Goal: Task Accomplishment & Management: Manage account settings

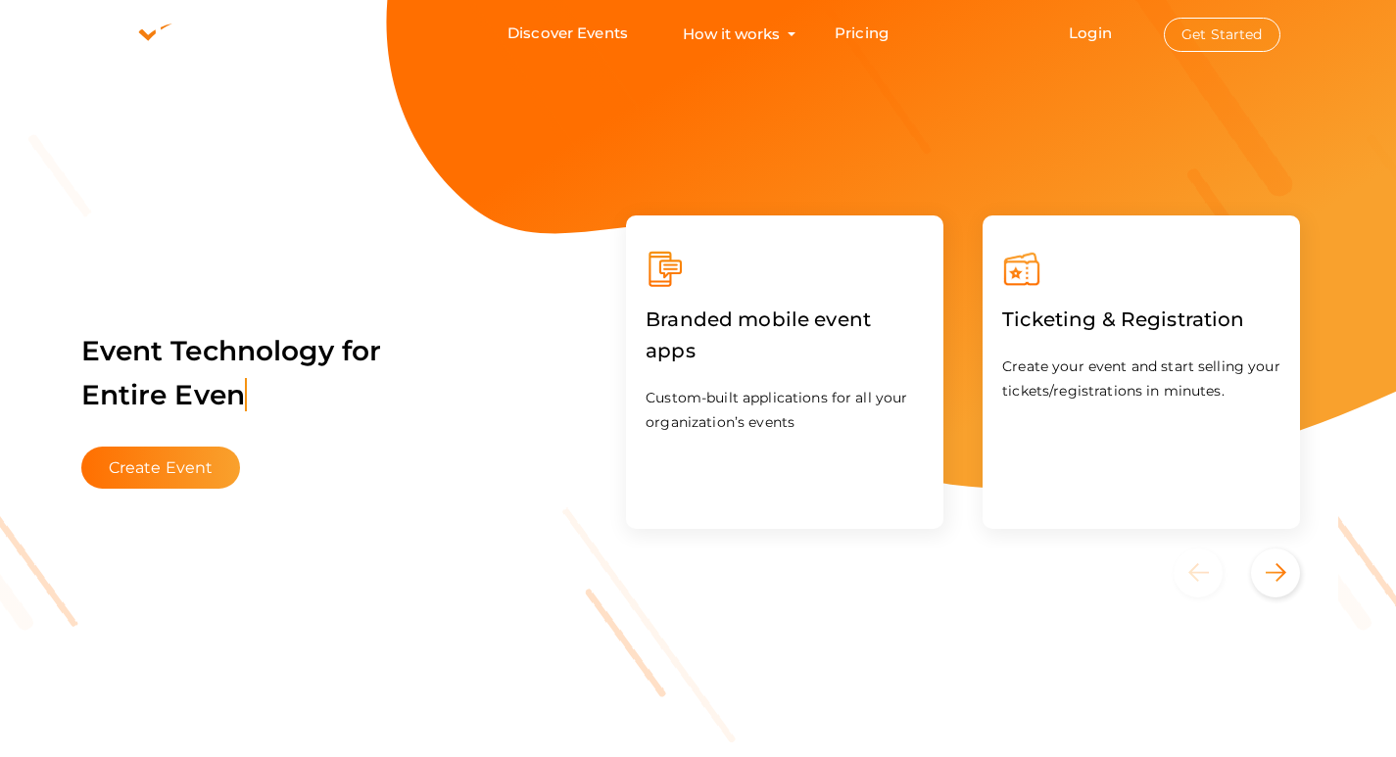
click at [1255, 29] on button "Get Started" at bounding box center [1222, 35] width 117 height 34
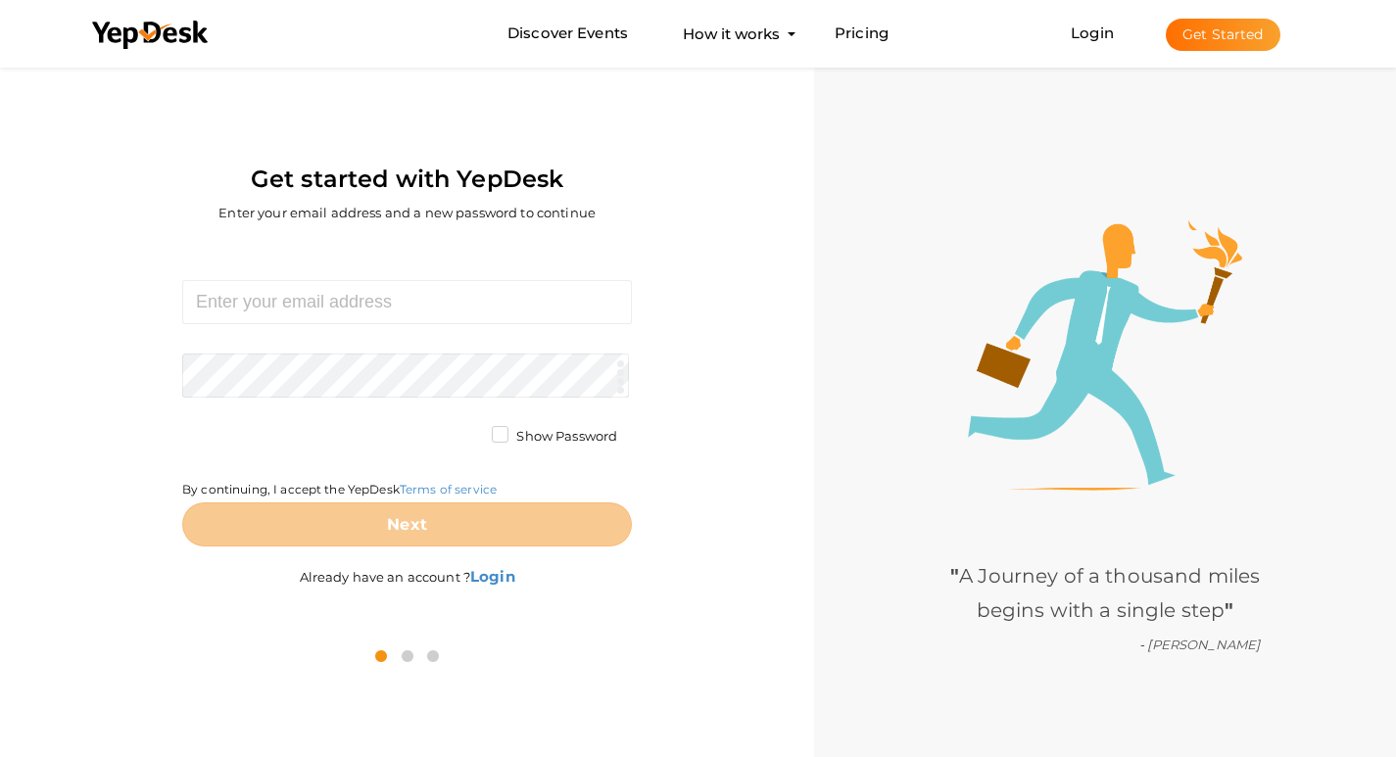
click at [1225, 37] on button "Get Started" at bounding box center [1222, 35] width 115 height 32
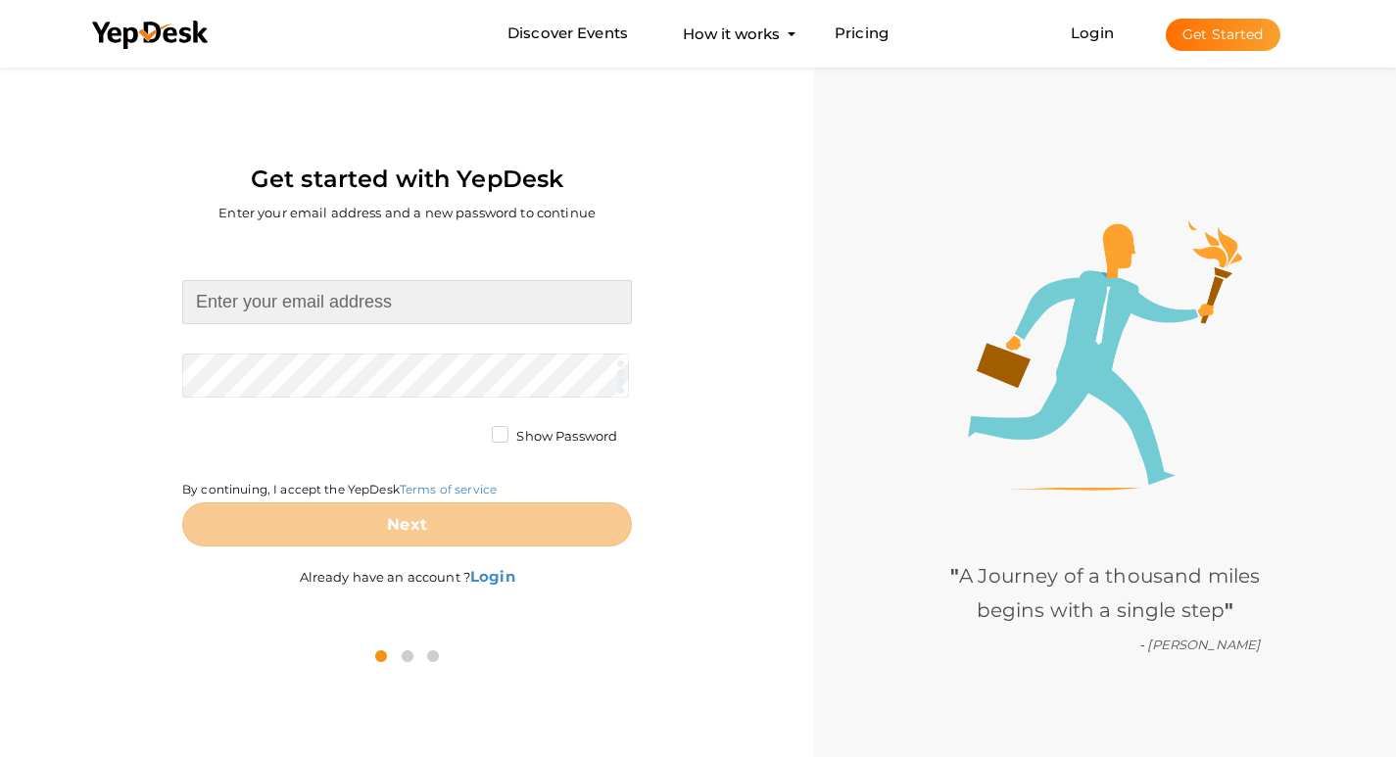
click at [276, 307] on input at bounding box center [407, 302] width 450 height 44
type input "aaroofingfl@proton.me"
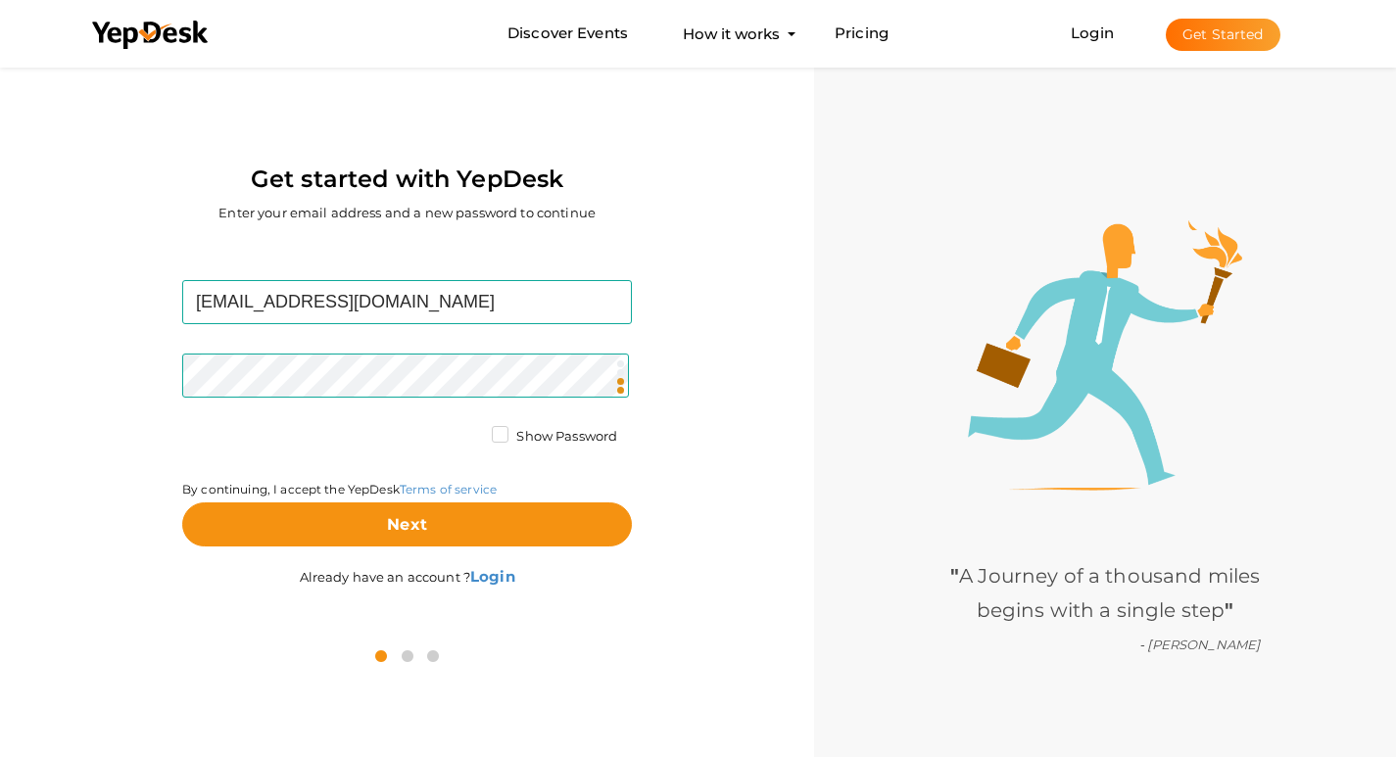
click at [499, 435] on label "Show Password" at bounding box center [554, 437] width 125 height 20
click at [472, 431] on input "Show Password" at bounding box center [472, 431] width 0 height 0
click at [493, 433] on label "Show Password" at bounding box center [554, 437] width 125 height 20
click at [472, 431] on input "Show Password" at bounding box center [472, 431] width 0 height 0
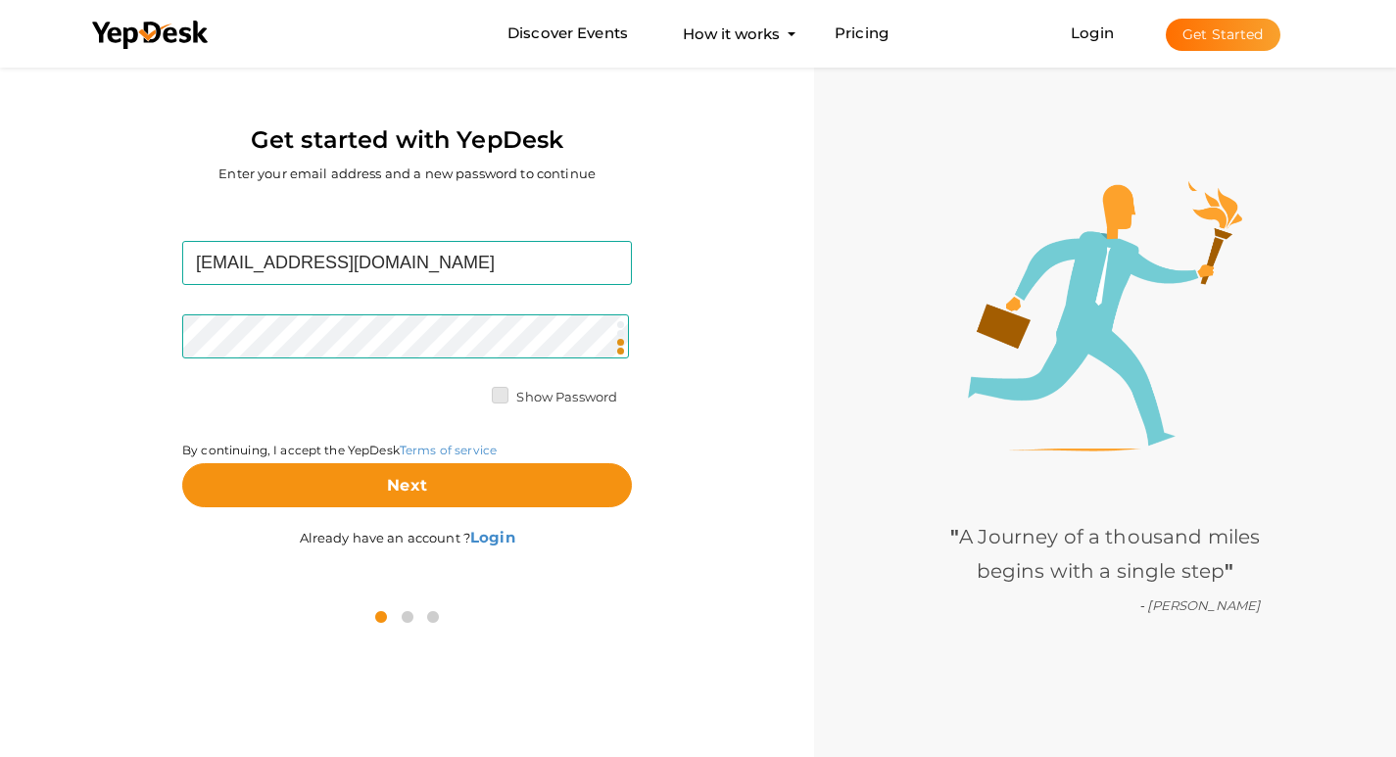
scroll to position [63, 0]
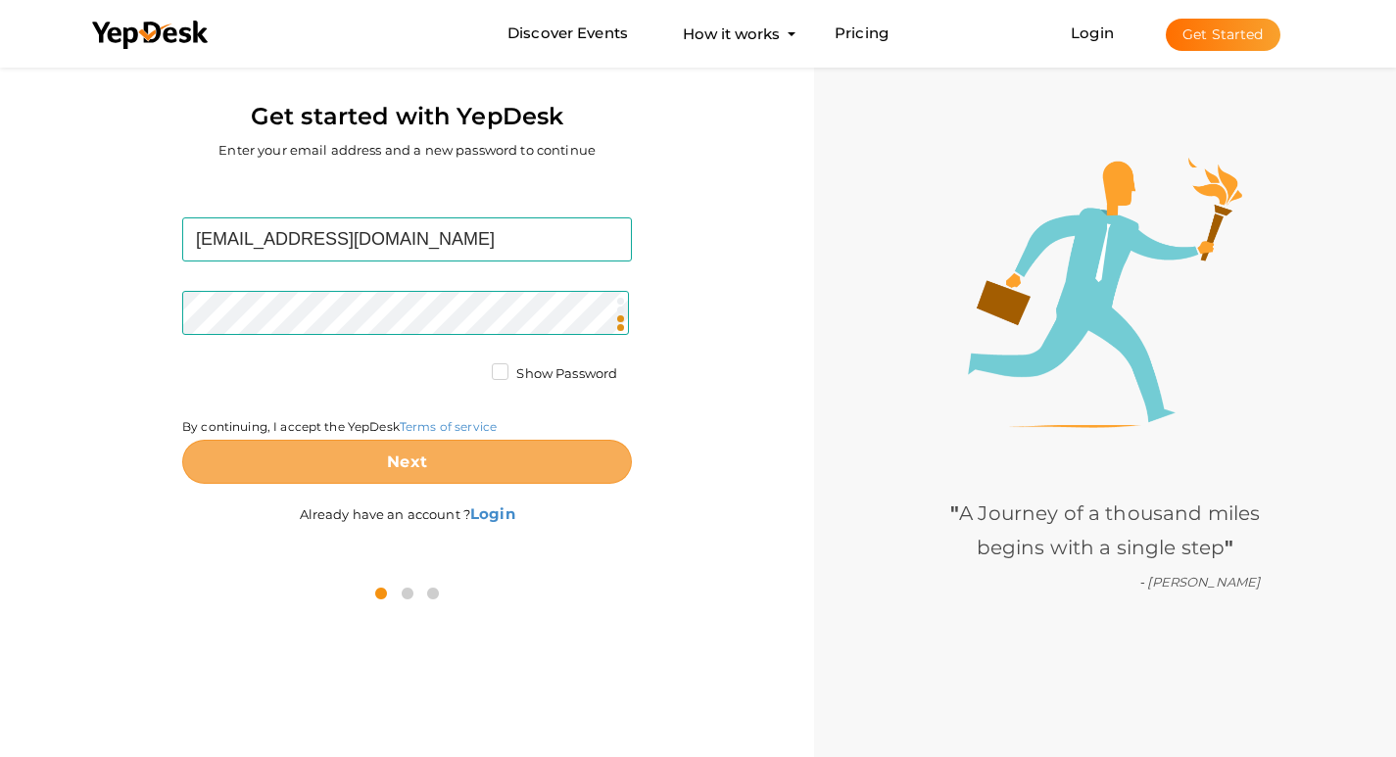
click at [411, 459] on b "Next" at bounding box center [407, 461] width 40 height 19
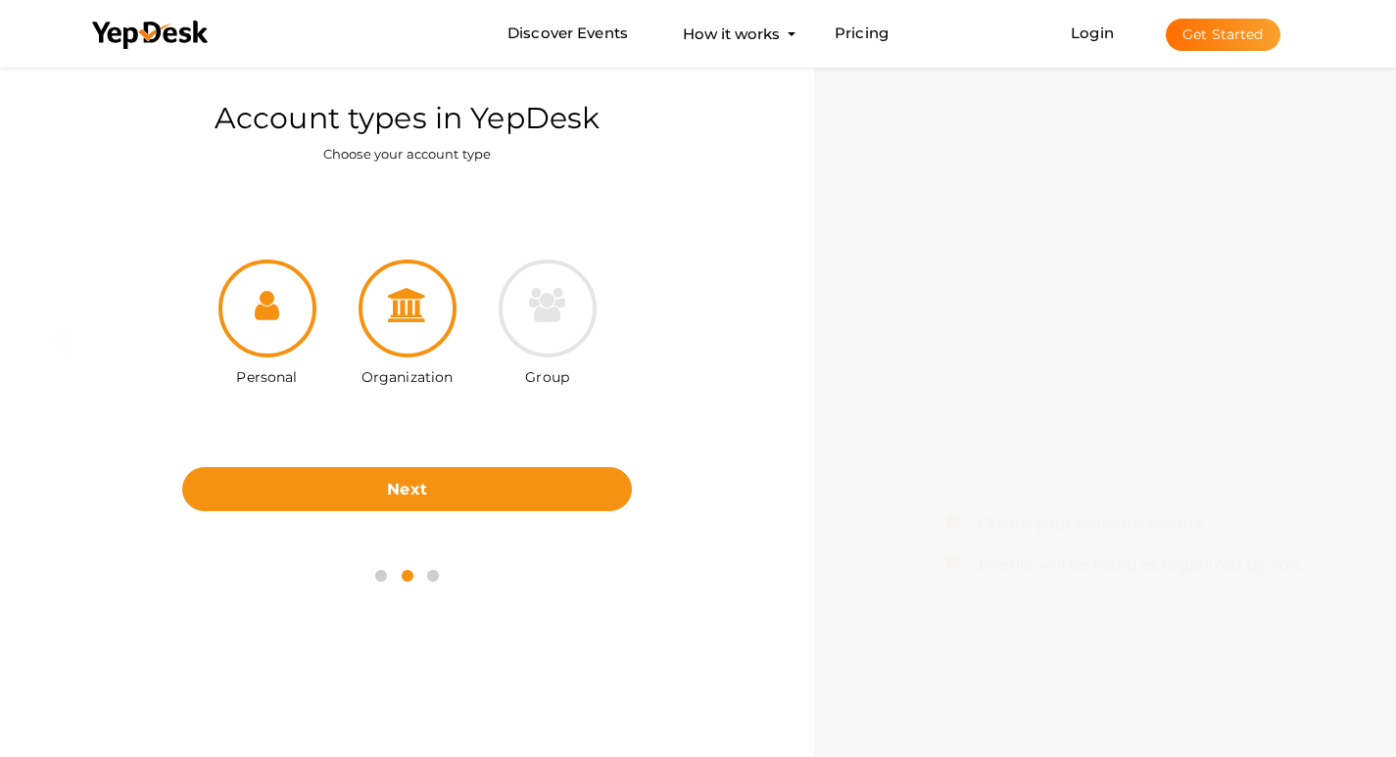
click at [414, 330] on div at bounding box center [407, 309] width 98 height 98
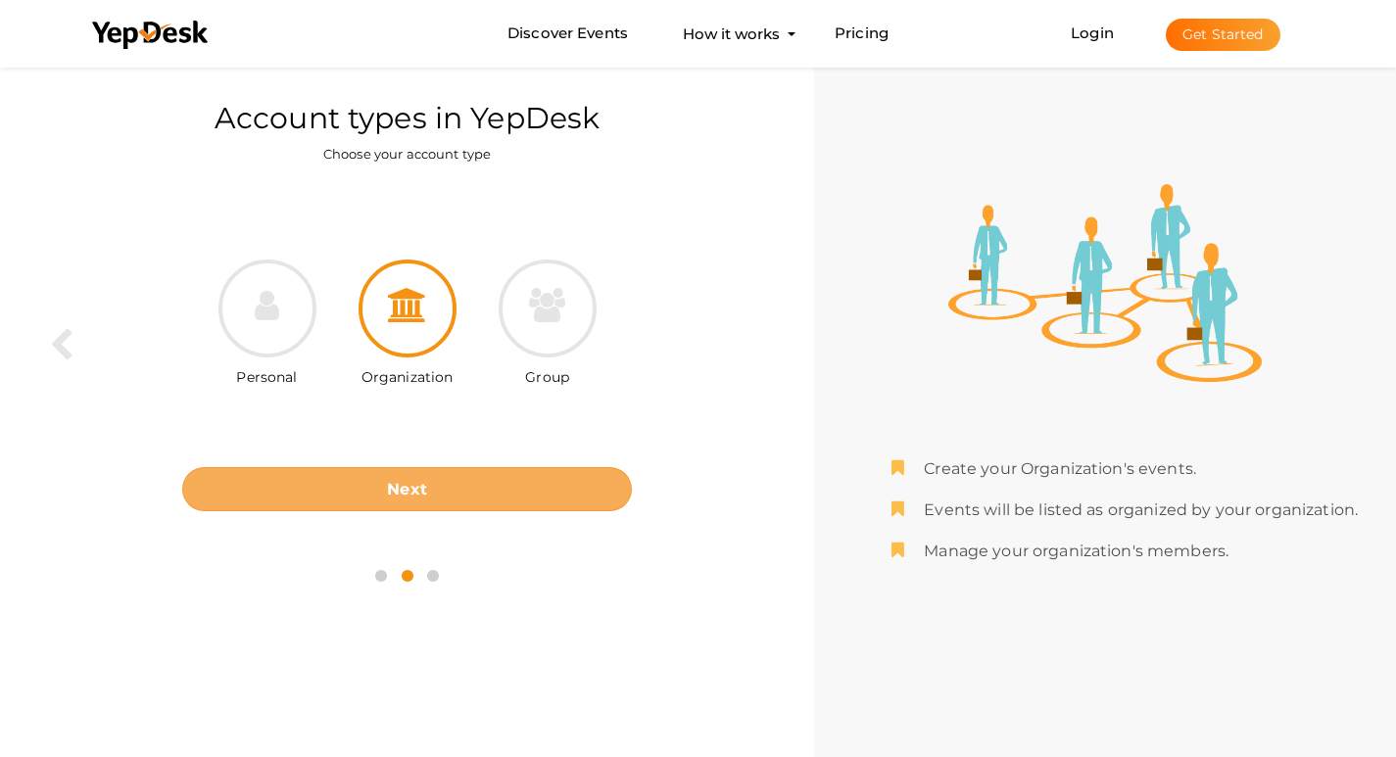
click at [438, 488] on button "Next" at bounding box center [407, 489] width 450 height 44
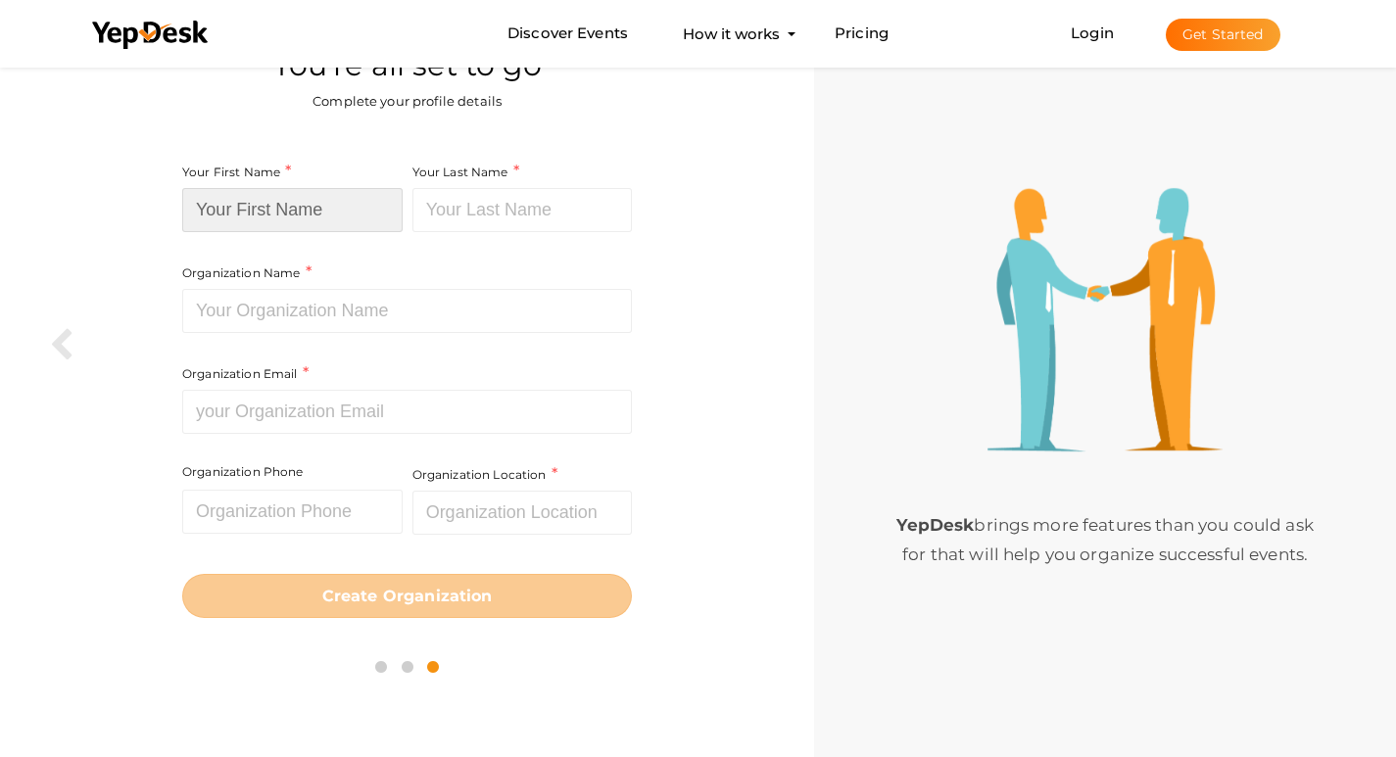
click at [247, 212] on input at bounding box center [292, 210] width 220 height 44
type input "A & A Roofing"
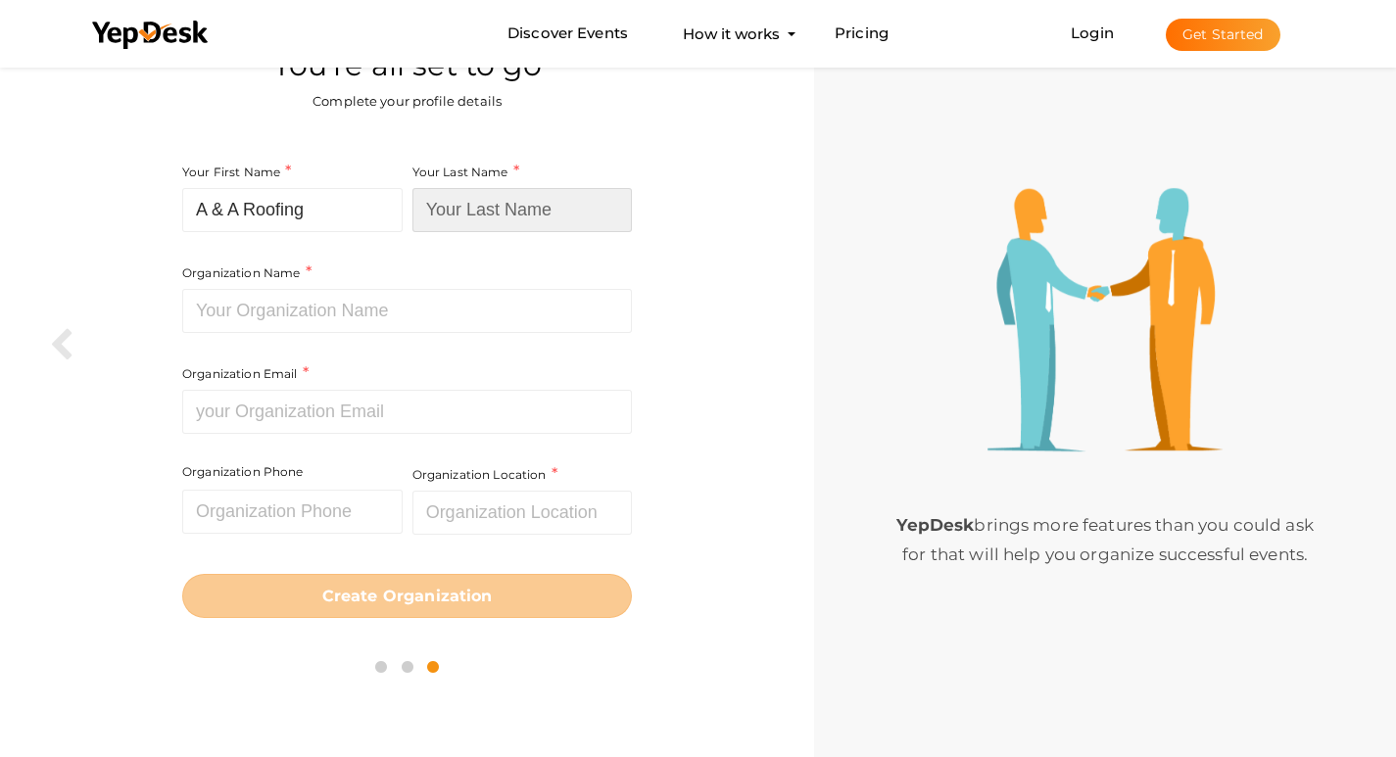
type input "Company Inc"
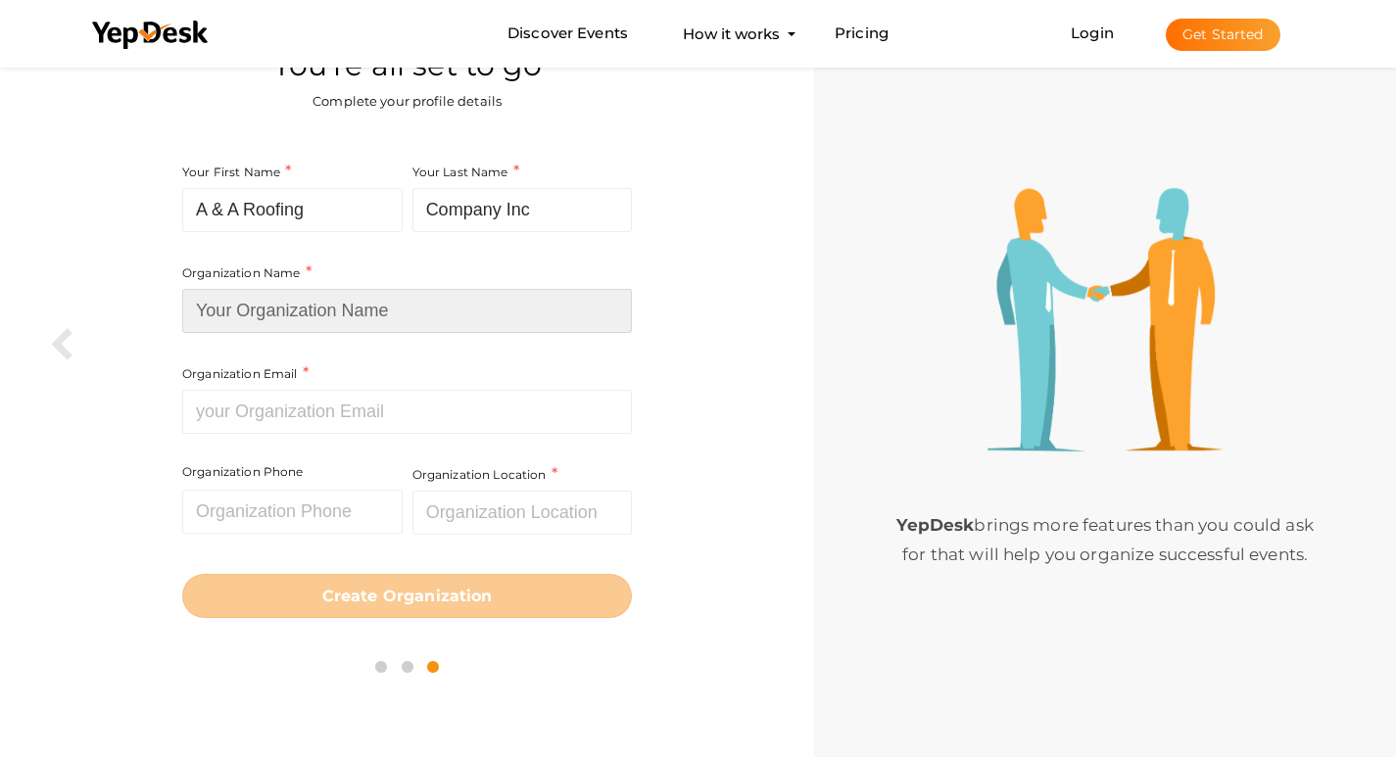
type input "A & A Roofing Company, Inc"
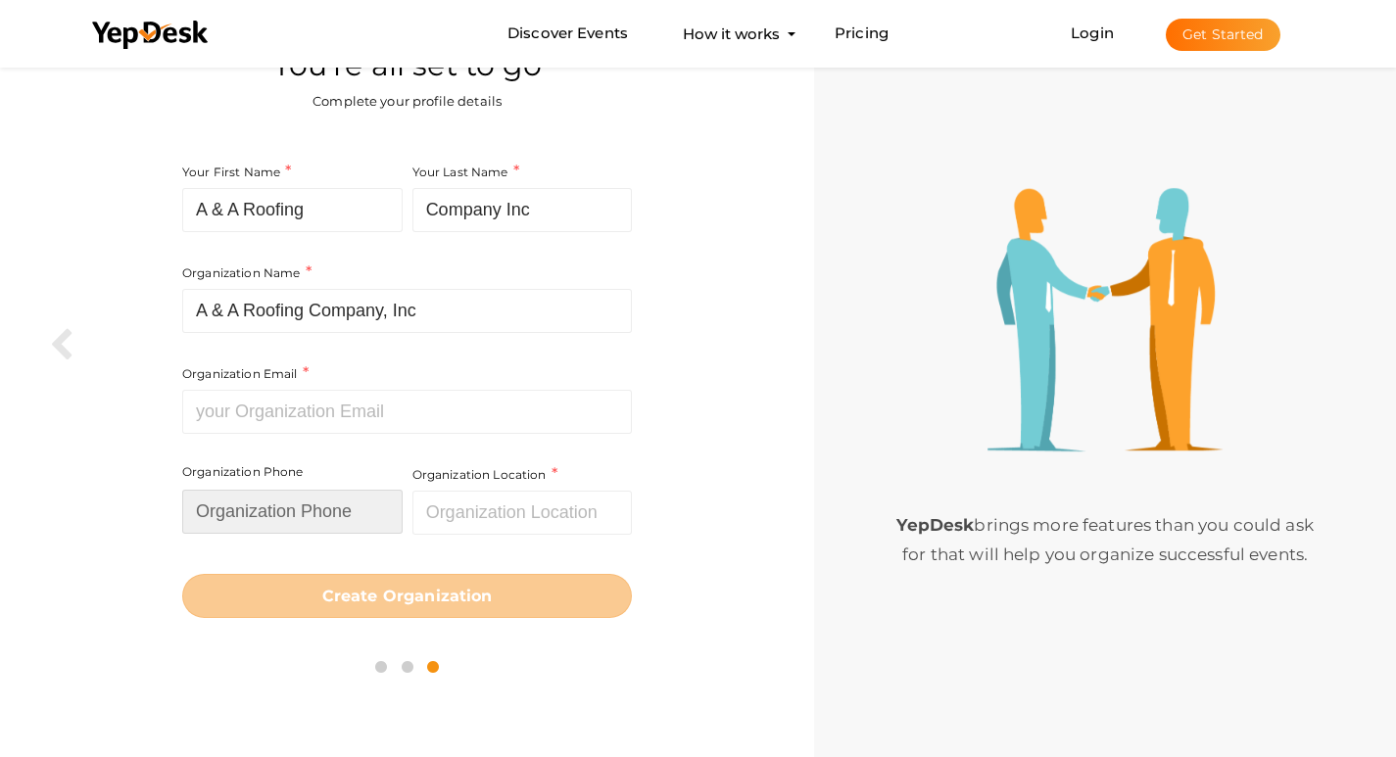
type input "8502714199"
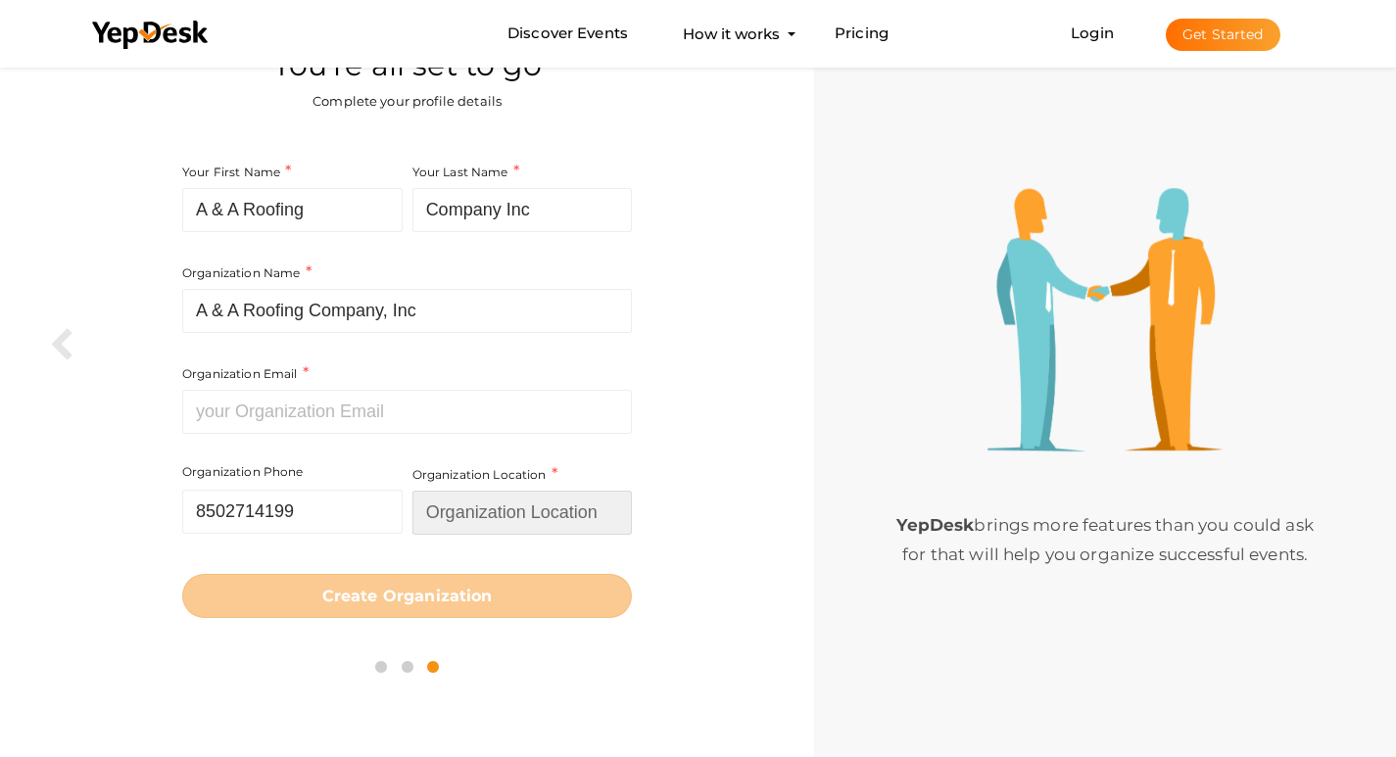
type input "[GEOGRAPHIC_DATA]"
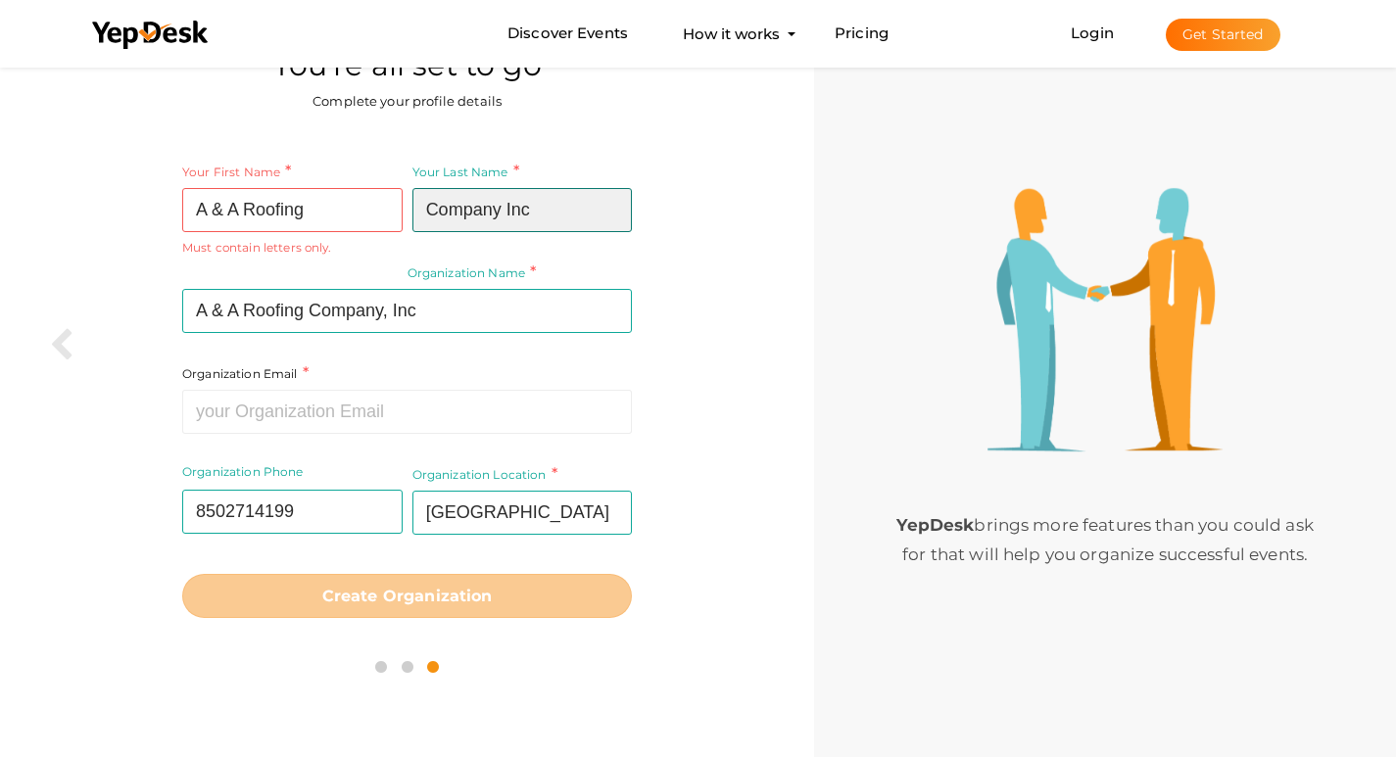
click at [557, 211] on input "Company Inc" at bounding box center [522, 210] width 220 height 44
type input "Company"
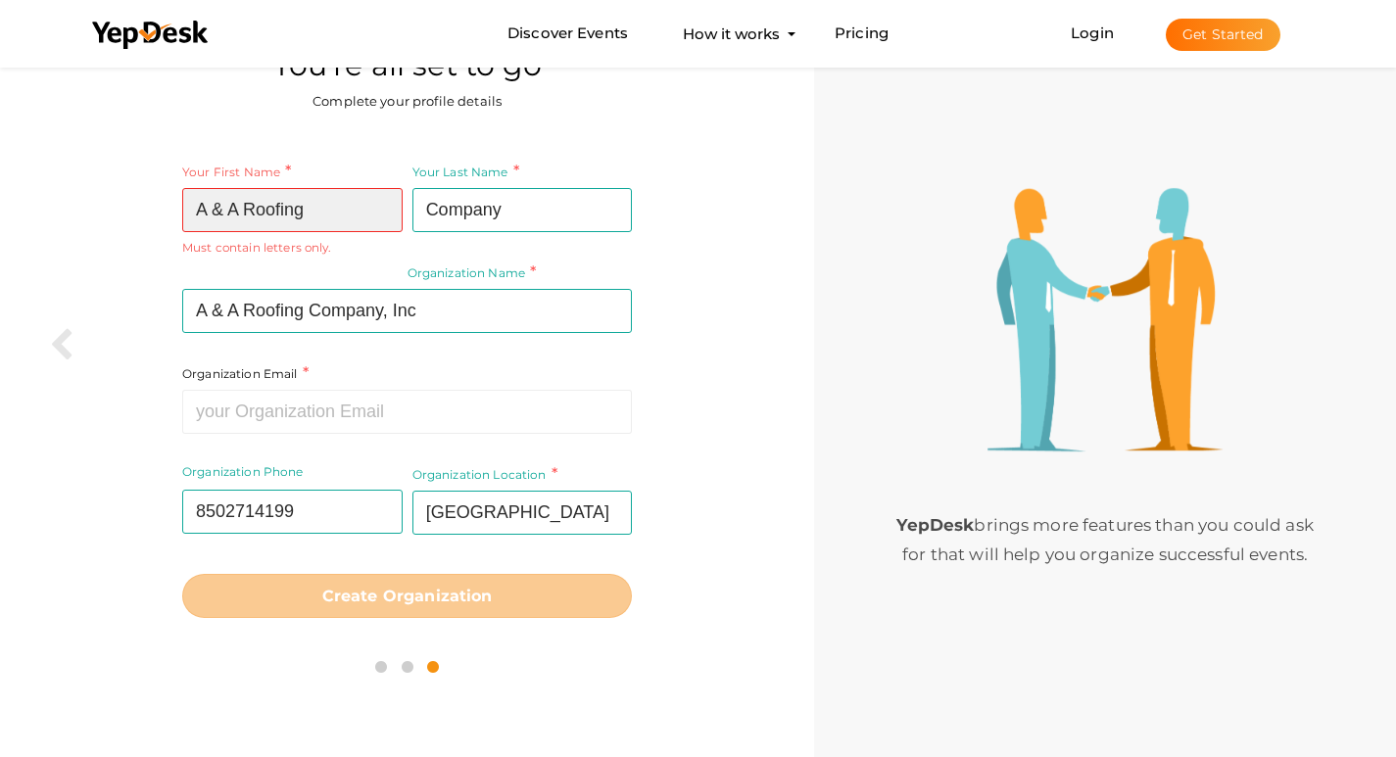
drag, startPoint x: 224, startPoint y: 206, endPoint x: 240, endPoint y: 211, distance: 16.4
click at [224, 206] on input "A & A Roofing" at bounding box center [292, 210] width 220 height 44
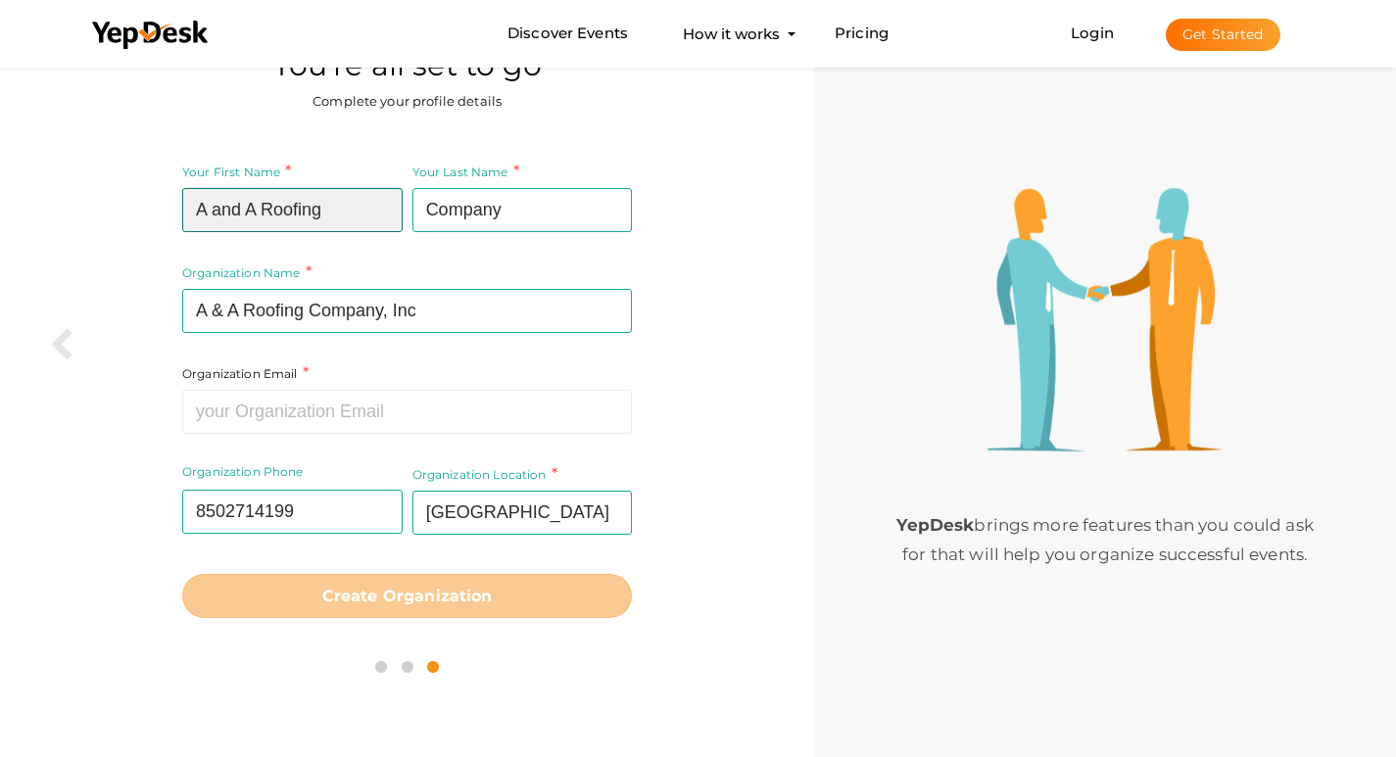
type input "A and A Roofing"
click at [691, 221] on div "Your First Name A and A Roofing Required. Must contain letters only. Must be be…" at bounding box center [407, 389] width 784 height 487
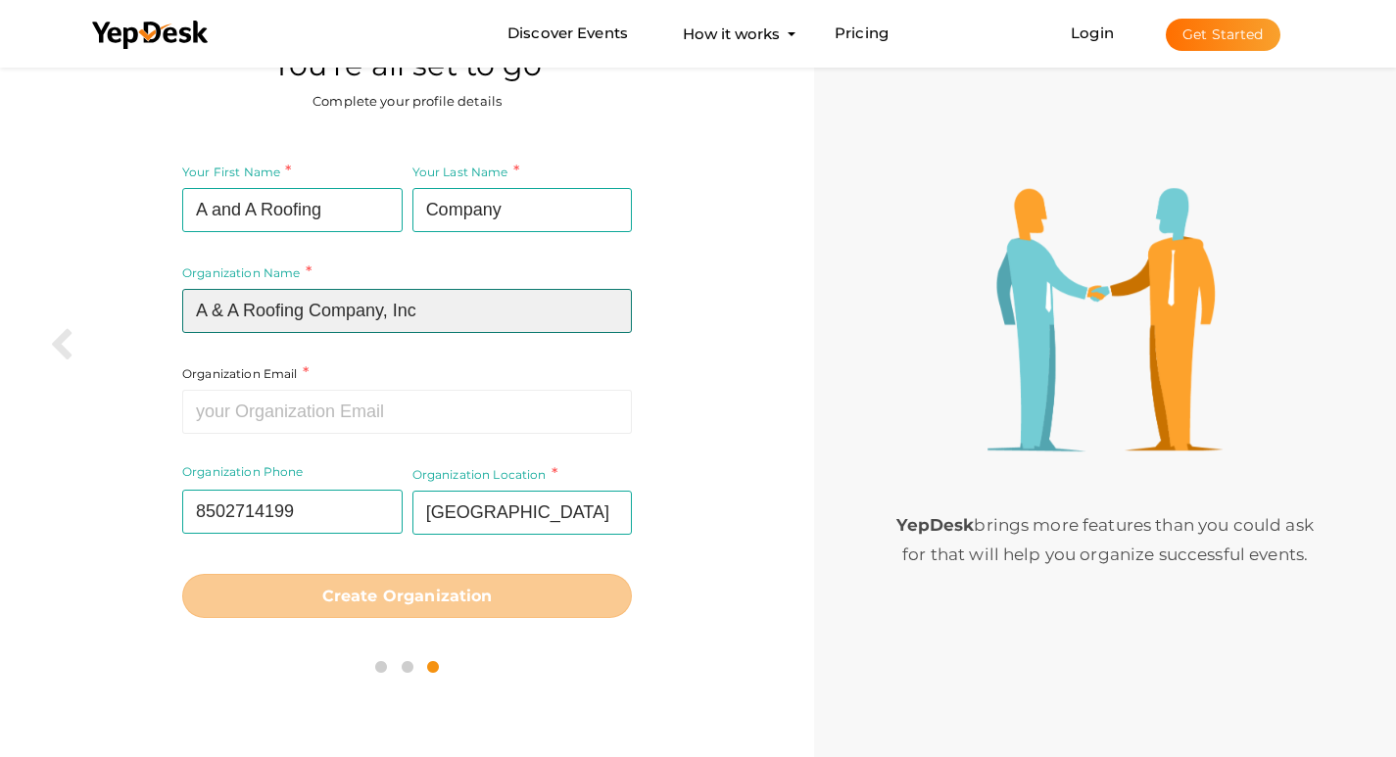
click at [435, 312] on input "A & A Roofing Company, Inc" at bounding box center [407, 311] width 450 height 44
type input "A & A Roofing Company"
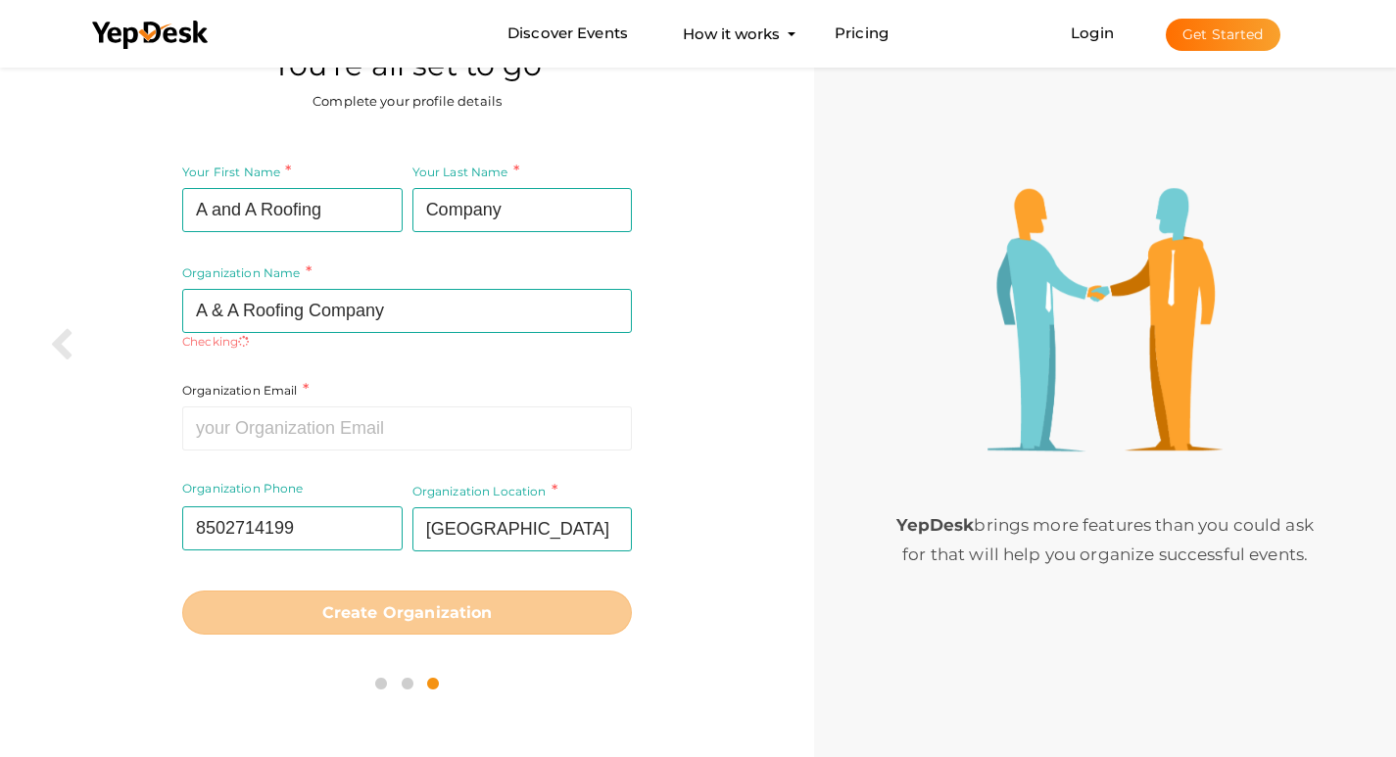
click at [733, 336] on div "Your First Name A and A Roofing Required. Must contain letters only. Must be be…" at bounding box center [407, 397] width 784 height 503
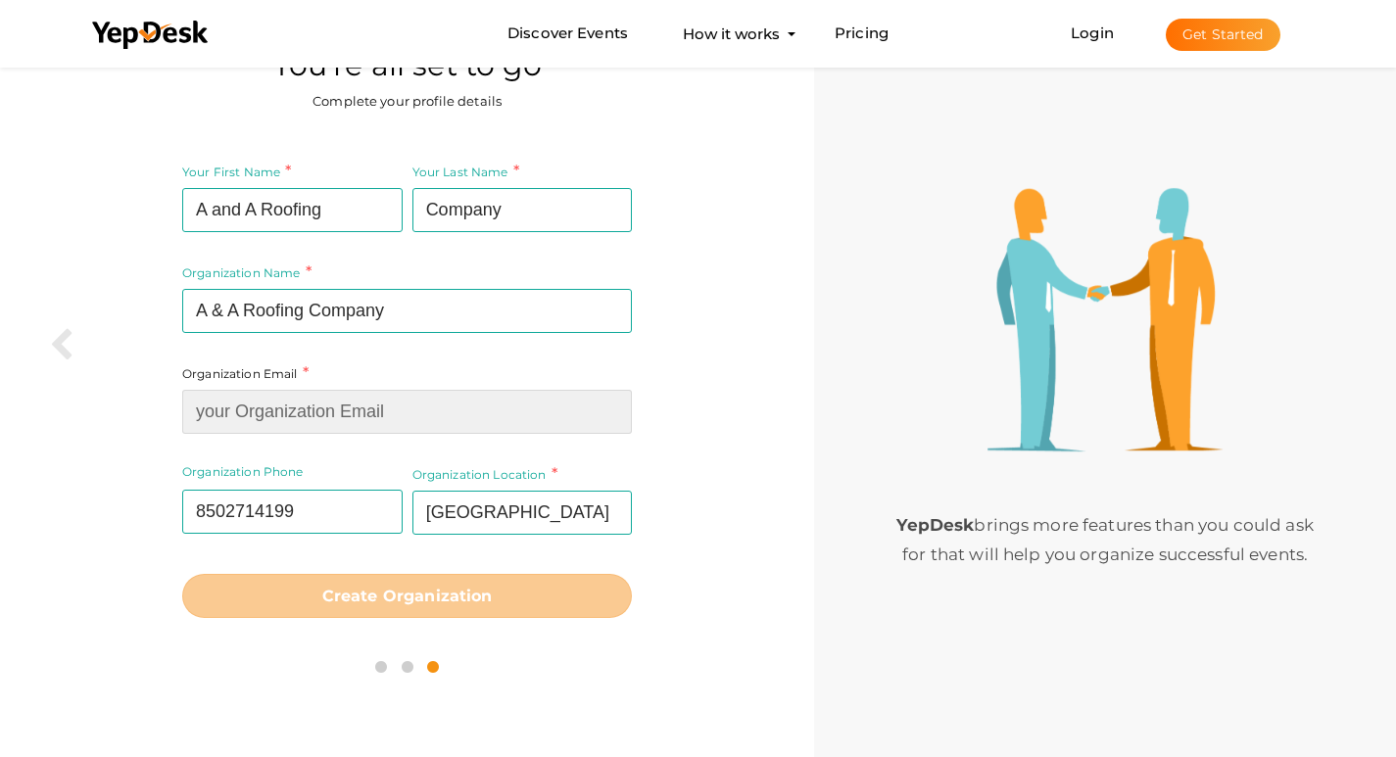
click at [322, 423] on input at bounding box center [407, 412] width 450 height 44
type input "[EMAIL_ADDRESS][DOMAIN_NAME]"
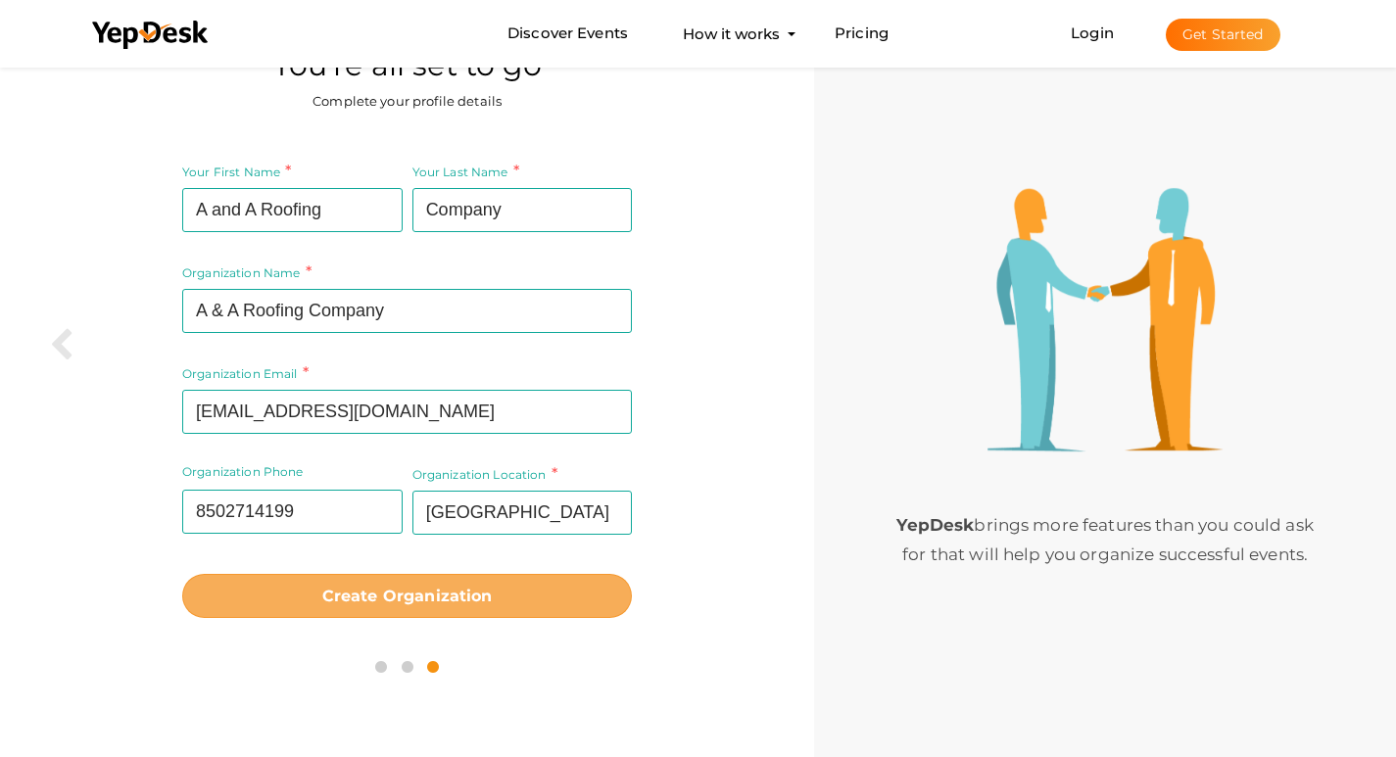
click at [452, 590] on b "Create Organization" at bounding box center [407, 596] width 170 height 19
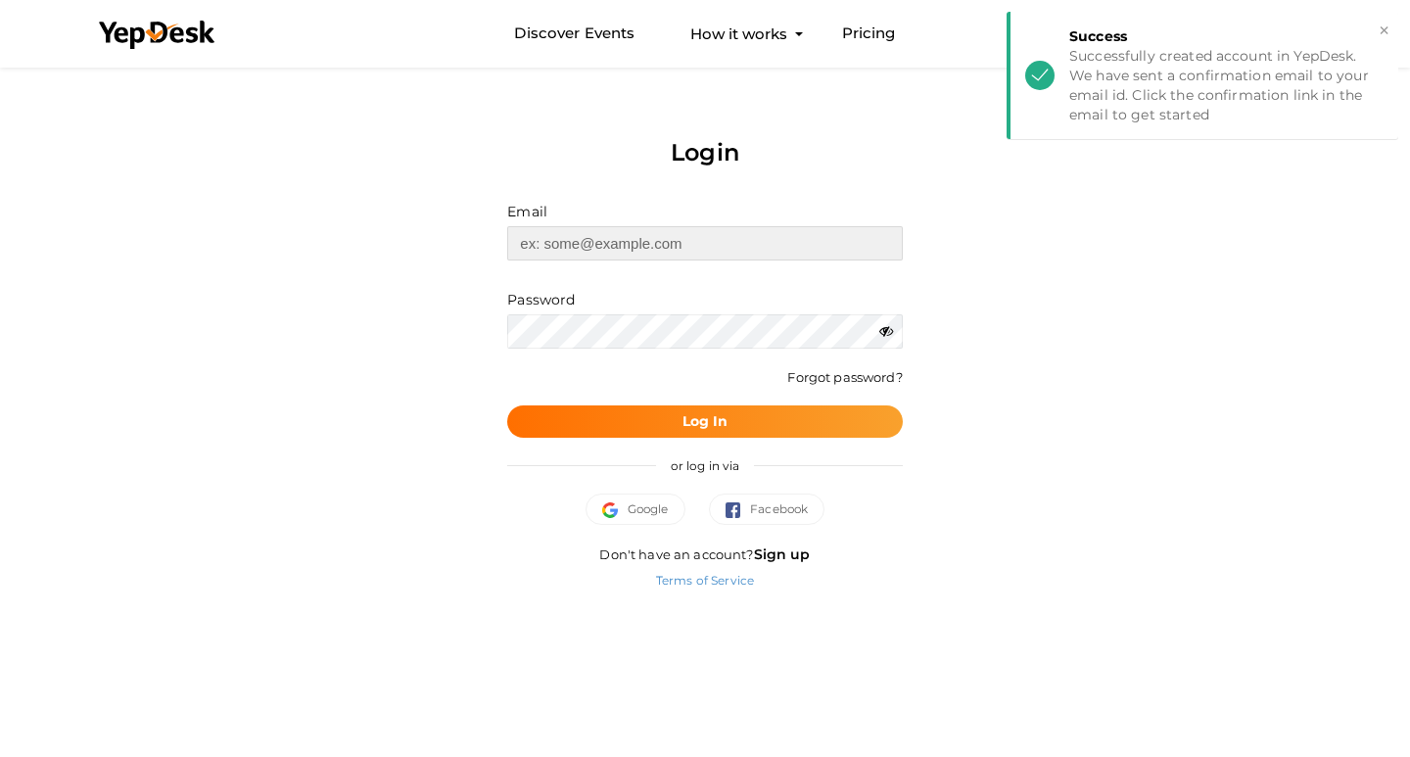
type input "[EMAIL_ADDRESS][DOMAIN_NAME]"
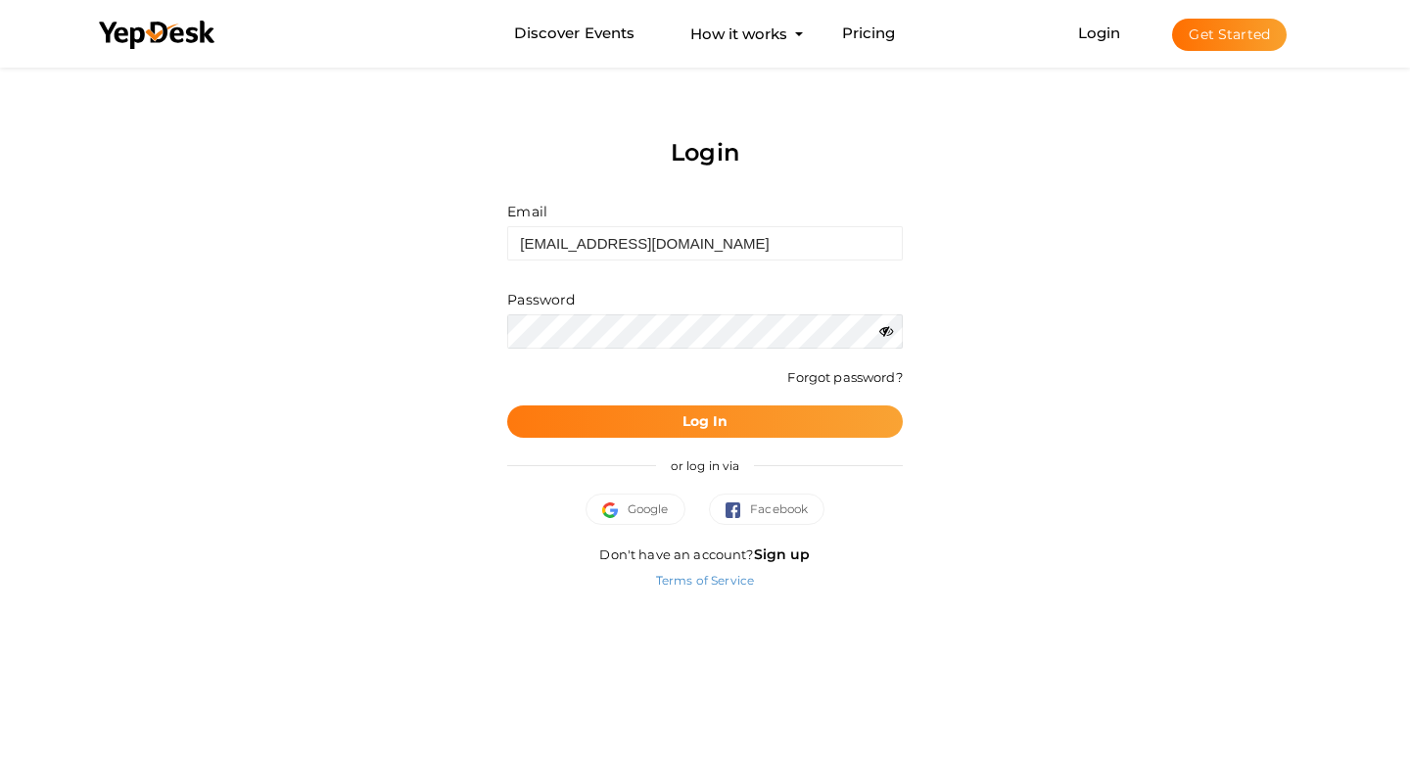
click at [685, 419] on b "Log In" at bounding box center [706, 421] width 46 height 18
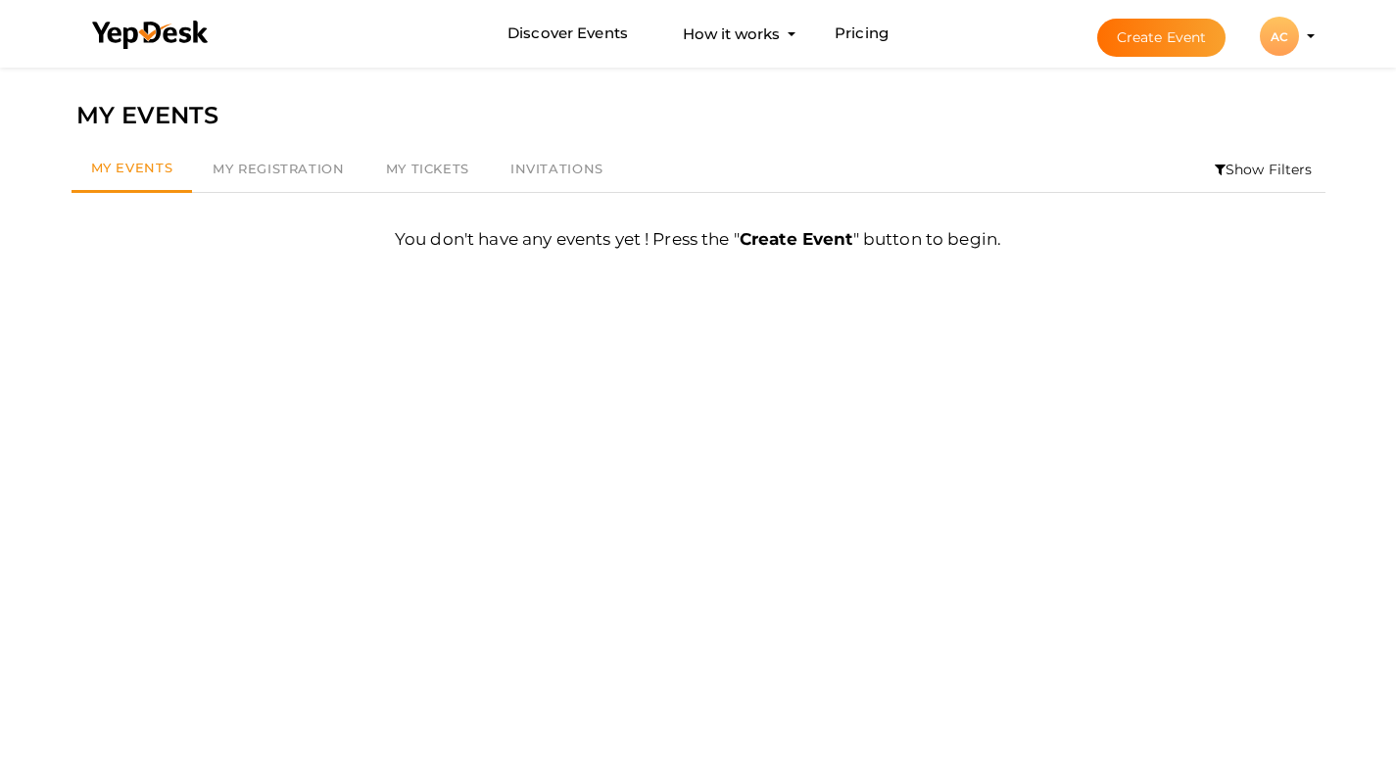
click at [1303, 41] on button "AC AC A and A Roofing Company [EMAIL_ADDRESS][DOMAIN_NAME] Personal Profile My …" at bounding box center [1279, 36] width 51 height 41
click at [1300, 39] on button "AC AC A and A Roofing Company aaroofingfl@proton.me Personal Profile My Events …" at bounding box center [1279, 36] width 51 height 41
click at [1316, 34] on li "Create Event AC AC A and A Roofing Company aaroofingfl@proton.me Personal Profi…" at bounding box center [1188, 36] width 261 height 71
click at [1264, 29] on div "AC" at bounding box center [1278, 36] width 39 height 39
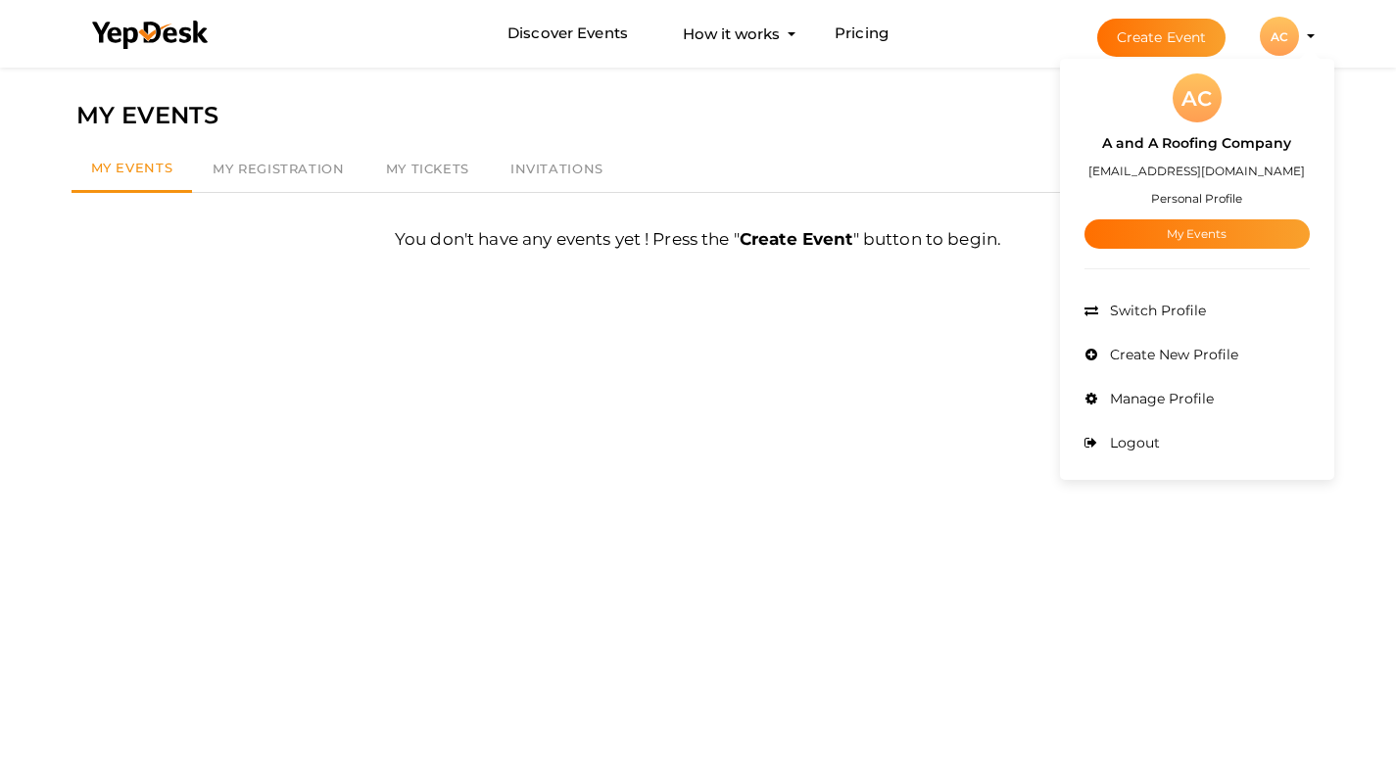
click at [1197, 93] on div "AC" at bounding box center [1196, 97] width 49 height 49
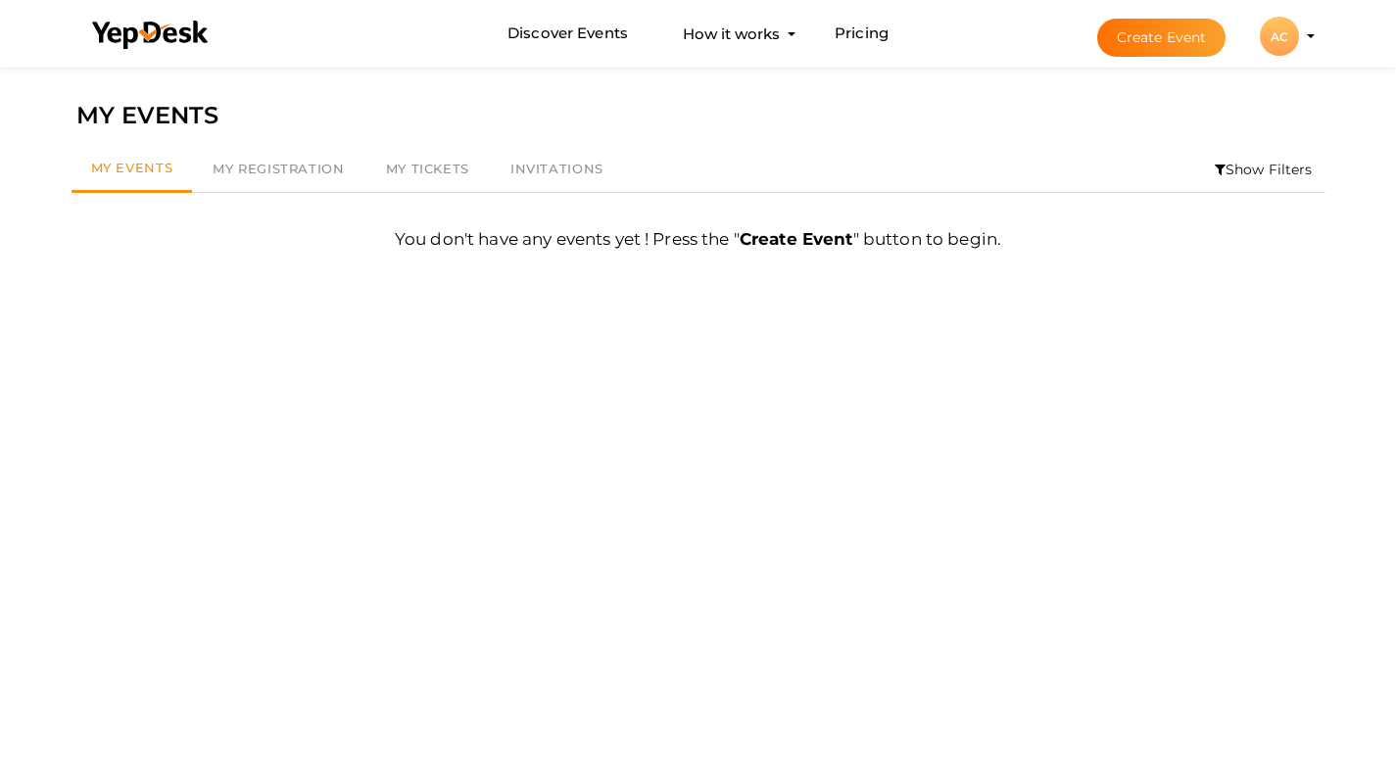
click at [1296, 34] on div "AC" at bounding box center [1278, 36] width 39 height 39
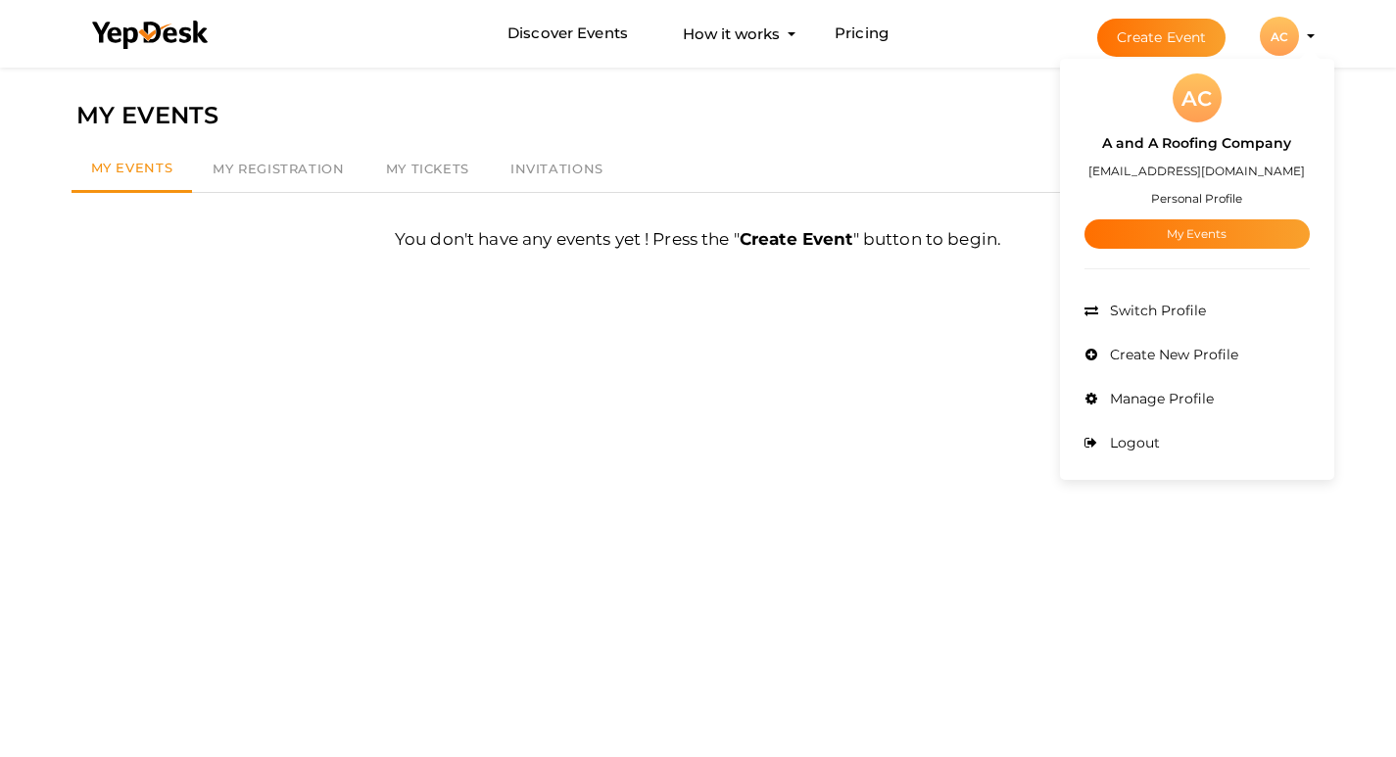
click at [1218, 140] on label "A and A Roofing Company" at bounding box center [1196, 143] width 189 height 23
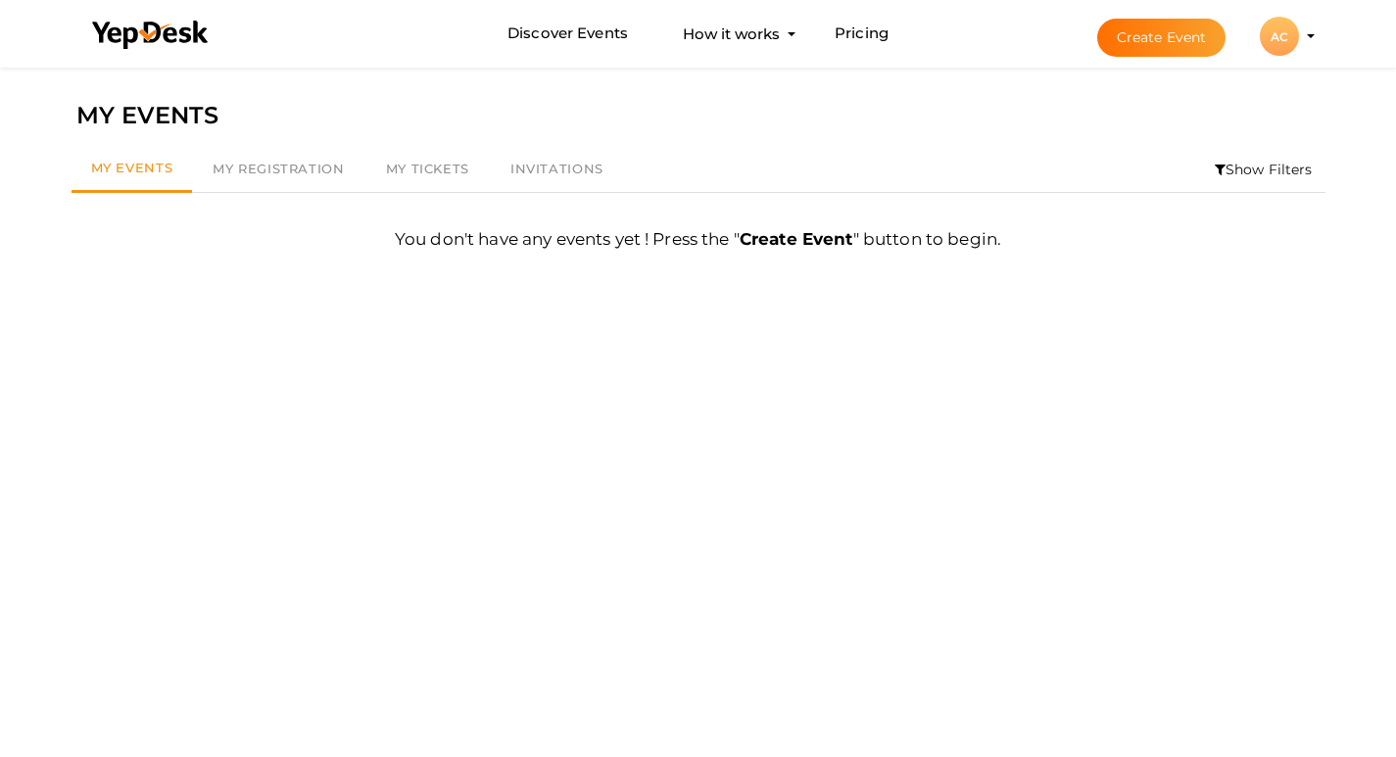
click at [1299, 44] on button "AC AC A and A Roofing Company aaroofingfl@proton.me Personal Profile My Events …" at bounding box center [1279, 36] width 51 height 41
click at [1283, 35] on div "AC" at bounding box center [1278, 36] width 39 height 39
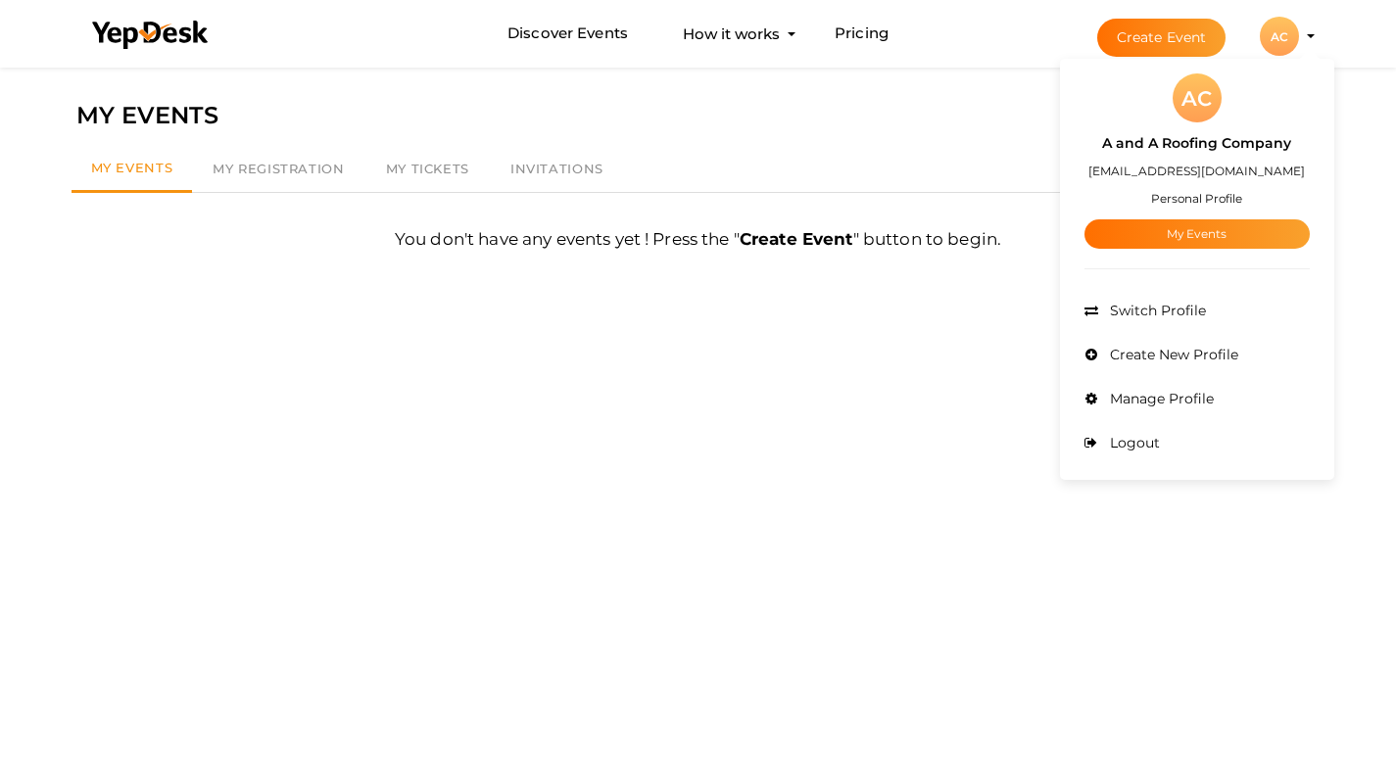
click at [1194, 194] on small "Personal Profile" at bounding box center [1196, 198] width 91 height 15
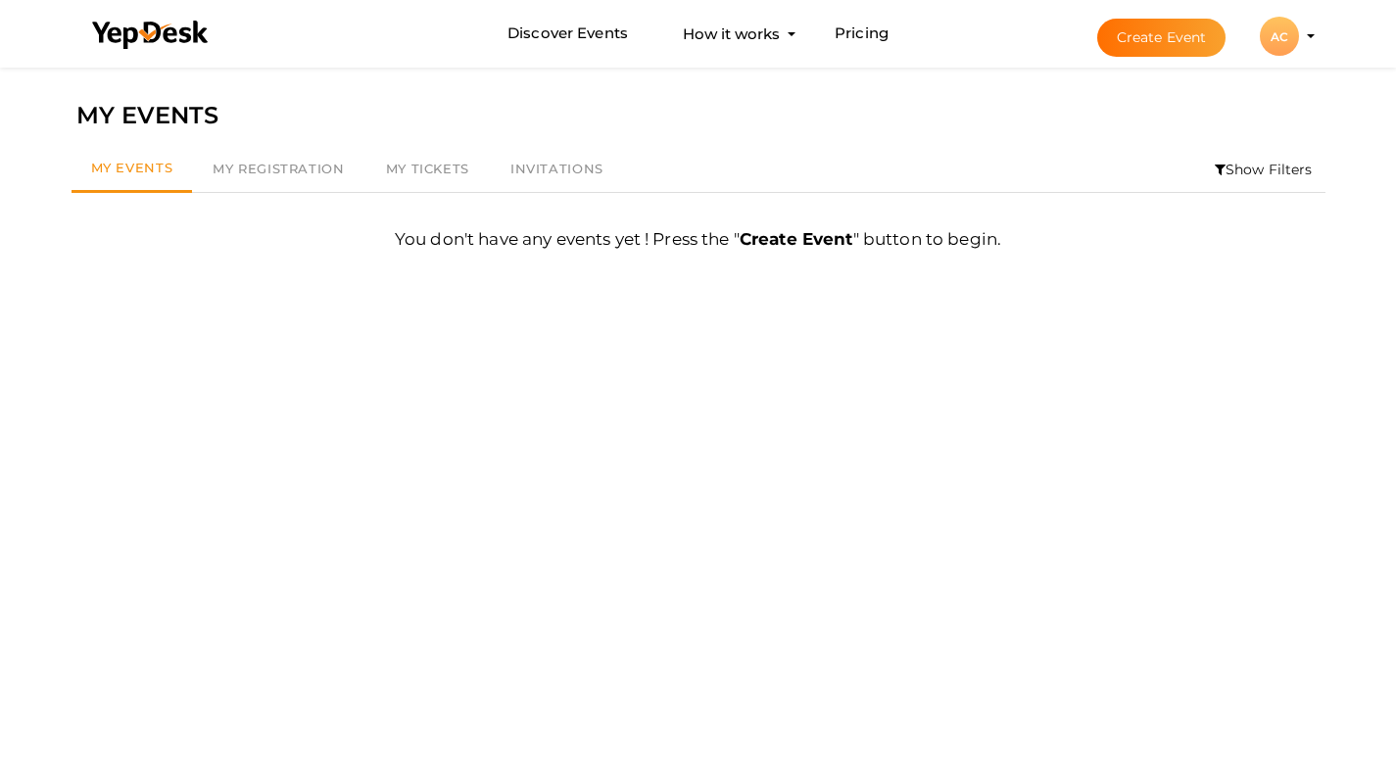
click at [1288, 29] on div "AC" at bounding box center [1278, 36] width 39 height 39
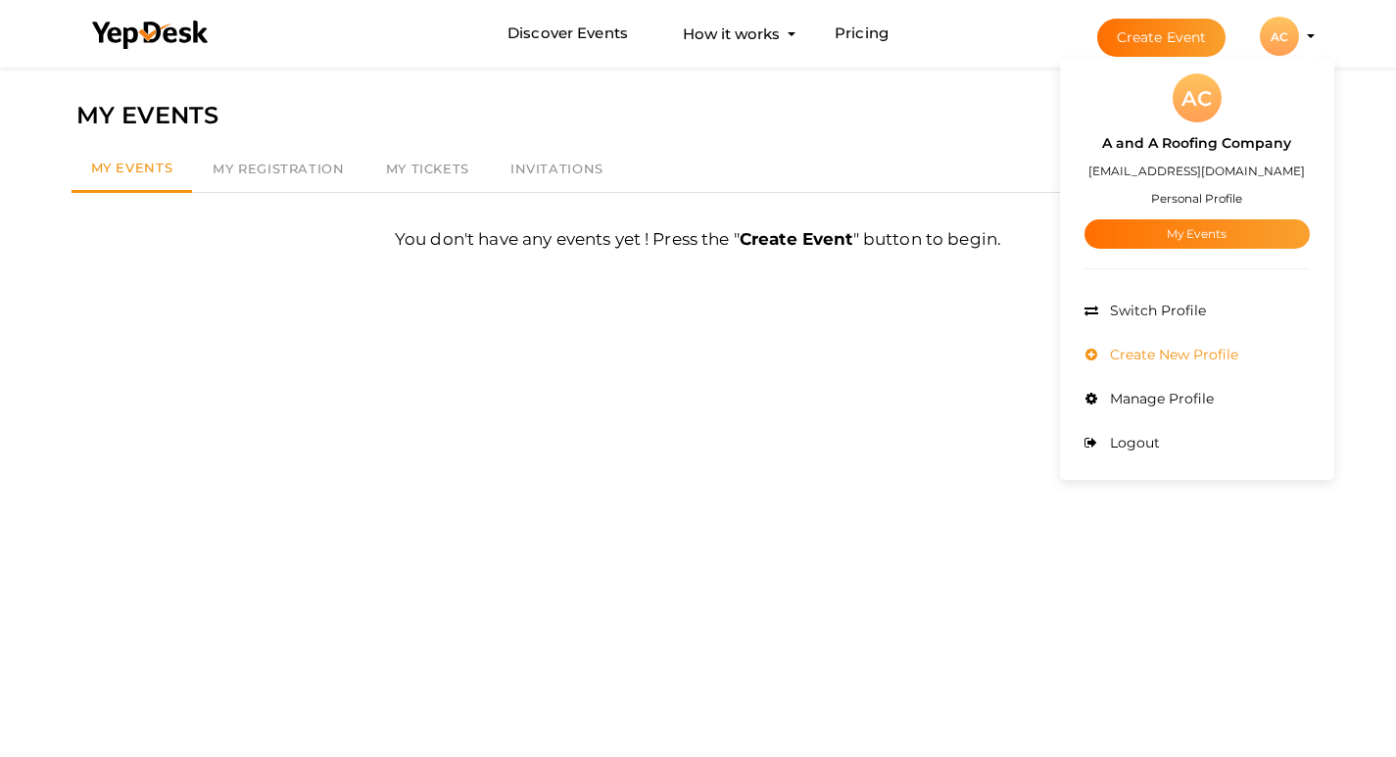
click at [1171, 356] on span "Create New Profile" at bounding box center [1171, 355] width 133 height 18
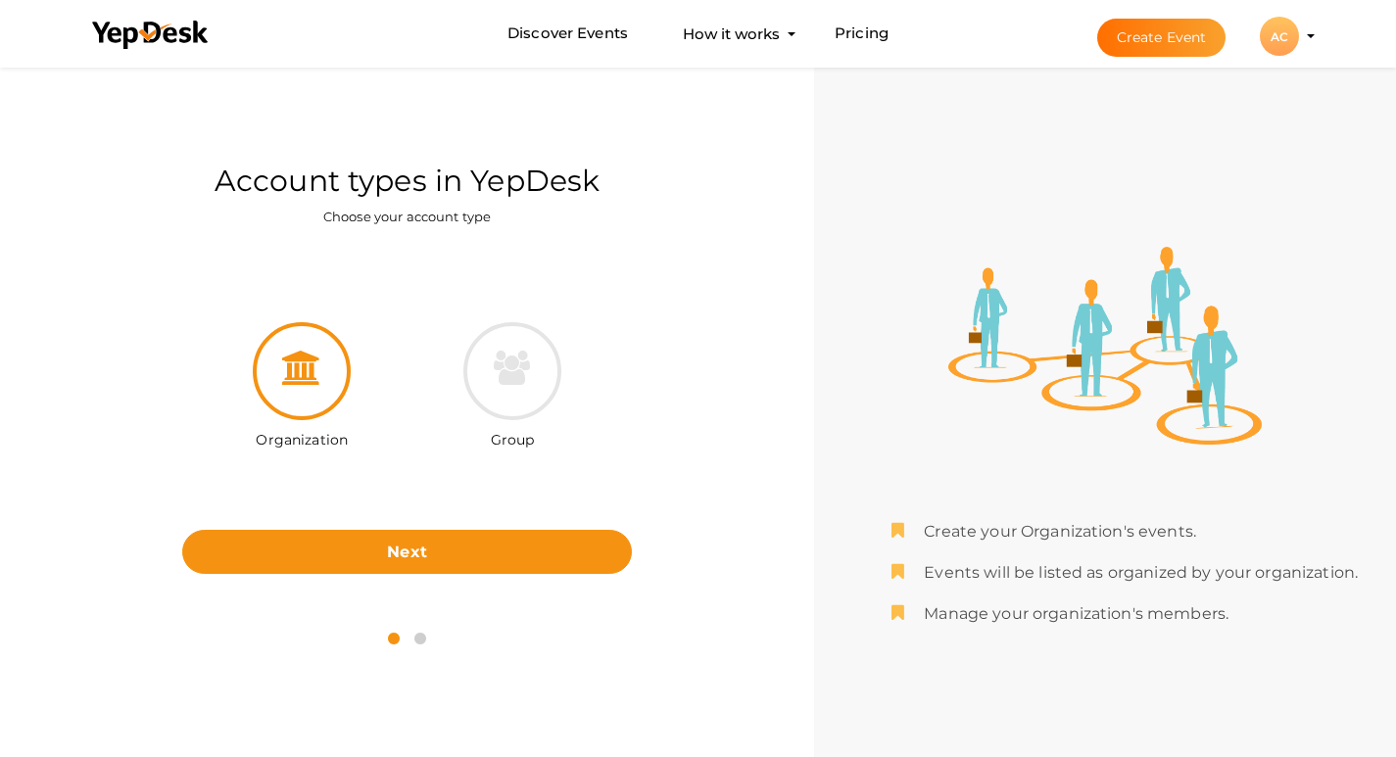
click at [299, 384] on icon at bounding box center [301, 368] width 39 height 34
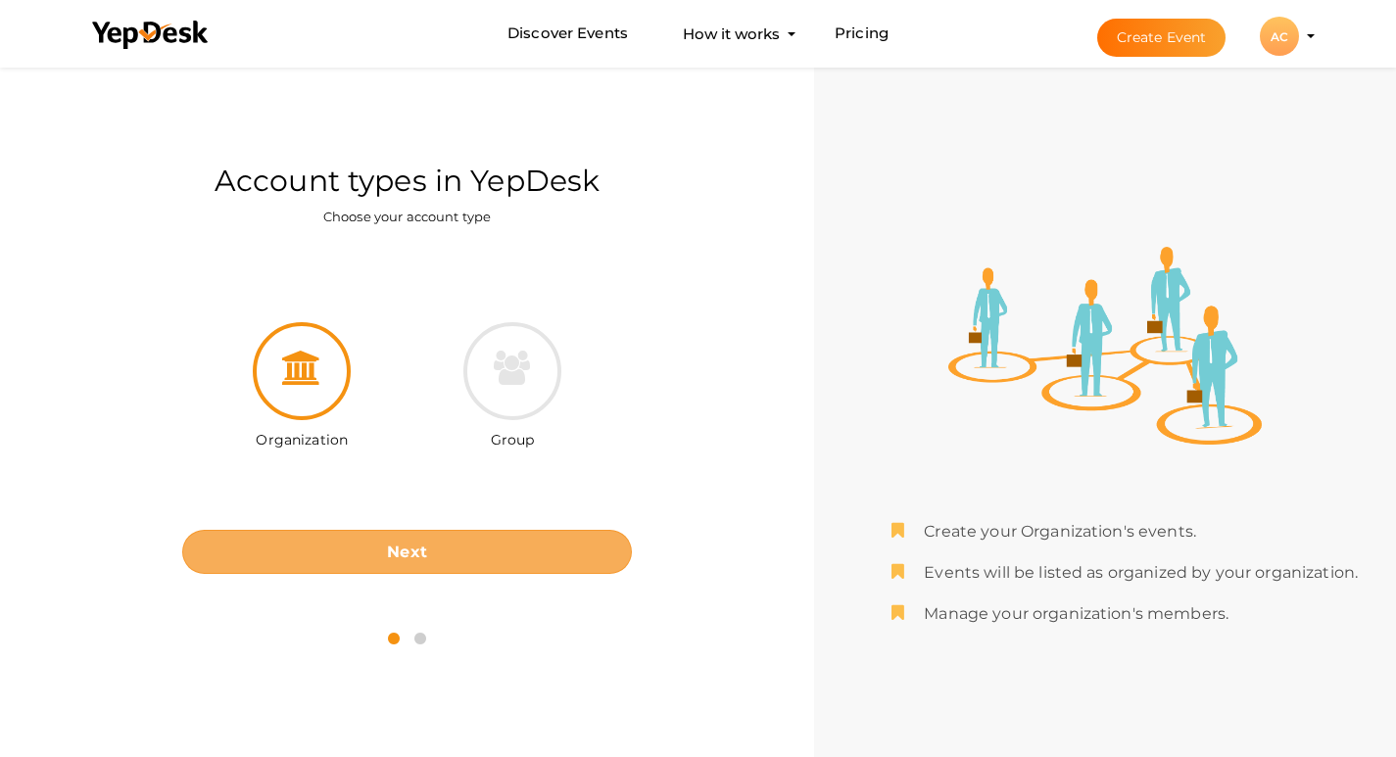
click at [410, 543] on b "Next" at bounding box center [407, 552] width 40 height 19
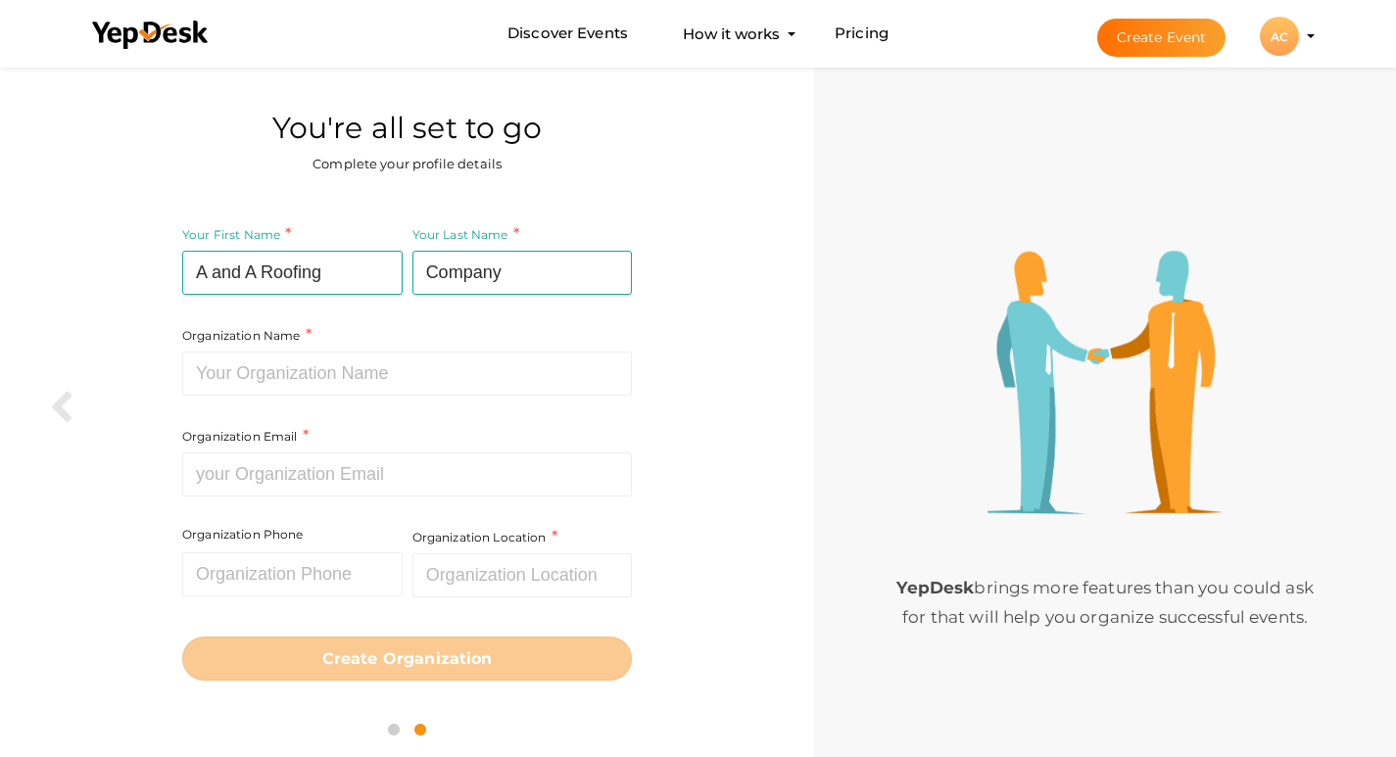
click at [1270, 47] on div "AC" at bounding box center [1278, 36] width 39 height 39
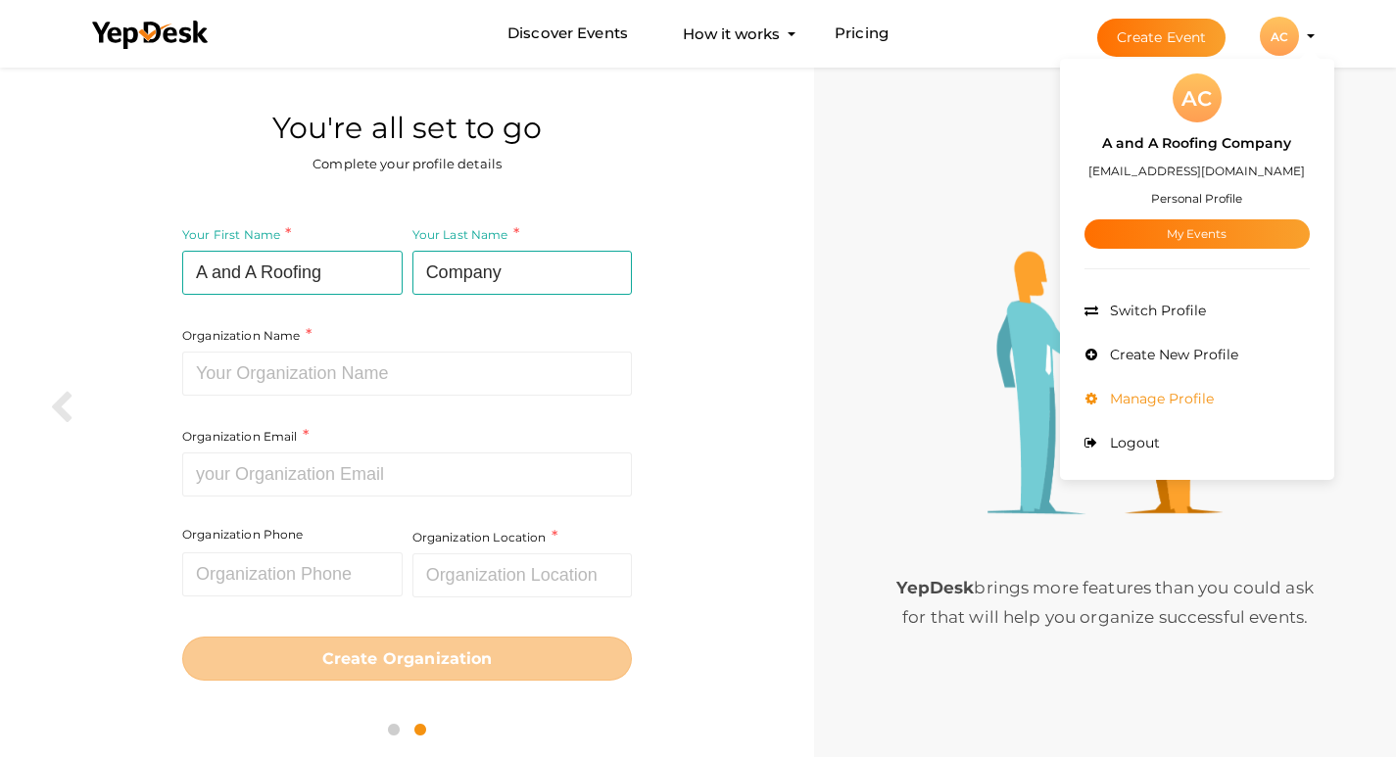
click at [1155, 405] on span "Manage Profile" at bounding box center [1159, 399] width 109 height 18
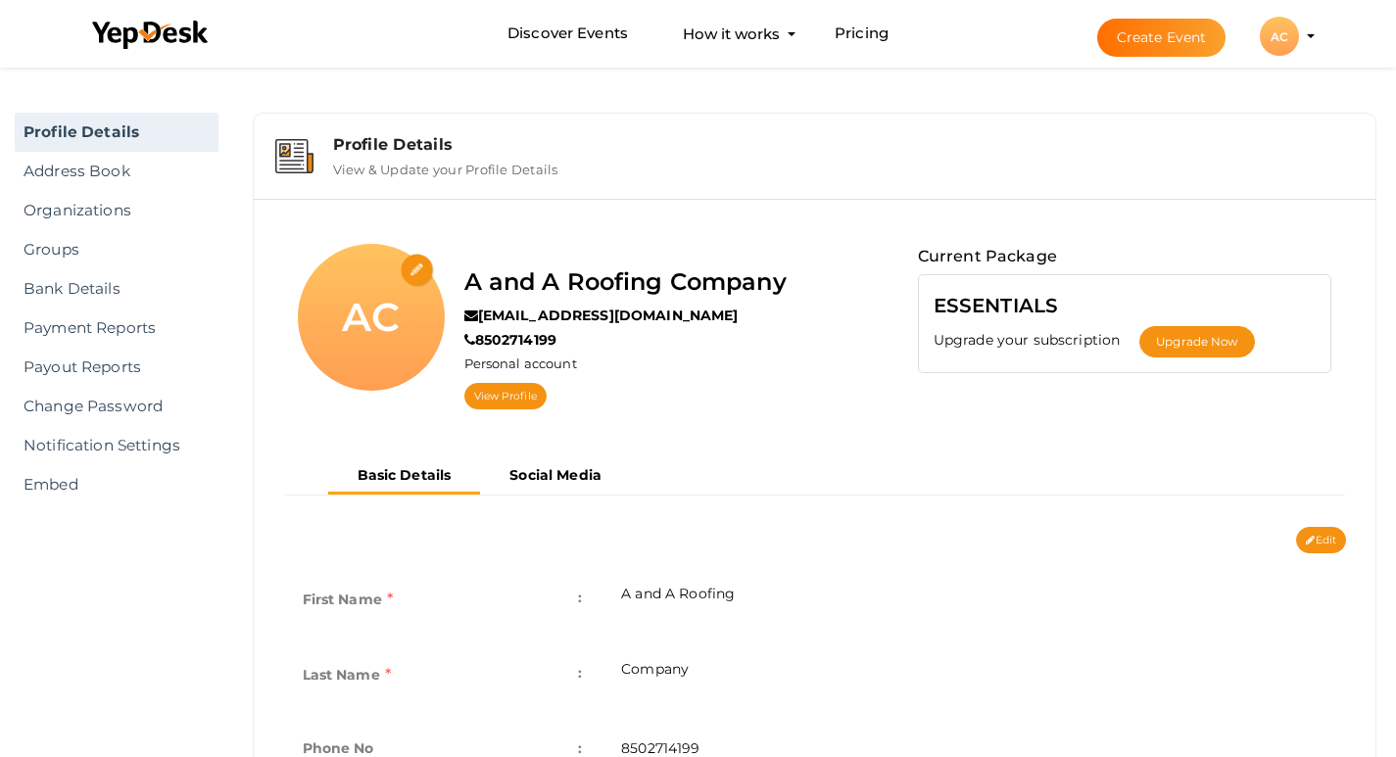
click at [415, 271] on input "file" at bounding box center [418, 271] width 34 height 34
type input "C:\fakepath\A and A Roofing Company Inc- logo-----.jpg"
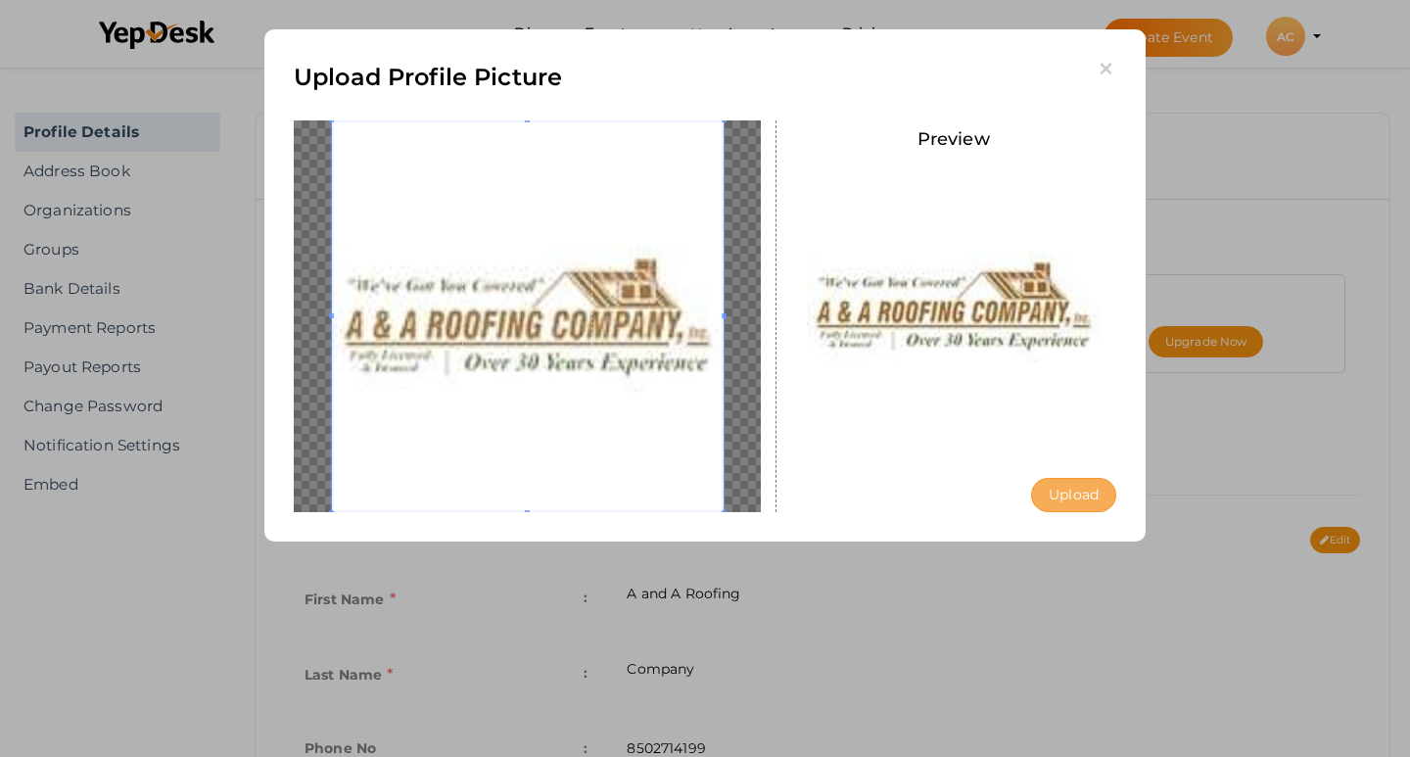
click at [1064, 494] on button "Upload" at bounding box center [1073, 495] width 85 height 34
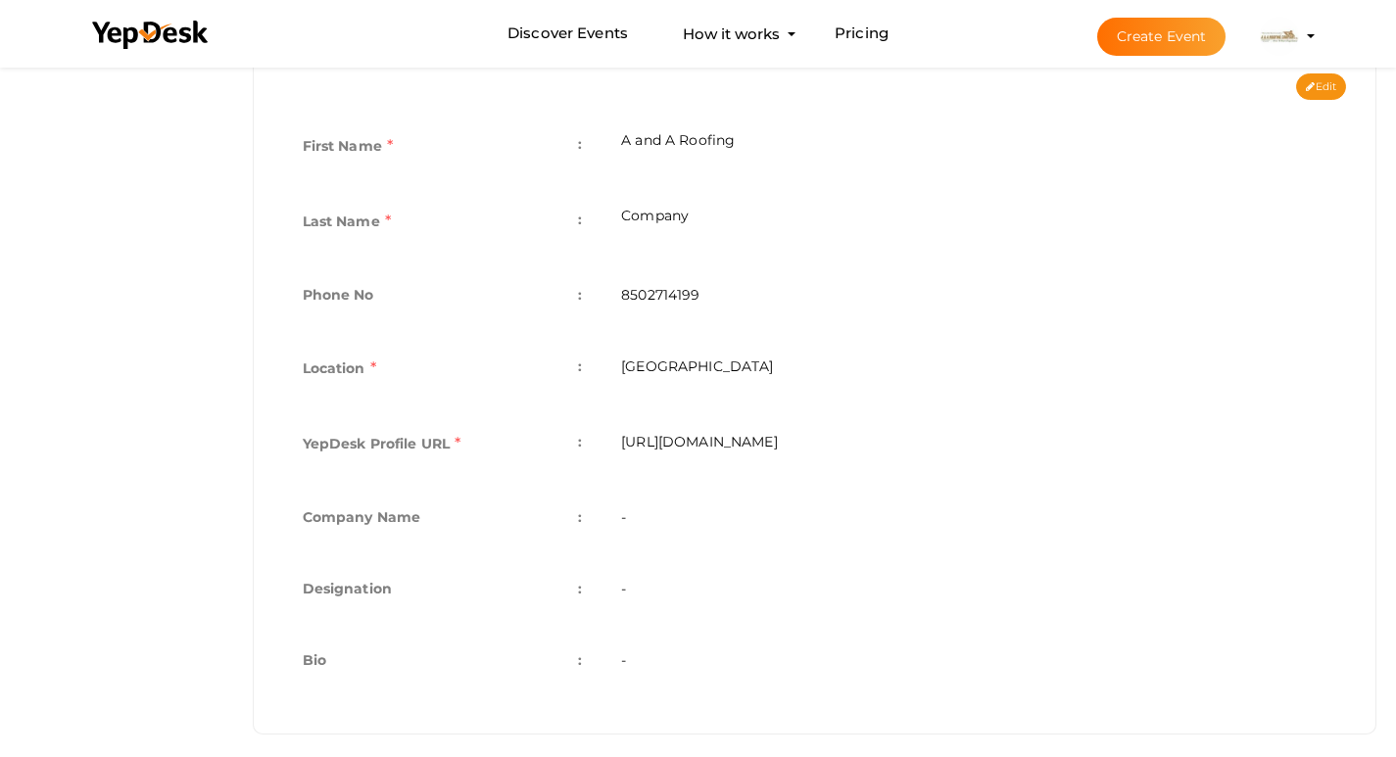
scroll to position [470, 0]
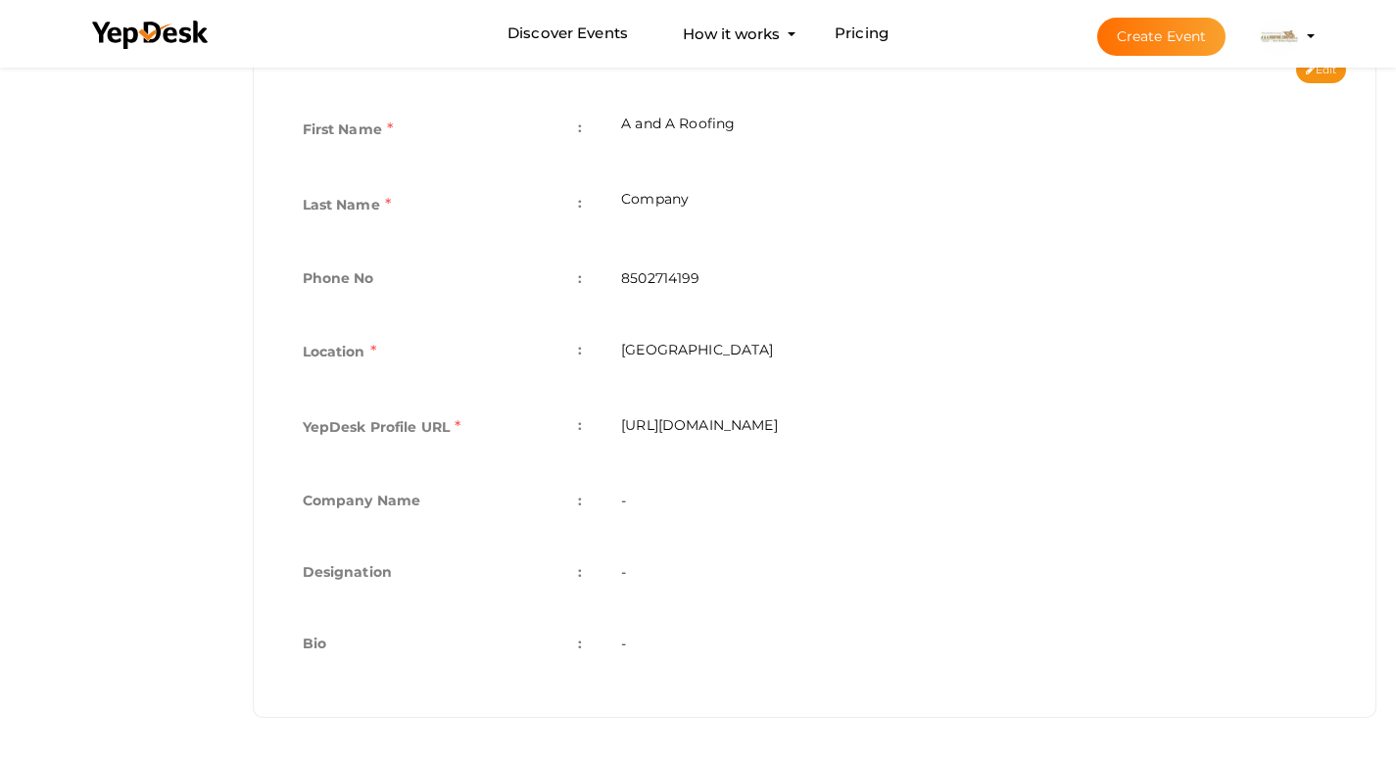
click at [687, 497] on td "-" at bounding box center [973, 502] width 744 height 71
click at [756, 517] on td "-" at bounding box center [973, 502] width 744 height 71
click at [1322, 71] on button "Edit" at bounding box center [1321, 70] width 50 height 26
type input "A and A Roofing"
type input "Company"
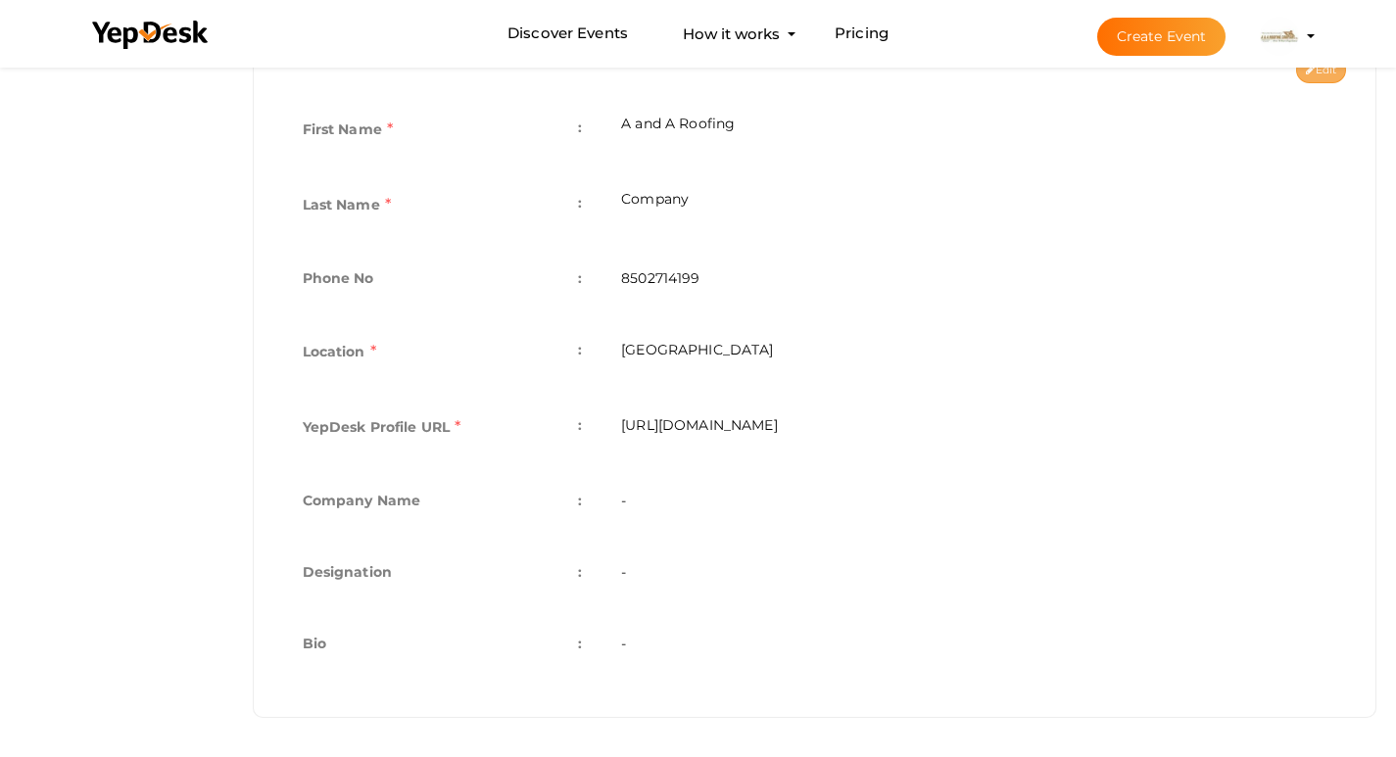
type input "8502714199"
type input "[GEOGRAPHIC_DATA]"
type input "a-and-a-roofing-company"
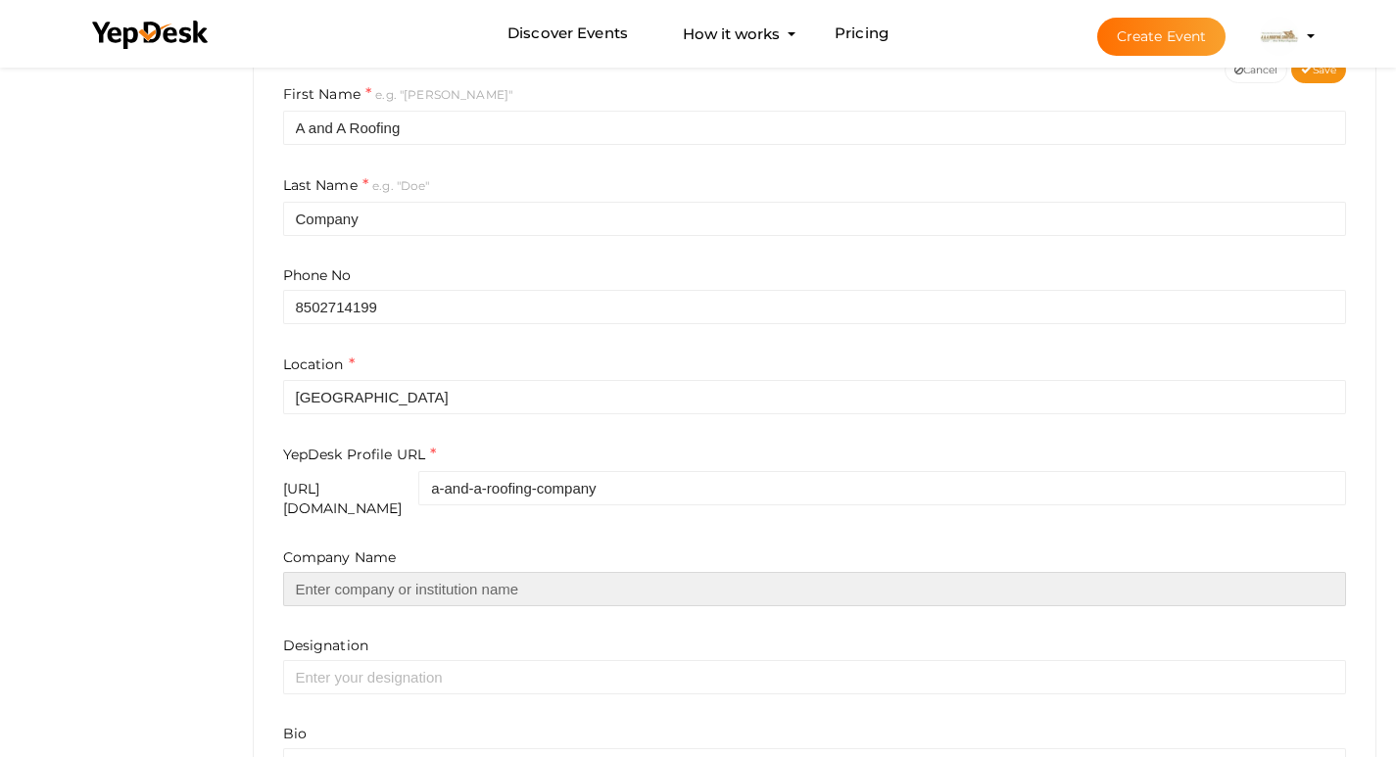
click at [427, 572] on input "text" at bounding box center [815, 589] width 1064 height 34
type input "A & A Roofing Company, Inc"
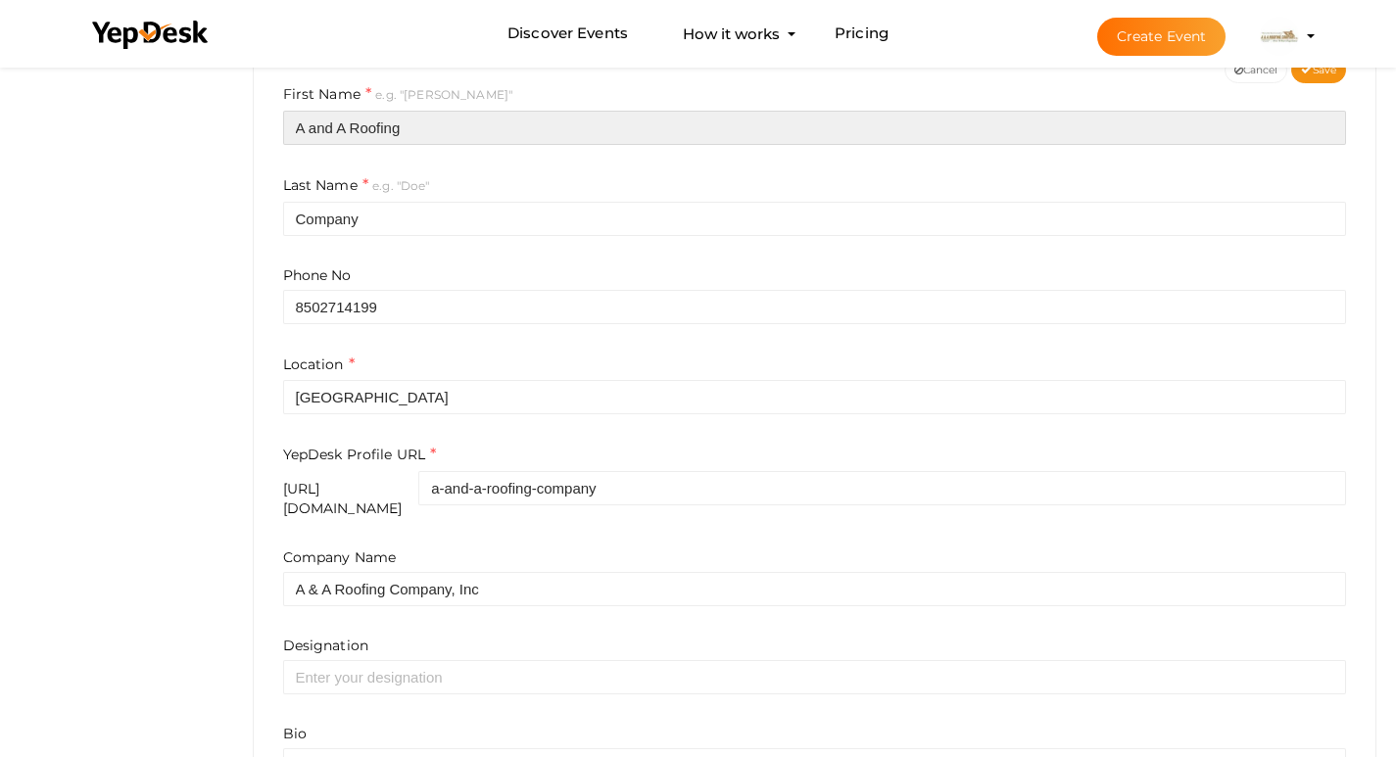
type input "A & A Roofing"
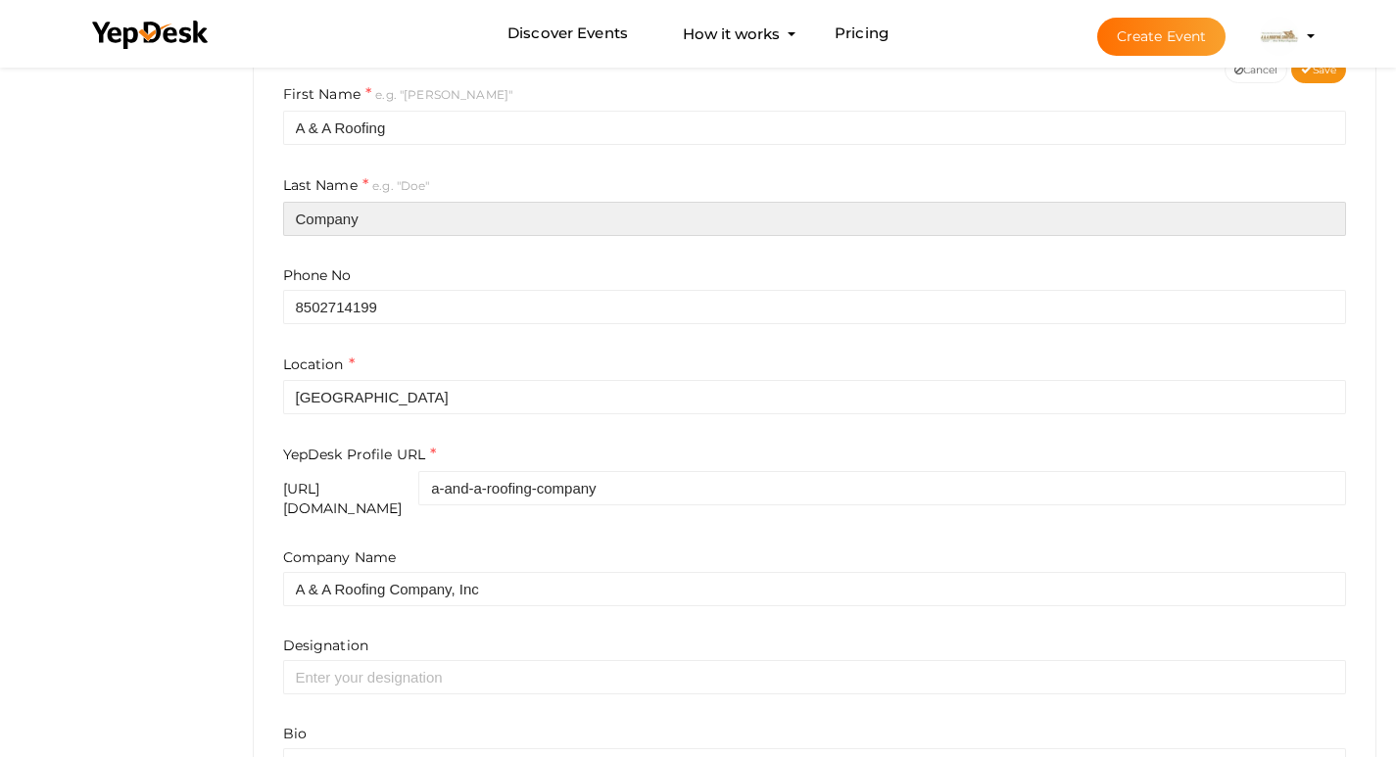
type input "Company Inc"
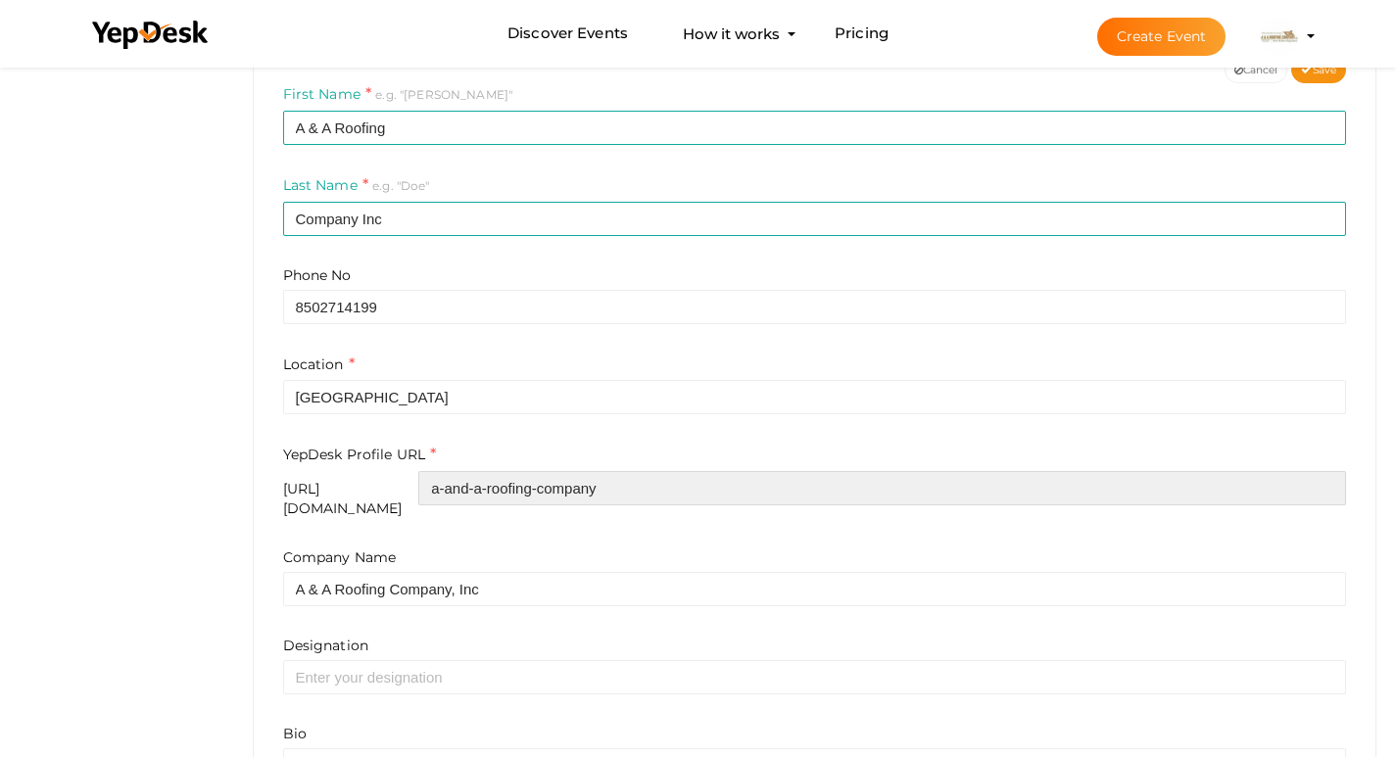
click at [707, 484] on input "a-and-a-roofing-company" at bounding box center [881, 488] width 927 height 34
drag, startPoint x: 721, startPoint y: 486, endPoint x: 500, endPoint y: 488, distance: 220.4
click at [500, 488] on div "https://www.yepdesk.com/profile/ a-and-a-roofing-company" at bounding box center [815, 494] width 1064 height 47
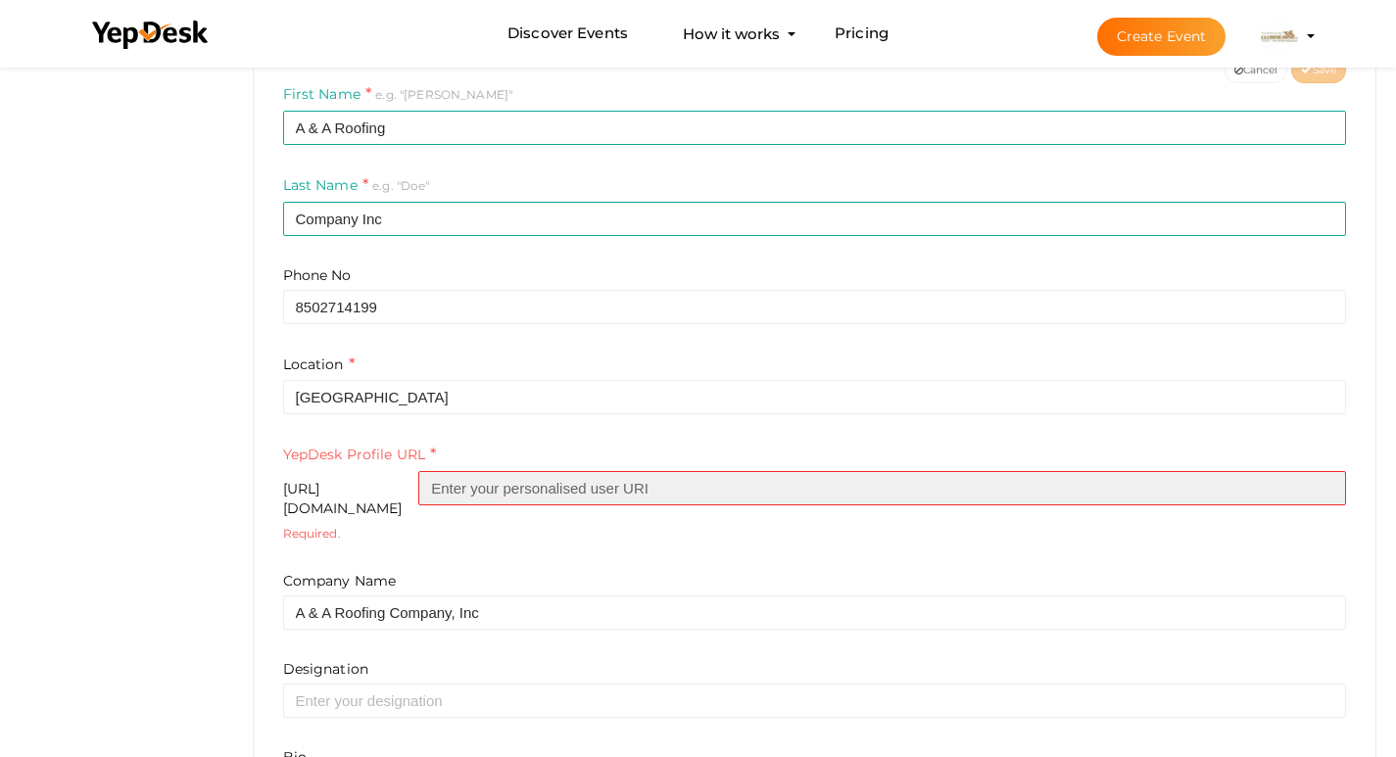
paste input "aaroofingfl"
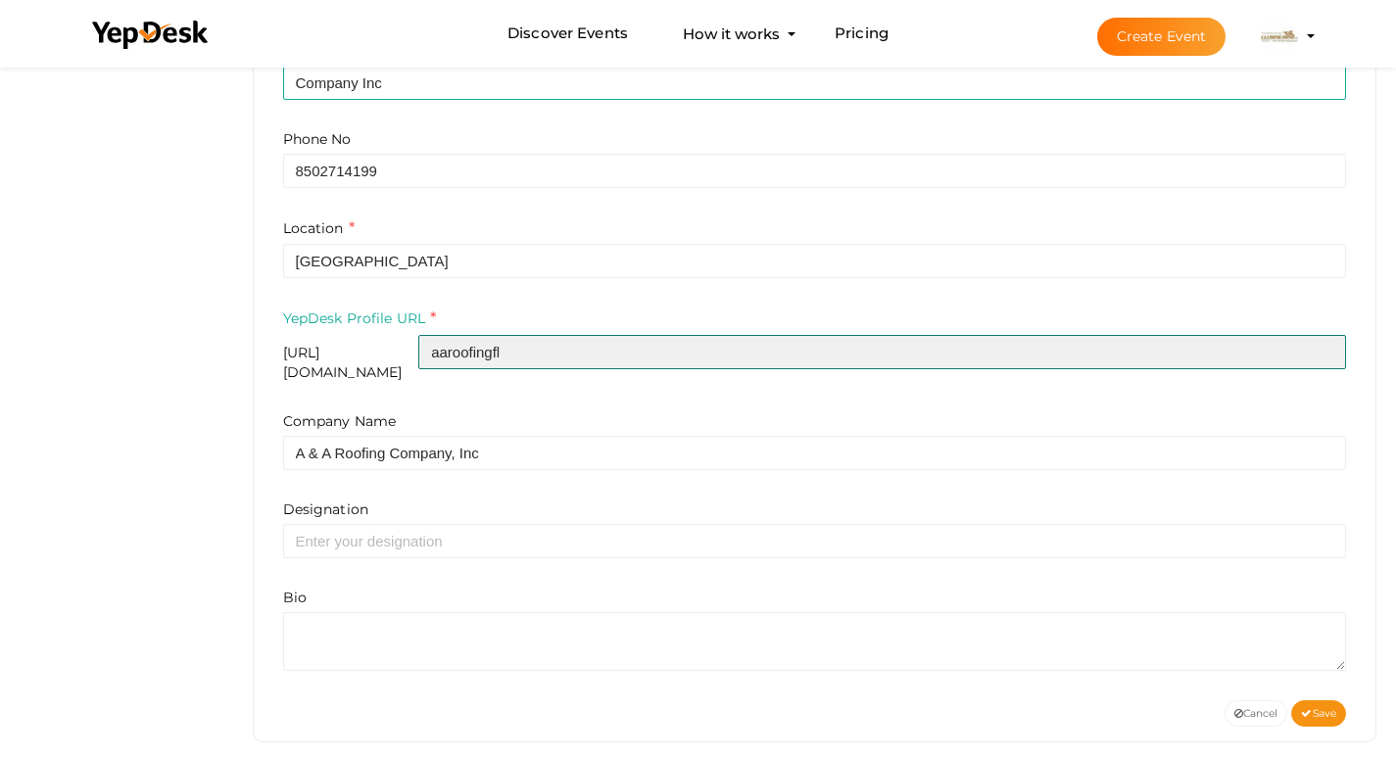
scroll to position [618, 0]
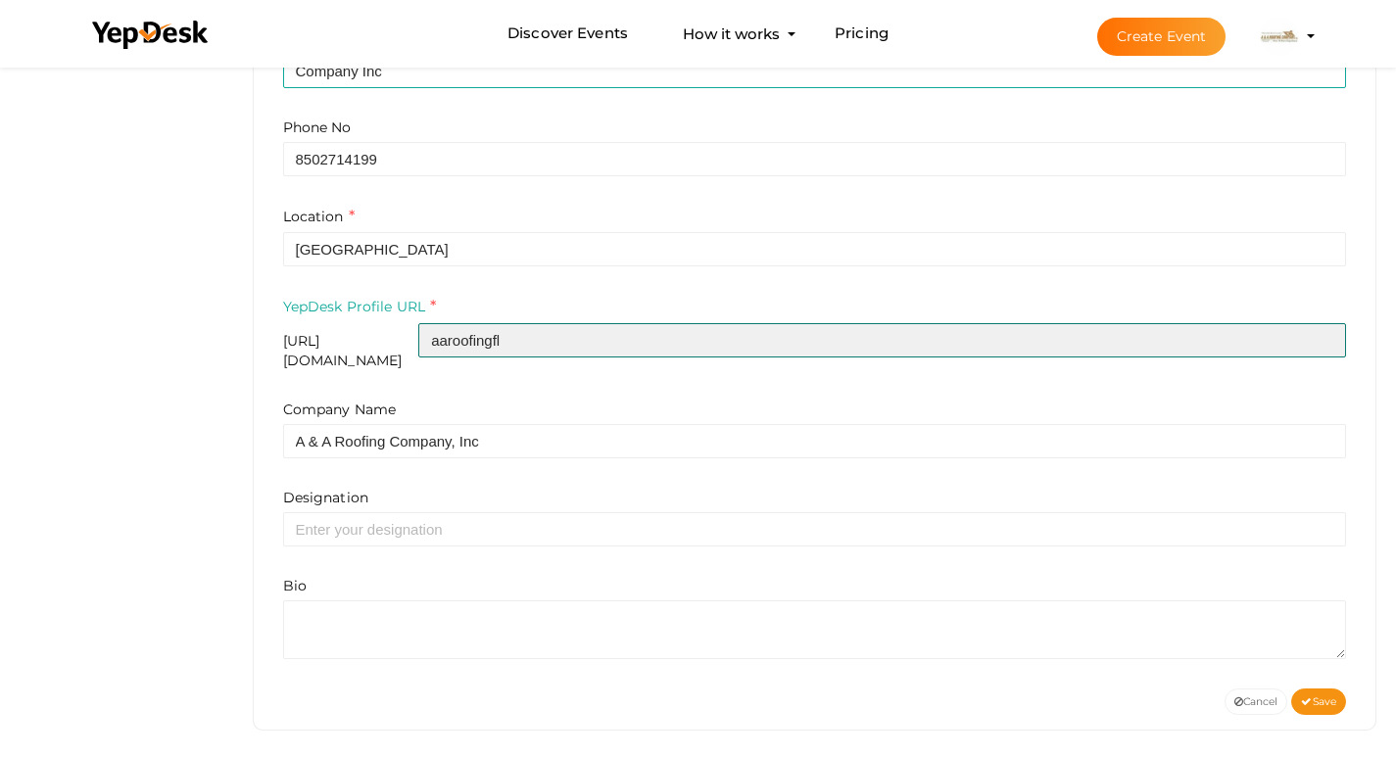
type input "aaroofingfl"
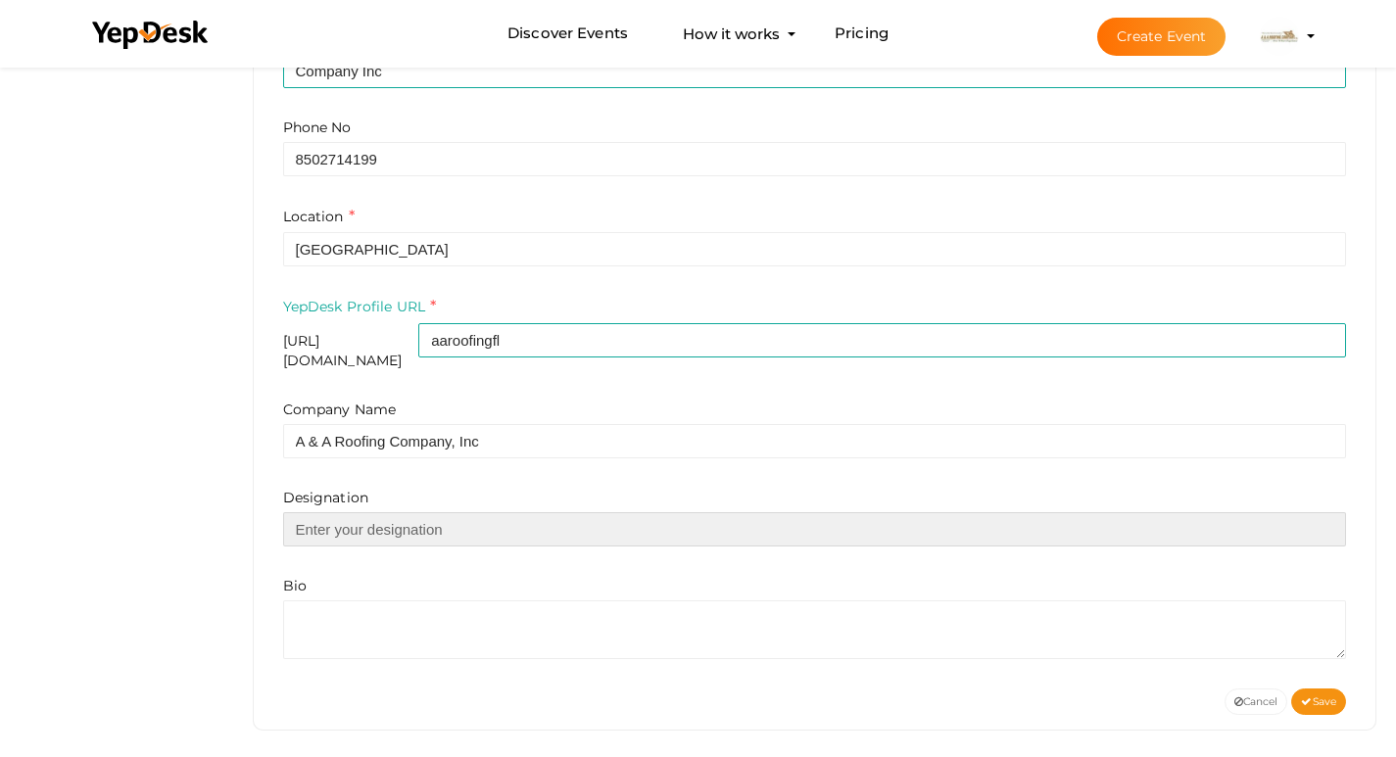
click at [360, 513] on input "text" at bounding box center [815, 529] width 1064 height 34
paste input "We have proudly served the State of Florida since 1979. Our Company was establi…"
type input "We have proudly served the State of Florida since 1979. Our Company was establi…"
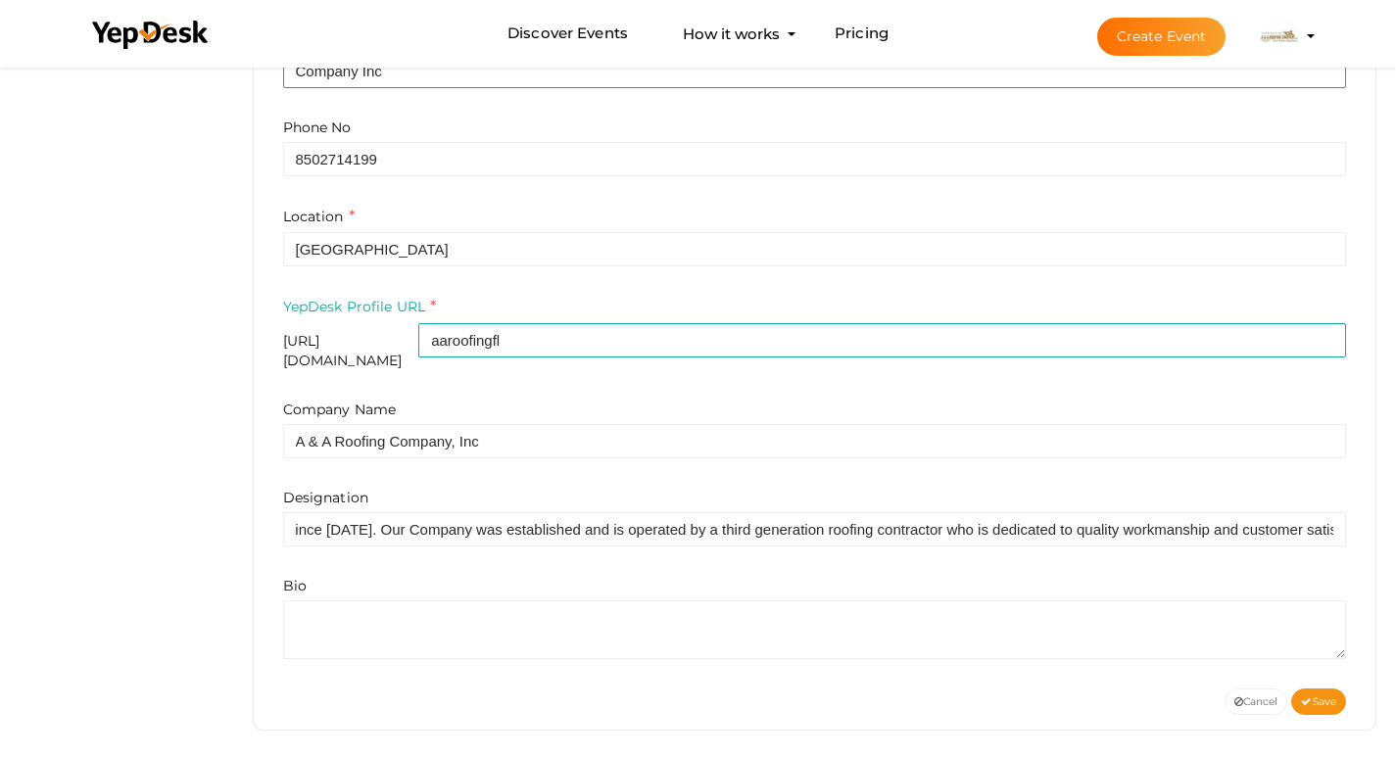
scroll to position [0, 0]
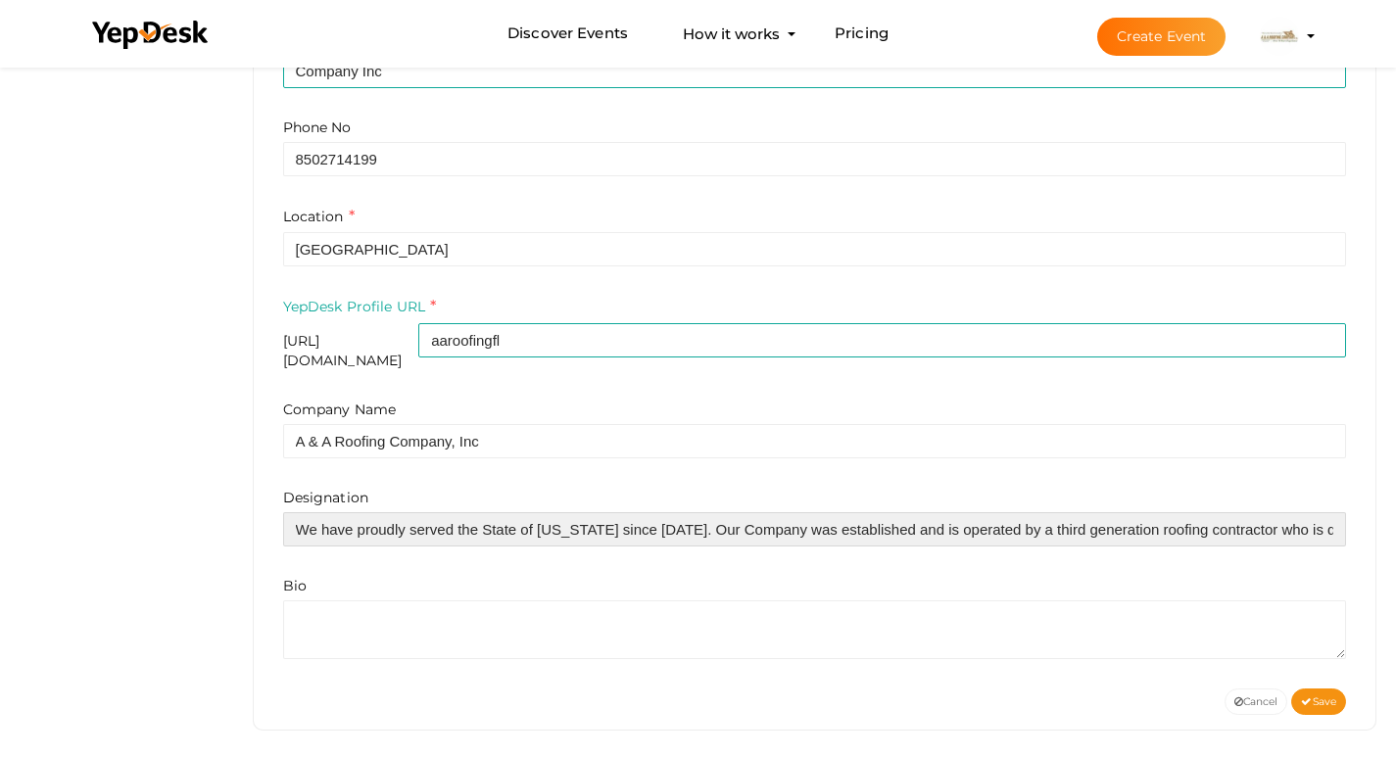
click at [366, 522] on input "We have proudly served the State of Florida since 1979. Our Company was establi…" at bounding box center [815, 529] width 1064 height 34
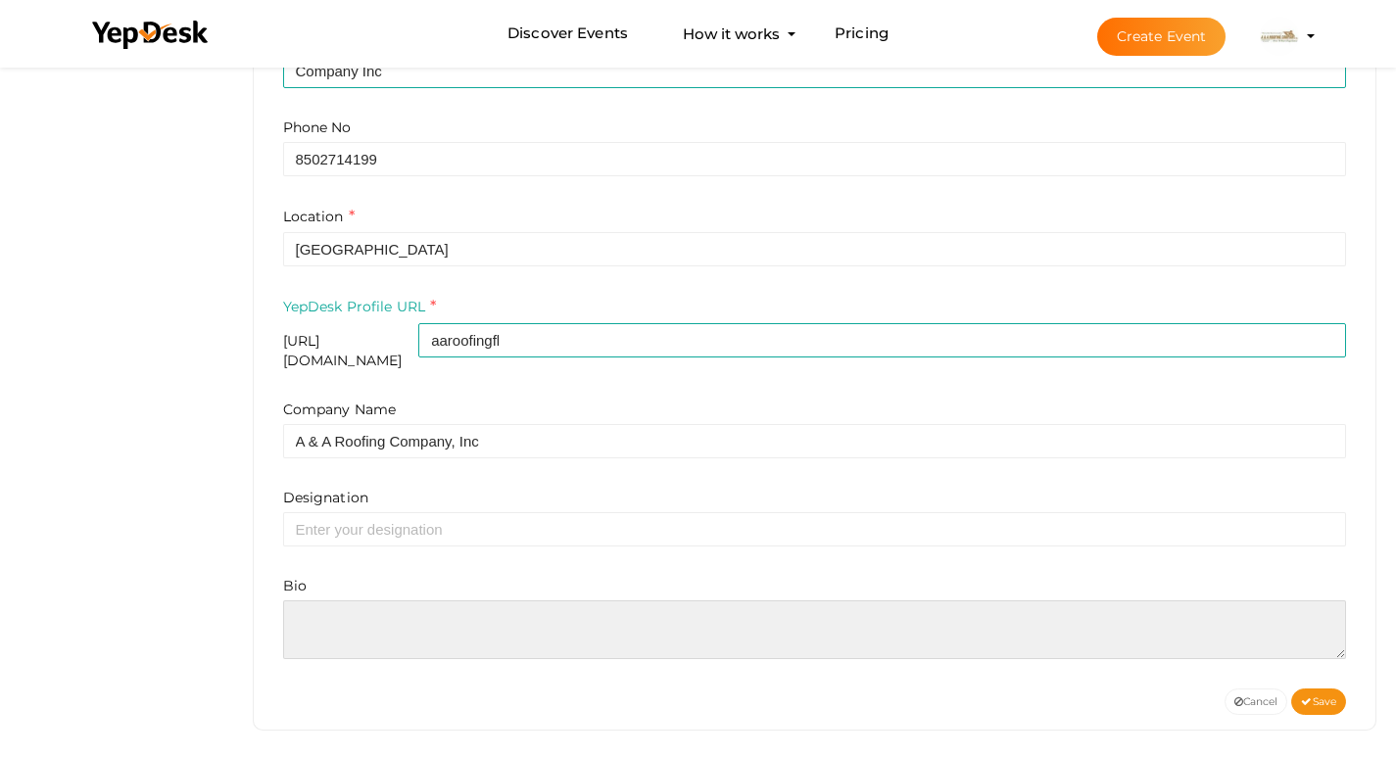
click at [367, 626] on textarea at bounding box center [815, 629] width 1064 height 59
paste textarea "We have proudly served the State of Florida since 1979. Our Company was establi…"
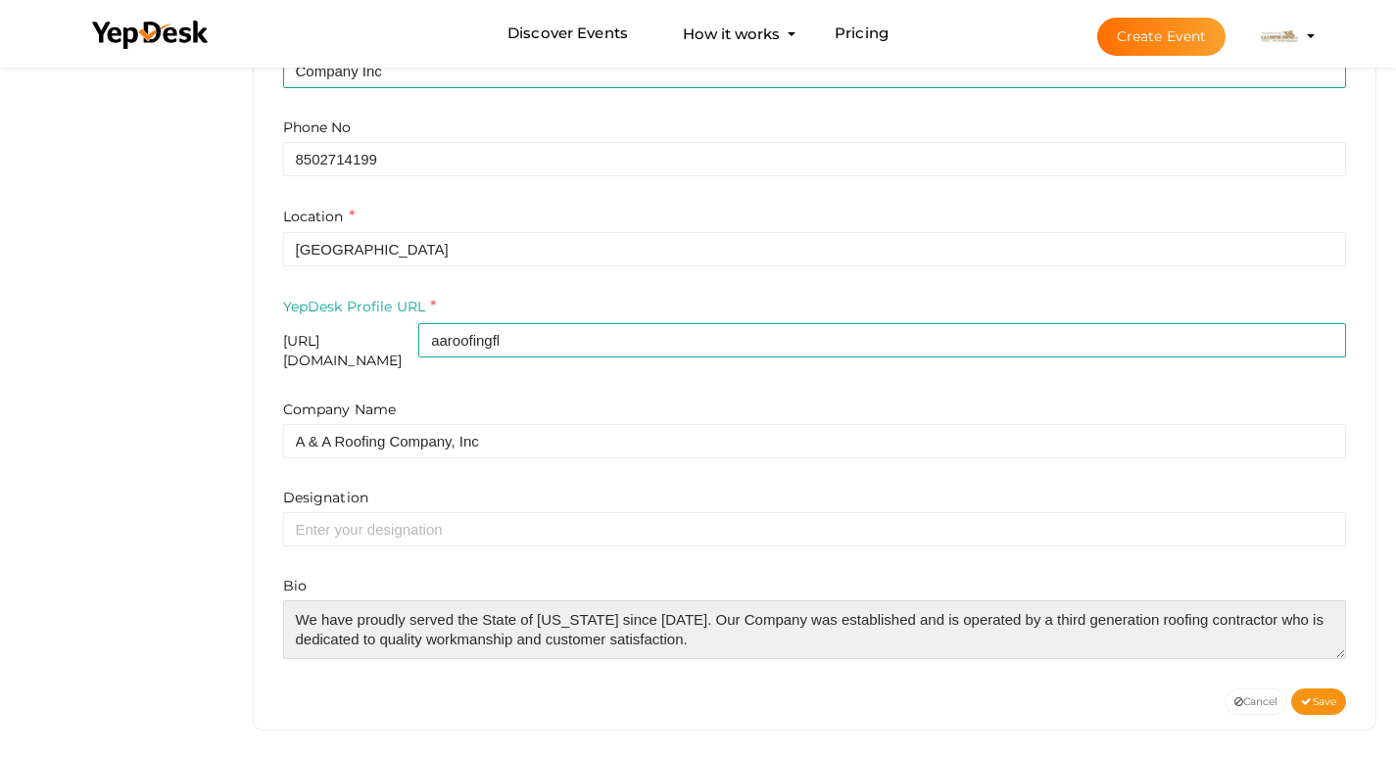
type textarea "We have proudly served the State of Florida since 1979. Our Company was establi…"
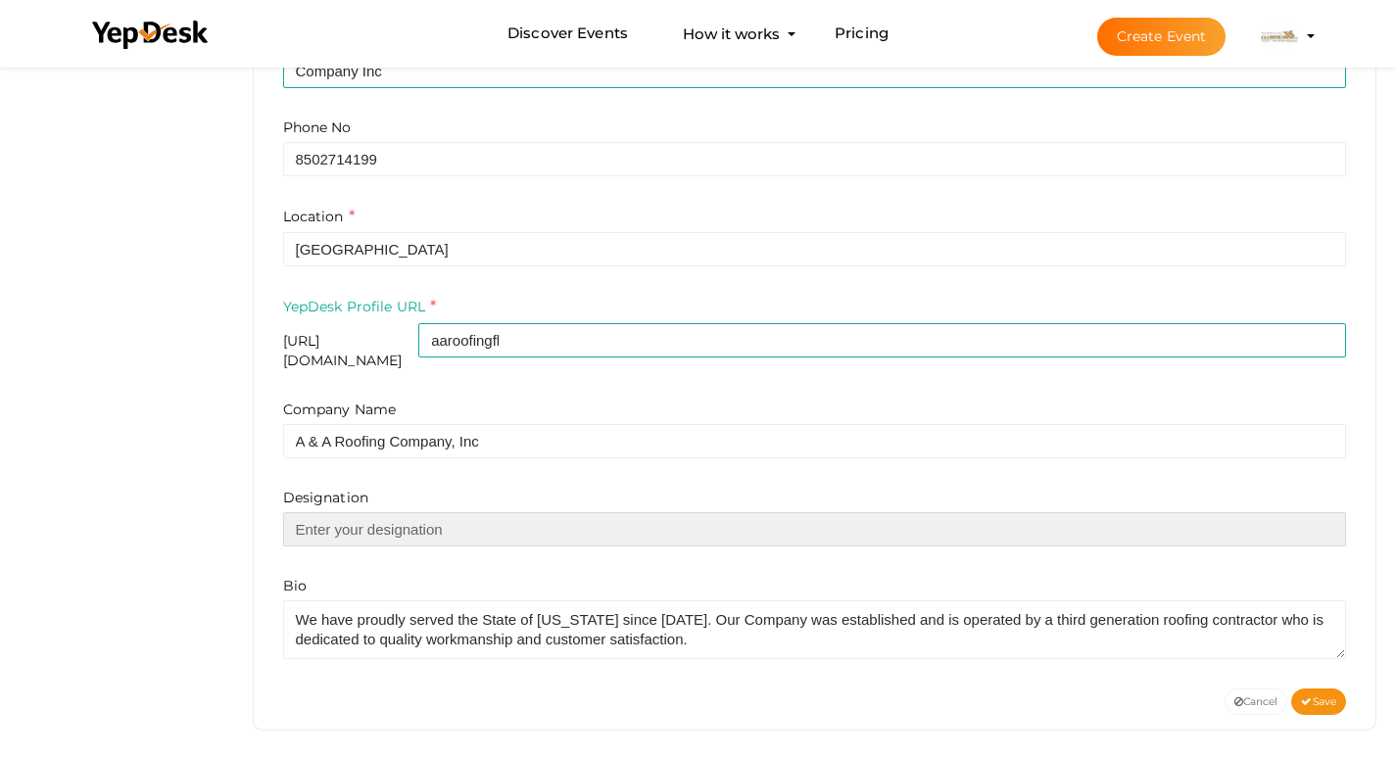
click at [385, 517] on input "text" at bounding box center [815, 529] width 1064 height 34
click at [338, 521] on input "text" at bounding box center [815, 529] width 1064 height 34
paste input "Our Company was established and is operated by a third generation roofing contr…"
type input "Our Company was established and is operated by a third generation roofing contr…"
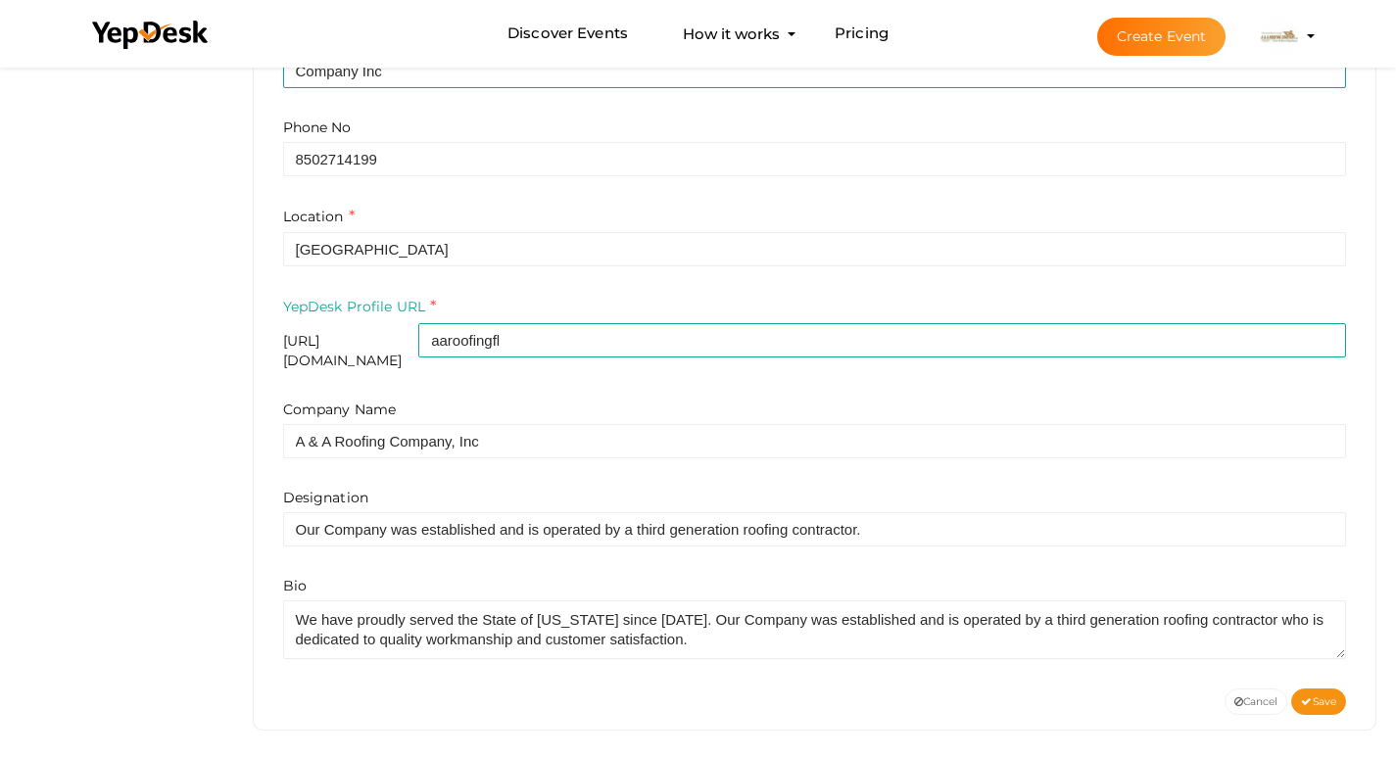
click at [1320, 695] on span "Save" at bounding box center [1318, 701] width 35 height 13
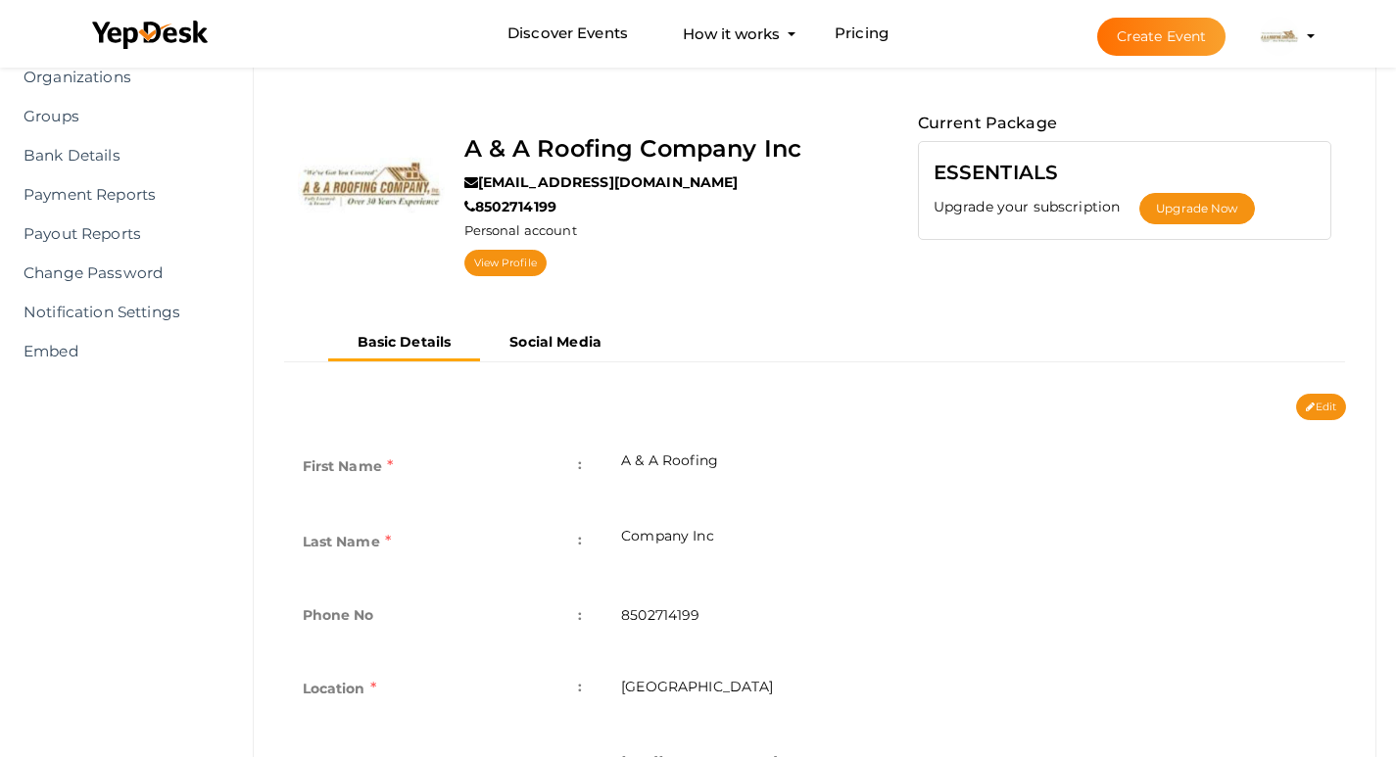
scroll to position [146, 0]
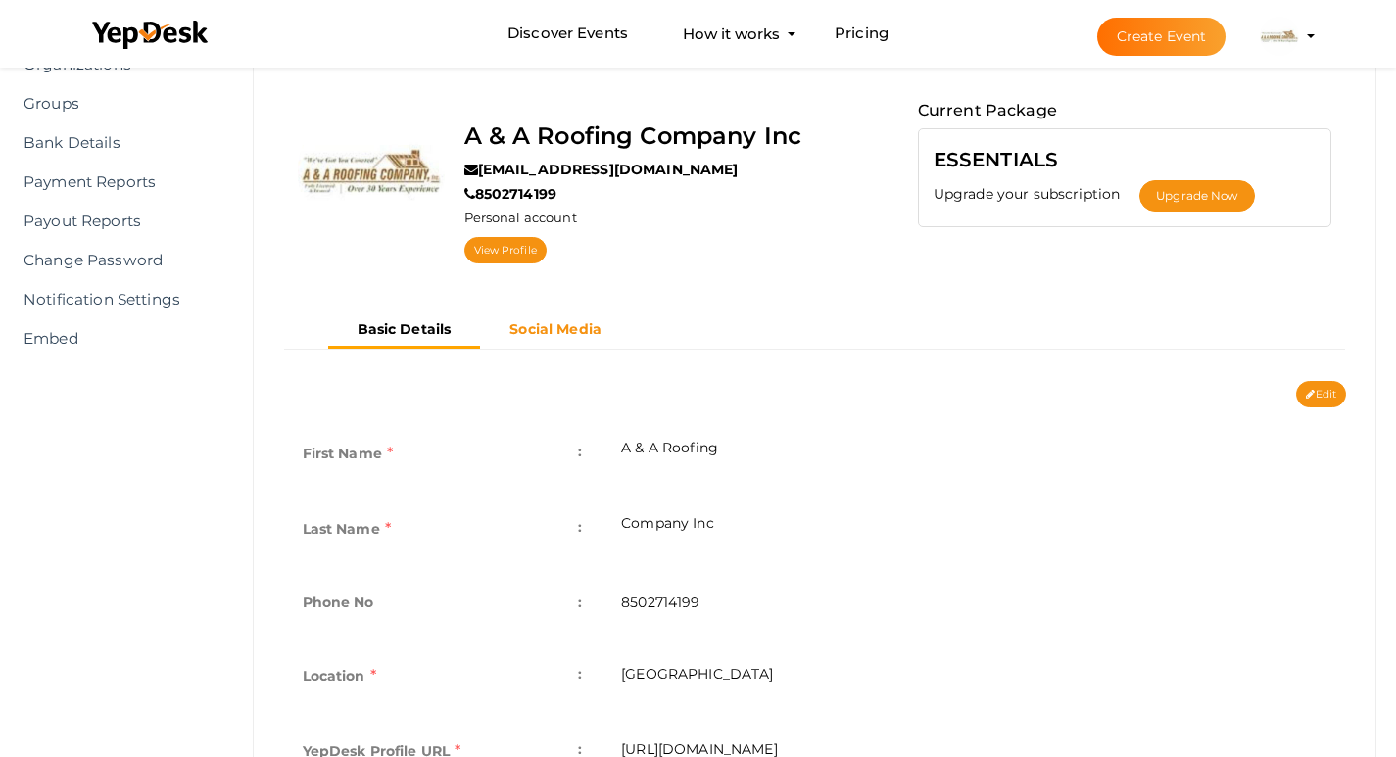
click at [546, 332] on b "Social Media" at bounding box center [555, 329] width 92 height 18
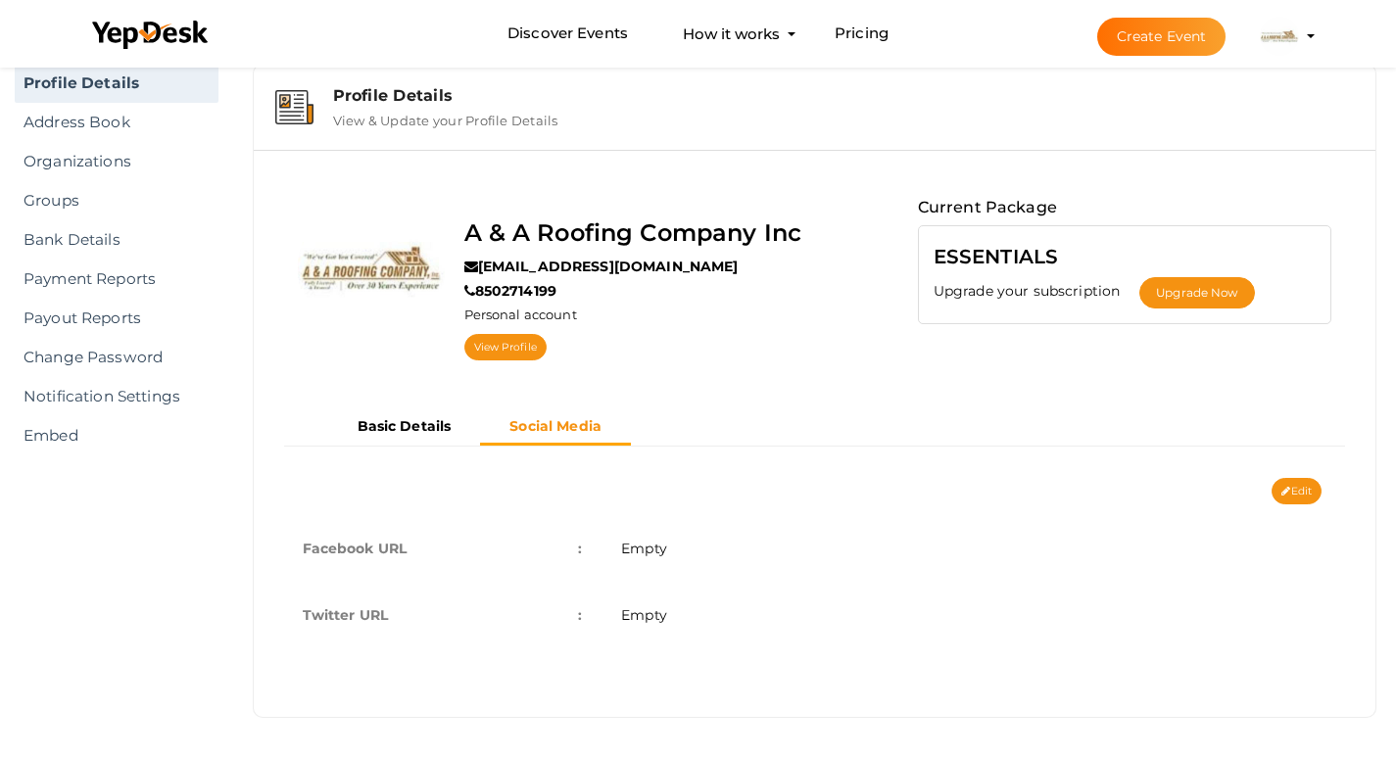
scroll to position [49, 0]
click at [680, 549] on td "Empty" at bounding box center [973, 548] width 744 height 67
click at [1300, 493] on button "Edit" at bounding box center [1296, 491] width 50 height 26
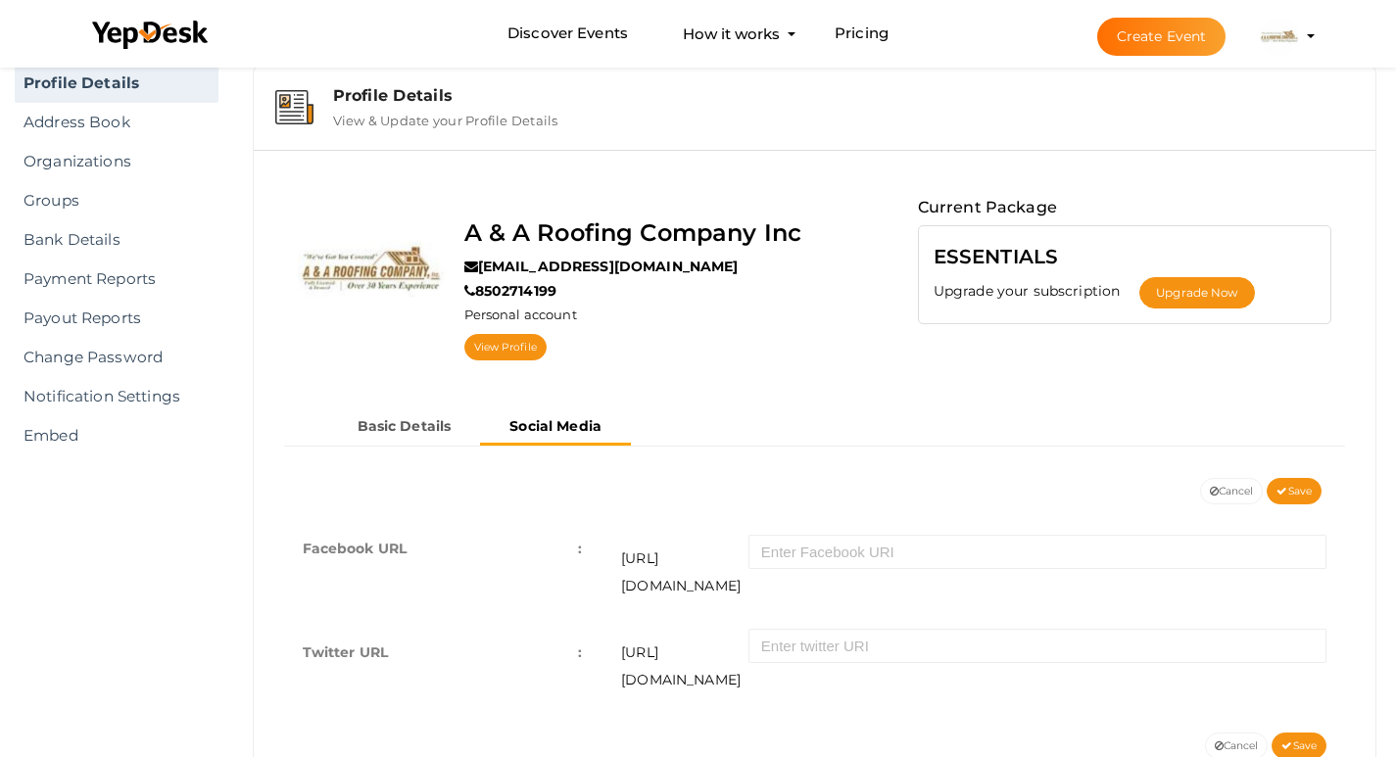
scroll to position [85, 0]
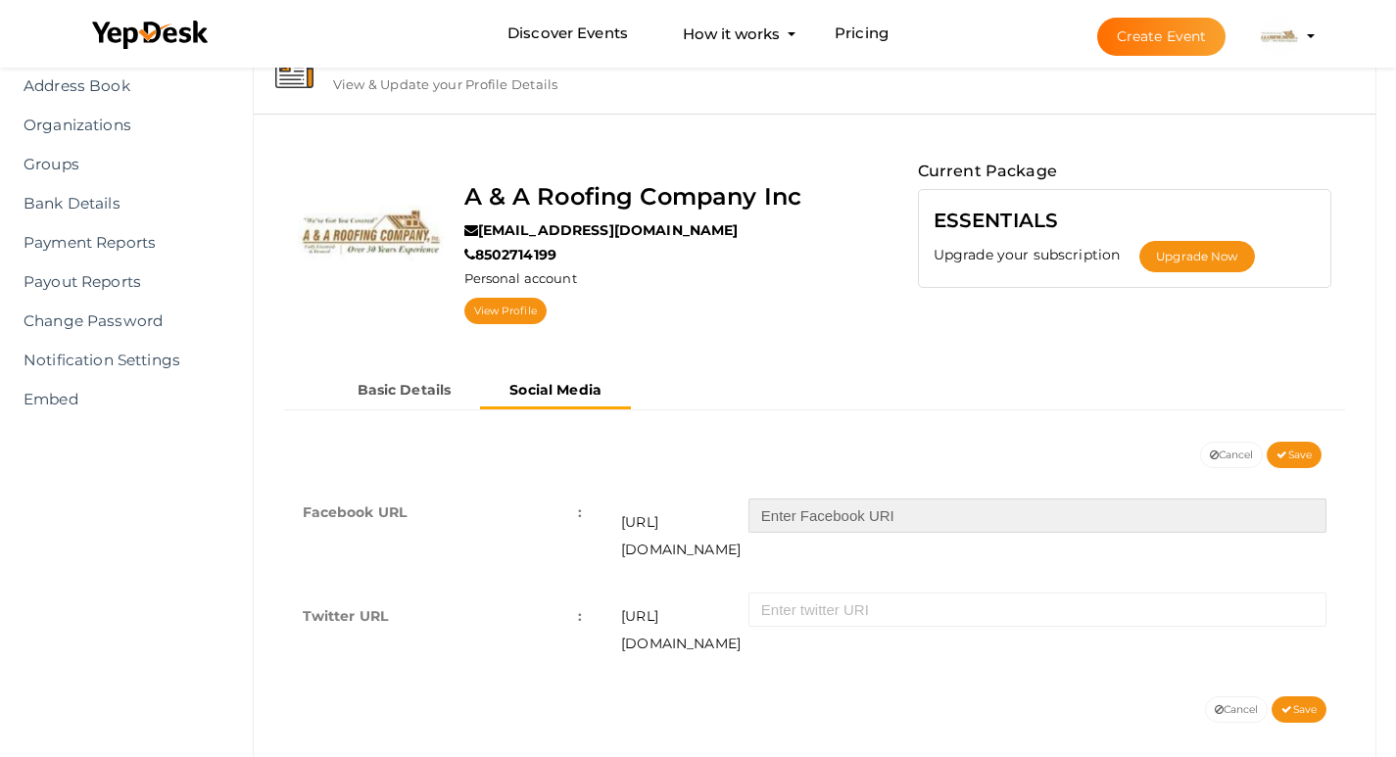
click at [847, 517] on input "text" at bounding box center [1037, 516] width 578 height 34
paste input "https://www.facebook.com/AARoofingFL/"
drag, startPoint x: 960, startPoint y: 515, endPoint x: 776, endPoint y: 516, distance: 184.1
click at [776, 516] on input "https://www.facebook.com/AARoofingFL/" at bounding box center [1037, 516] width 578 height 34
type input "AARoofingFL/"
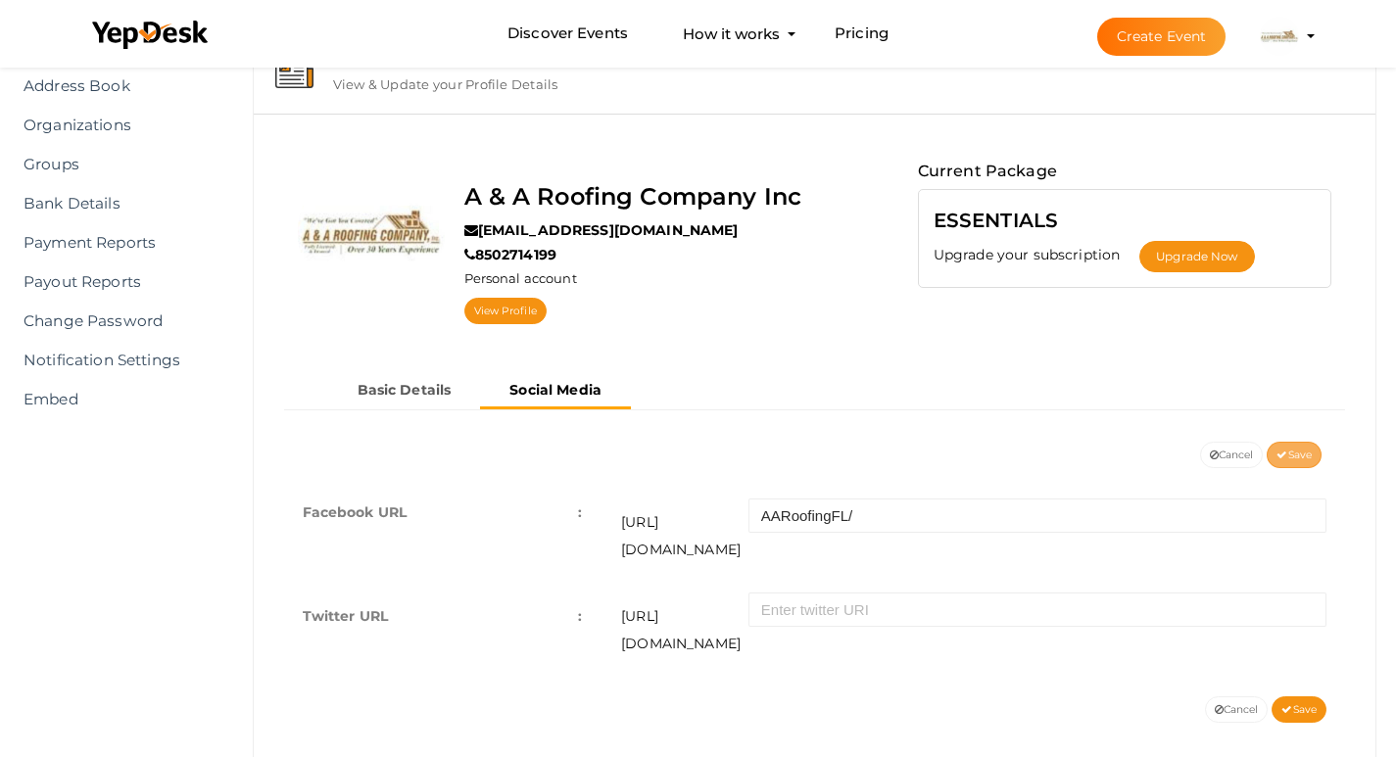
click at [1300, 452] on span "Save" at bounding box center [1293, 455] width 35 height 13
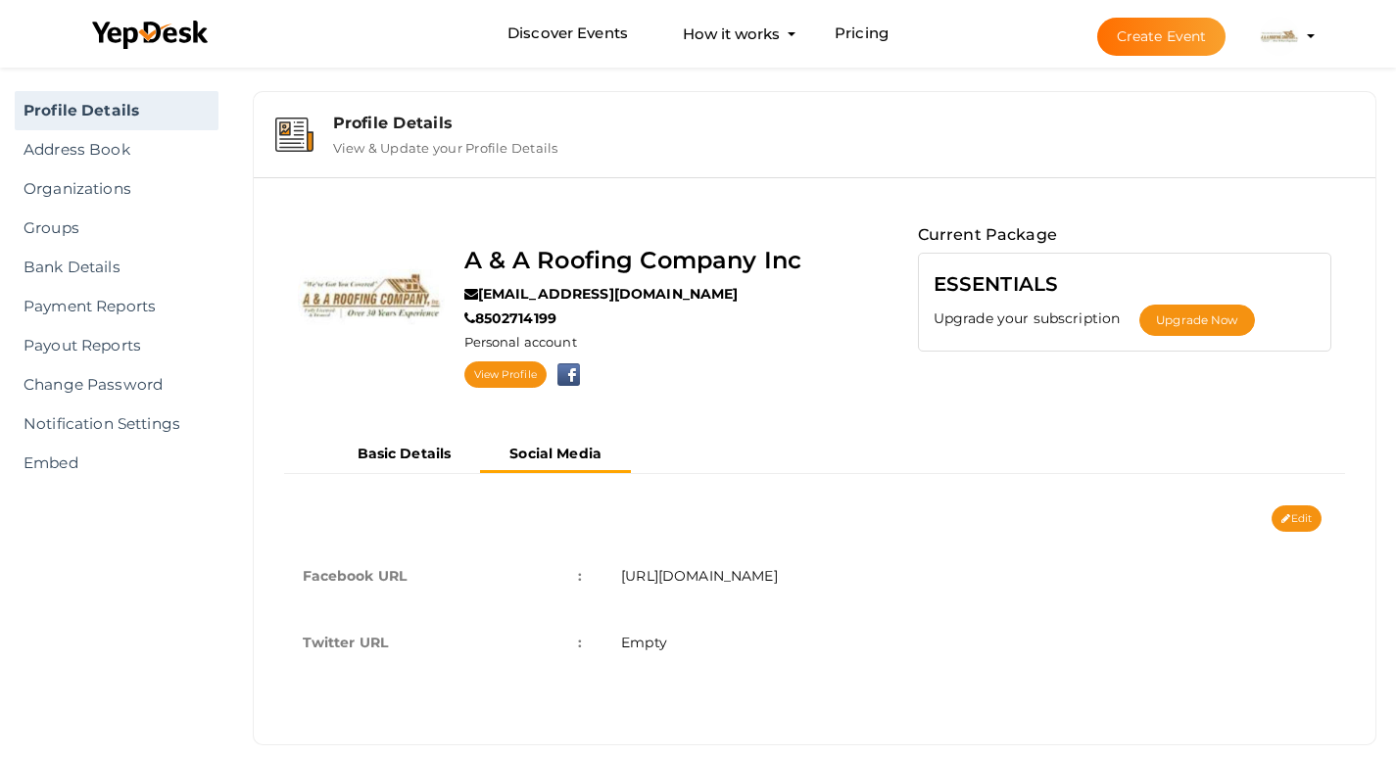
scroll to position [0, 0]
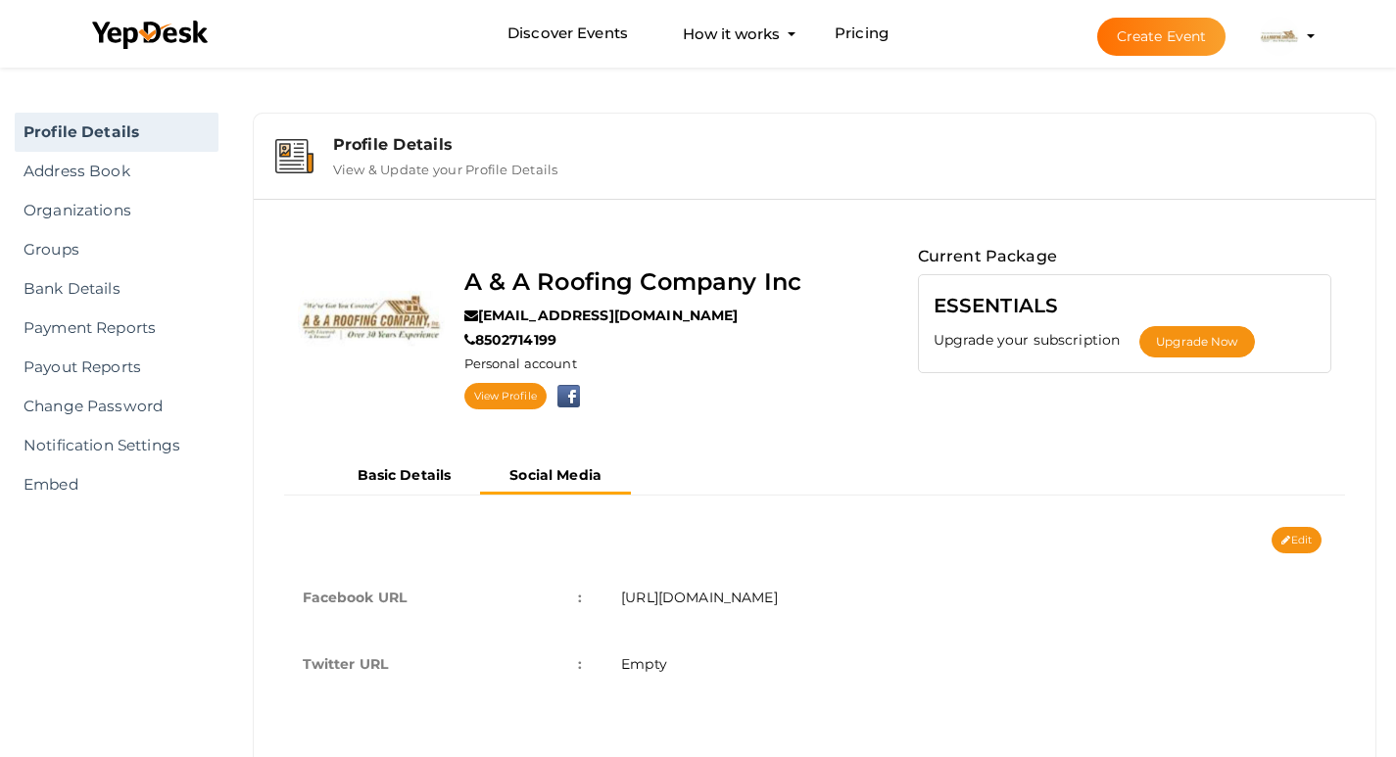
click at [1287, 39] on img at bounding box center [1278, 36] width 39 height 39
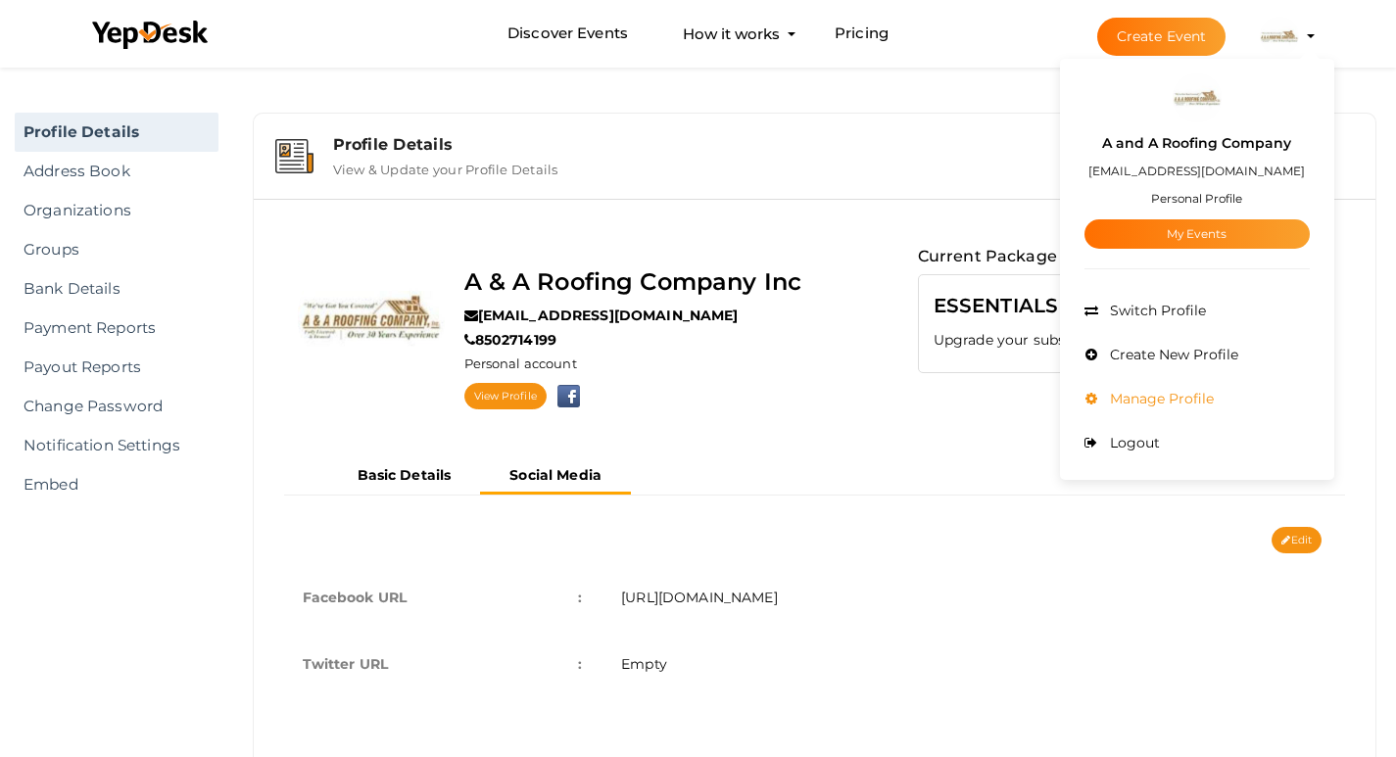
click at [1129, 402] on span "Manage Profile" at bounding box center [1159, 399] width 109 height 18
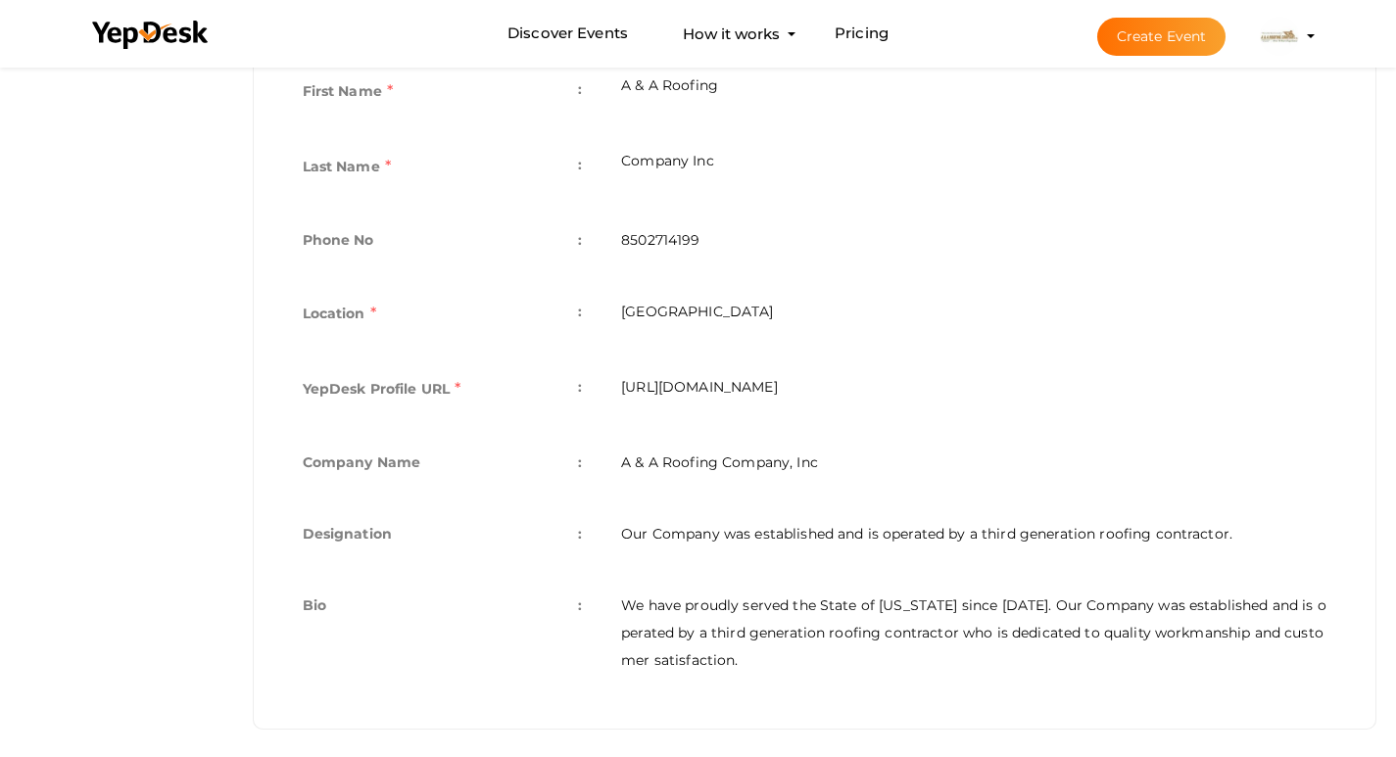
scroll to position [520, 0]
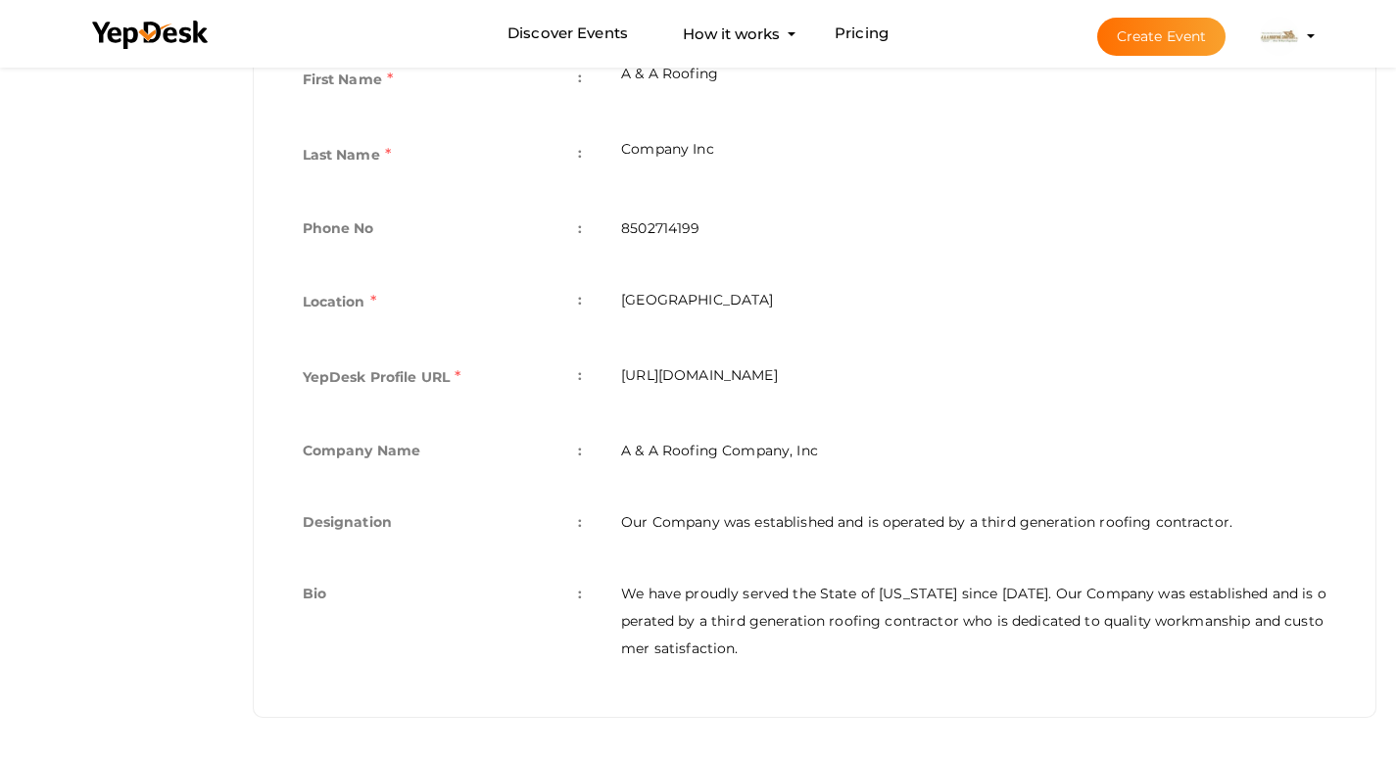
click at [764, 645] on td "We have proudly served the State of [US_STATE] since [DATE]. Our Company was es…" at bounding box center [973, 620] width 744 height 121
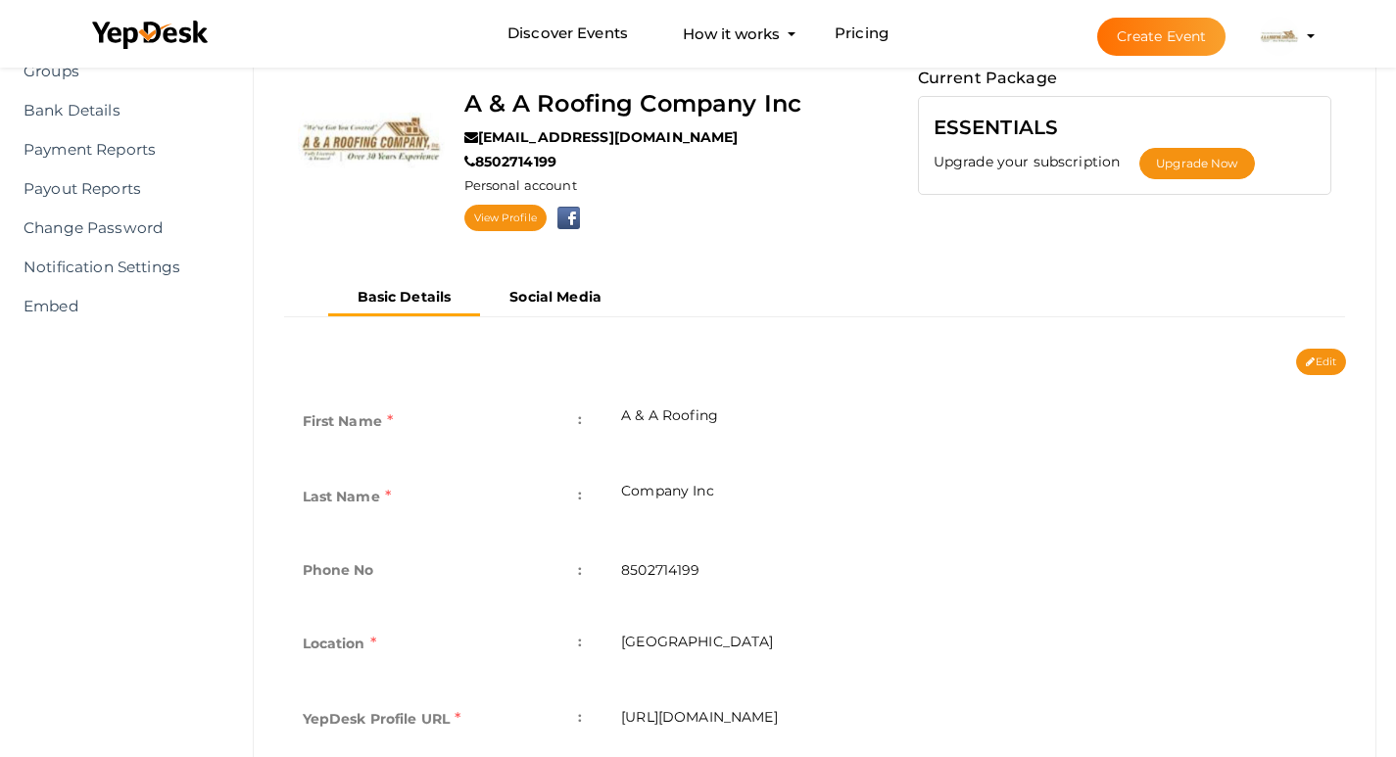
scroll to position [177, 0]
click at [1330, 363] on button "Edit" at bounding box center [1321, 363] width 50 height 26
type input "A & A Roofing"
type input "Company Inc"
type input "8502714199"
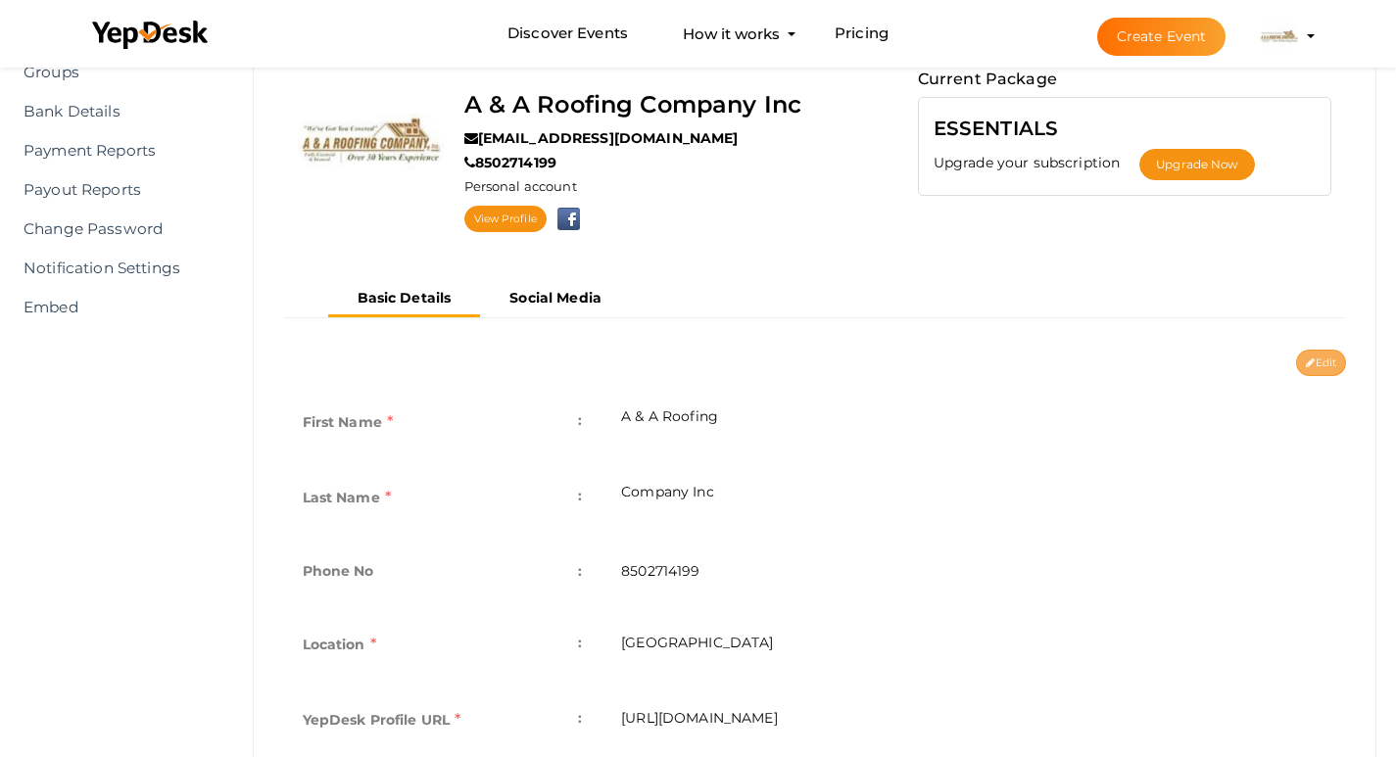
type input "[GEOGRAPHIC_DATA]"
type input "aaroofingfl"
type input "A & A Roofing Company, Inc"
type input "Our Company was established and is operated by a third generation roofing contr…"
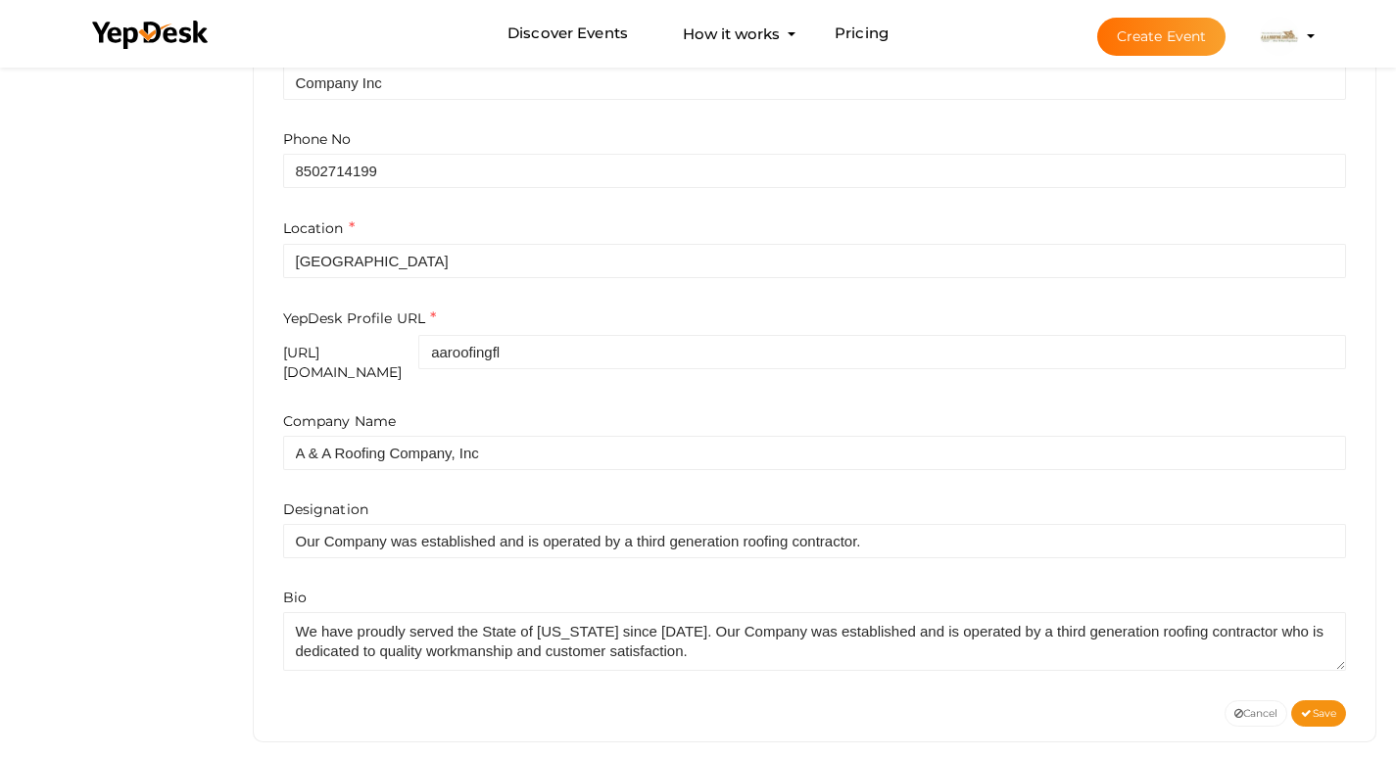
scroll to position [618, 0]
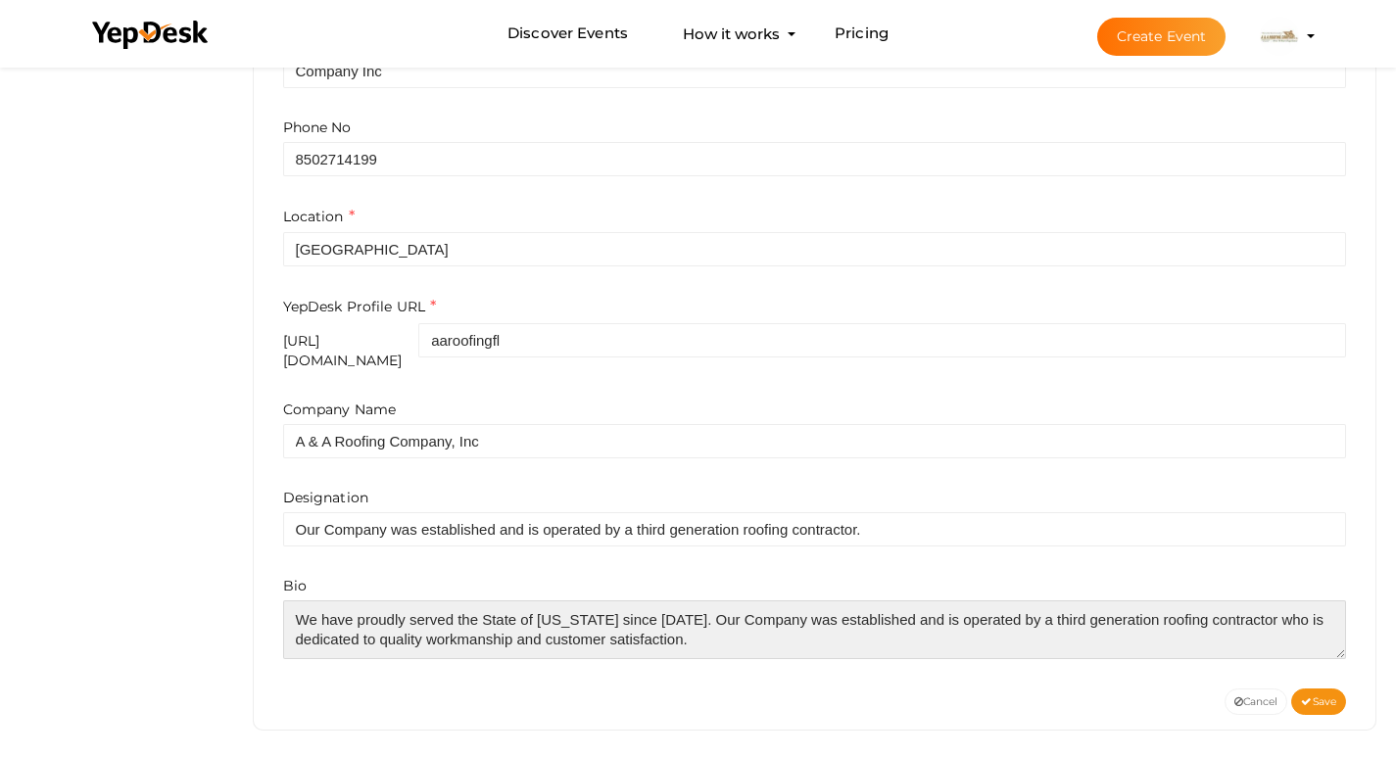
click at [732, 628] on textarea at bounding box center [815, 629] width 1064 height 59
paste textarea "https://aaroofingfl.com/"
type textarea "We have proudly served the State of Florida since 1979. Our Company was establi…"
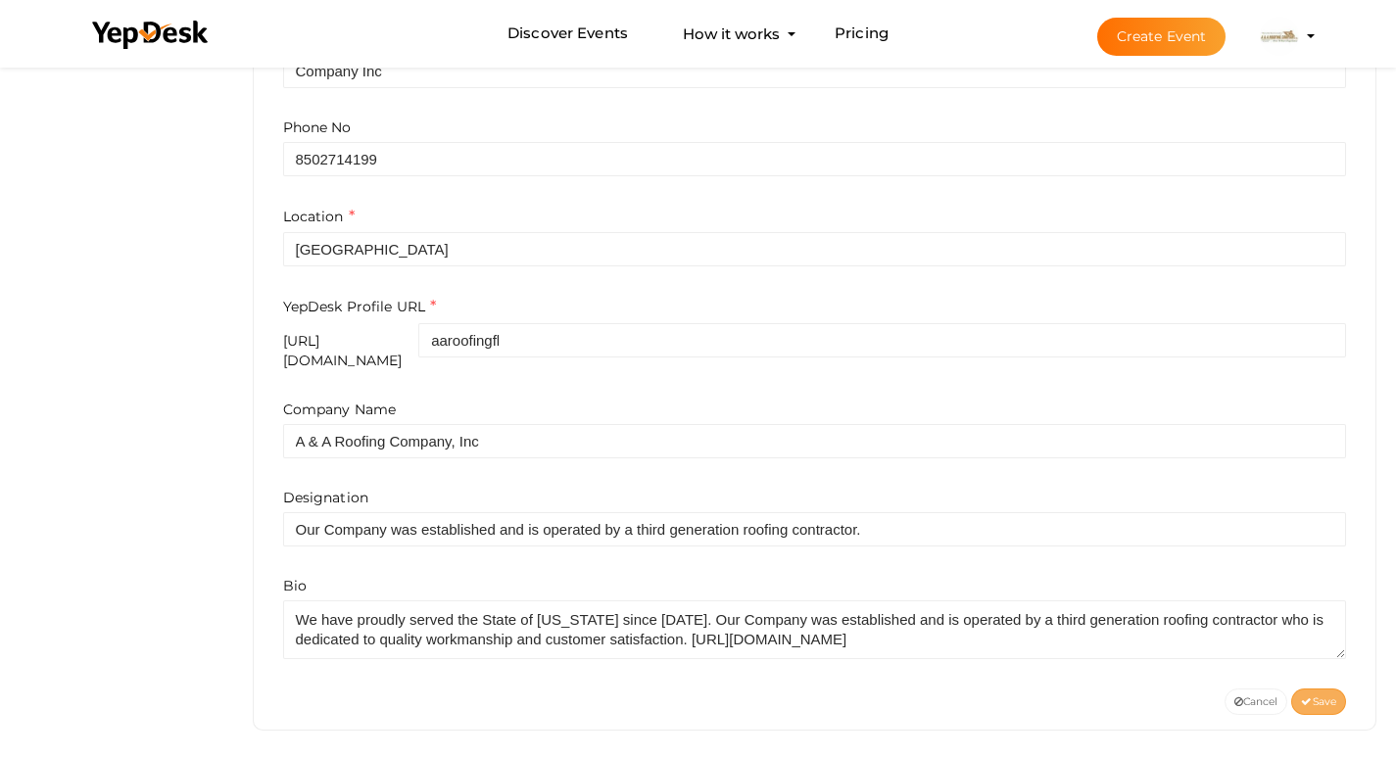
click at [1313, 695] on span "Save" at bounding box center [1318, 701] width 35 height 13
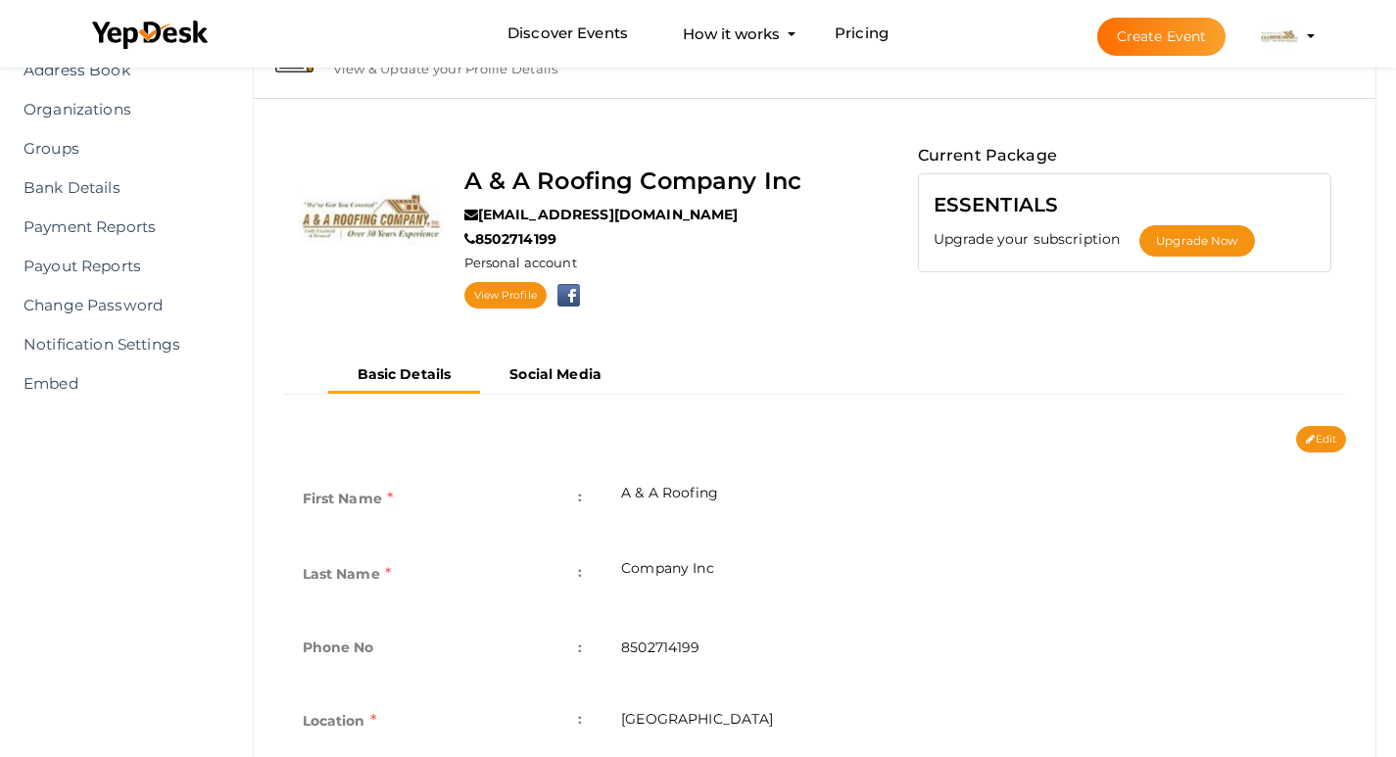
scroll to position [36, 0]
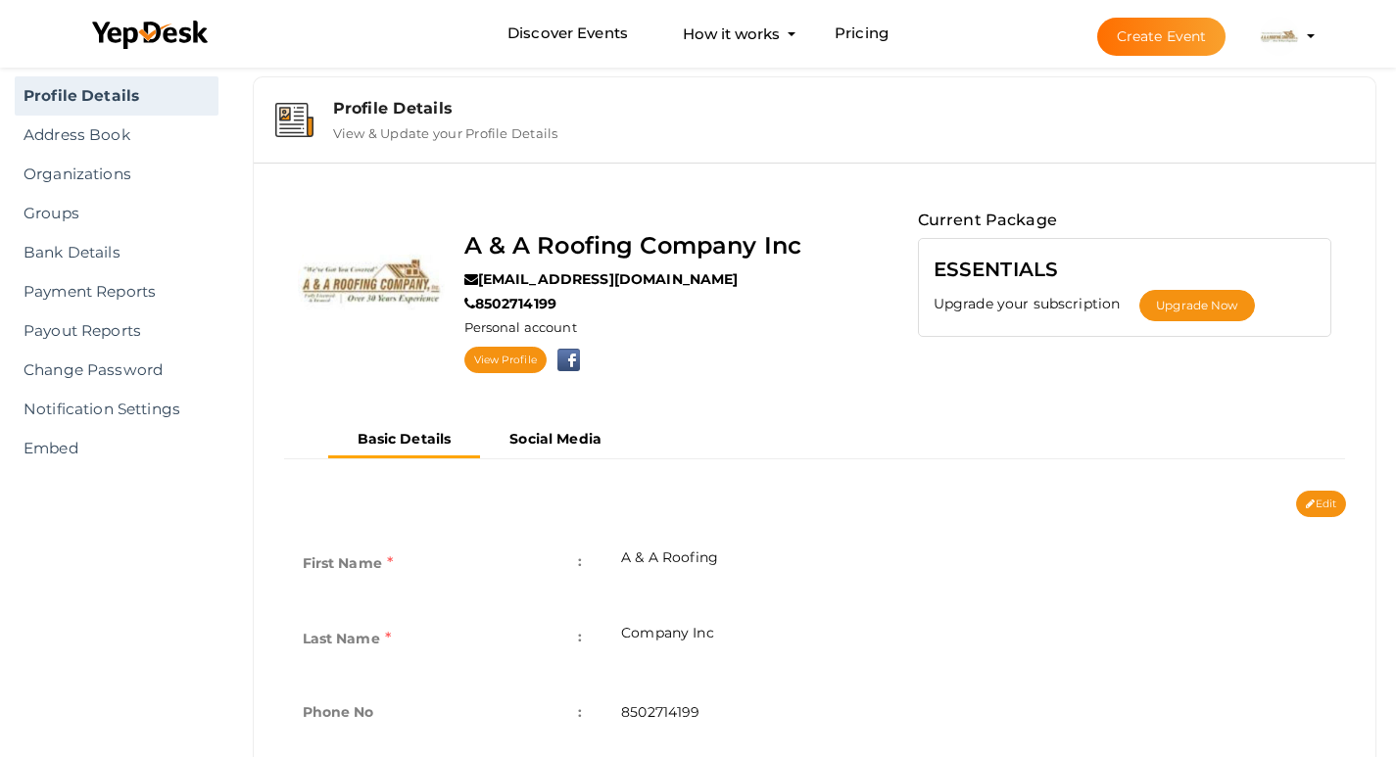
click at [1278, 34] on img at bounding box center [1278, 36] width 39 height 39
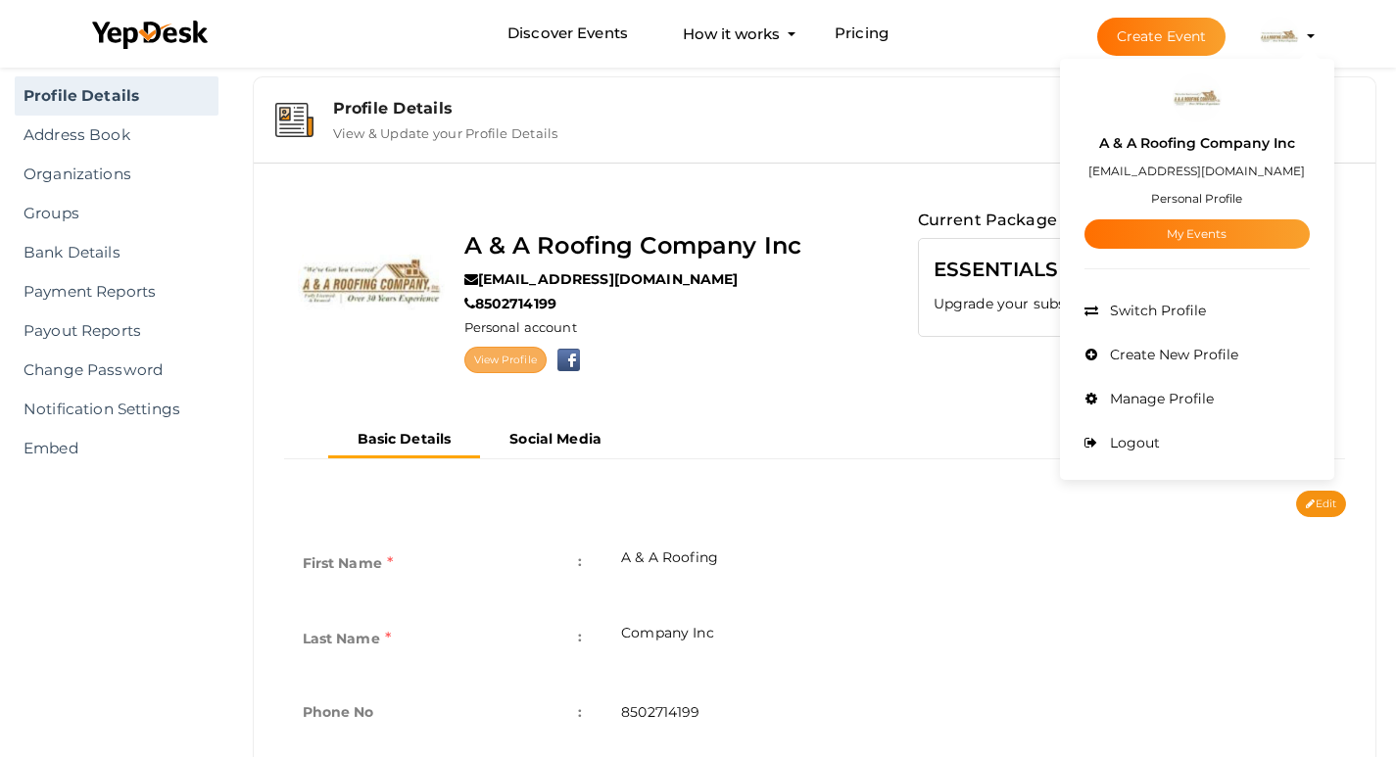
click at [480, 355] on link "View Profile" at bounding box center [505, 360] width 82 height 26
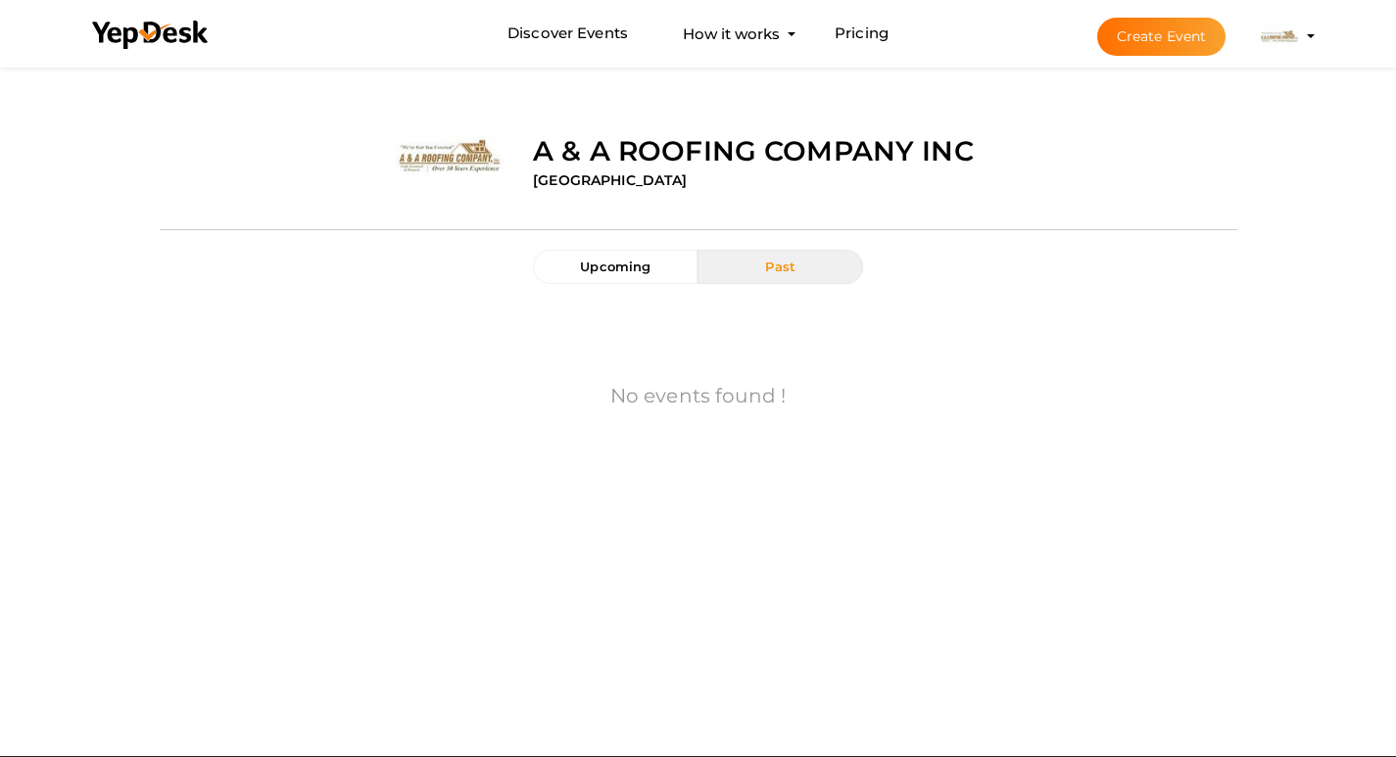
click at [1288, 33] on img at bounding box center [1278, 36] width 39 height 39
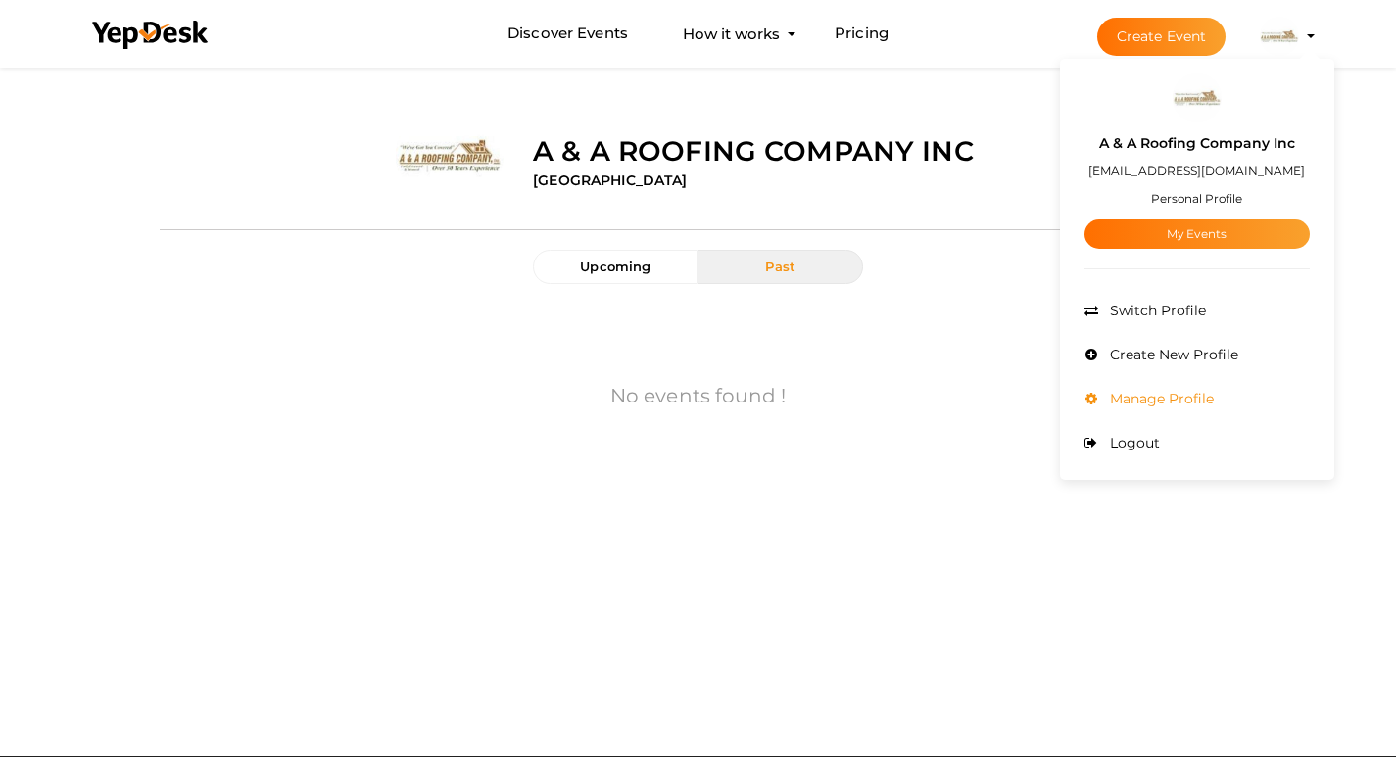
click at [1162, 398] on span "Manage Profile" at bounding box center [1159, 399] width 109 height 18
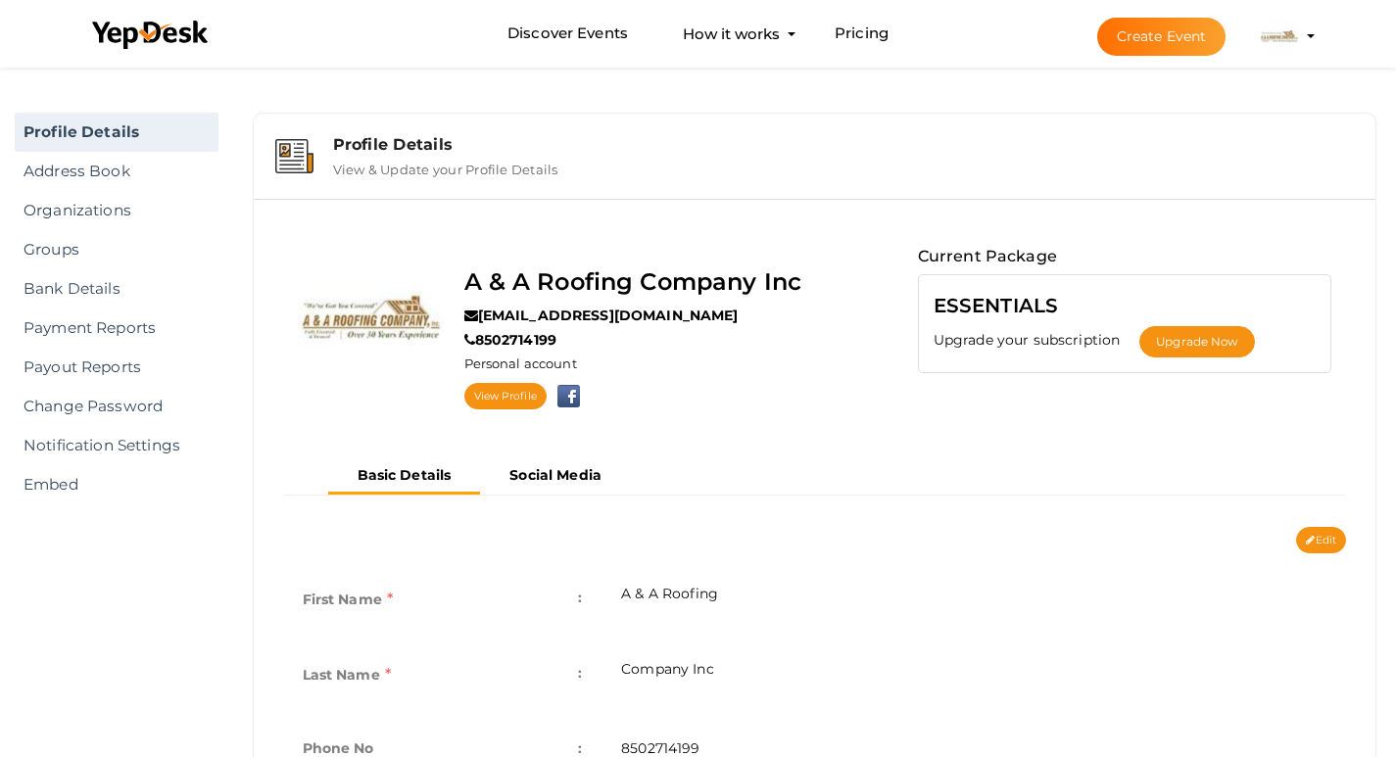
click at [107, 127] on link "Profile Details" at bounding box center [117, 132] width 204 height 39
click at [1279, 33] on img at bounding box center [1278, 36] width 39 height 39
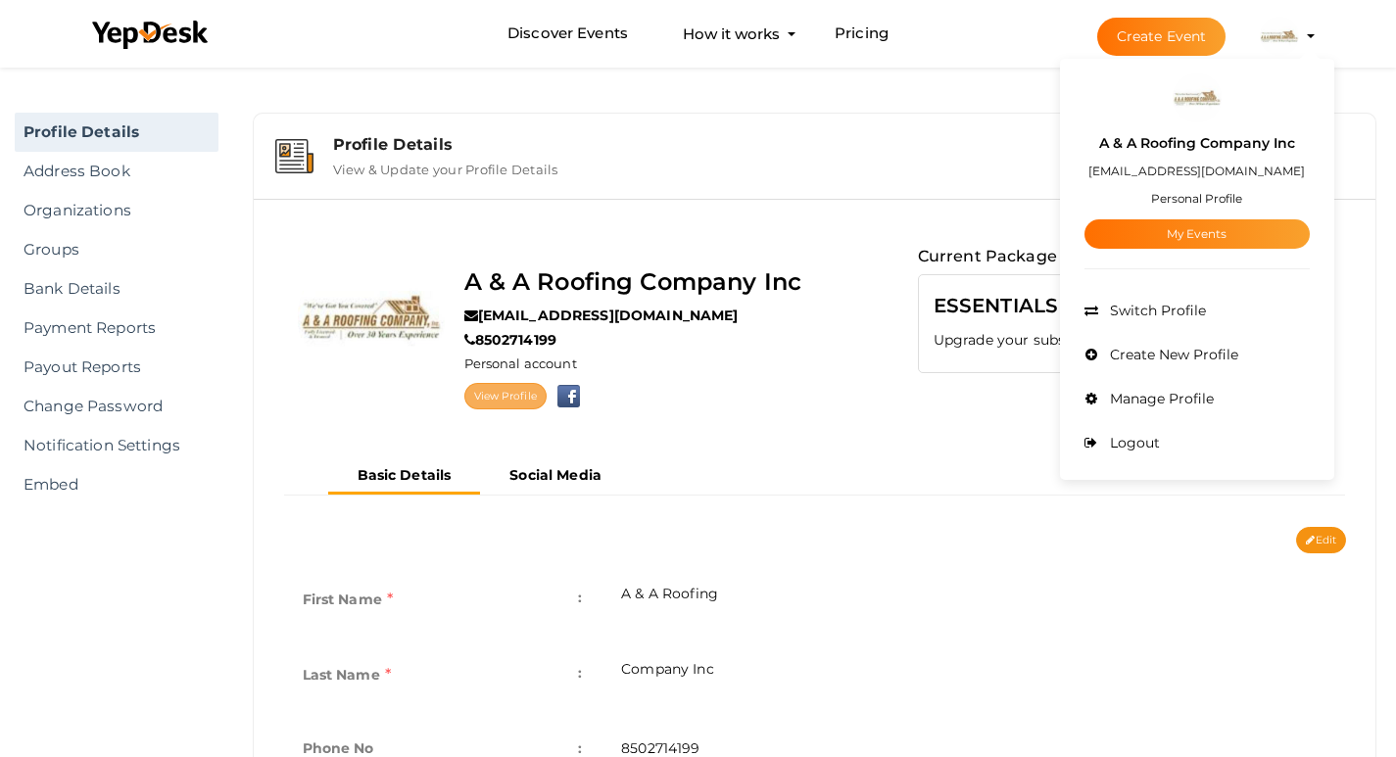
click at [496, 383] on link "View Profile" at bounding box center [505, 396] width 82 height 26
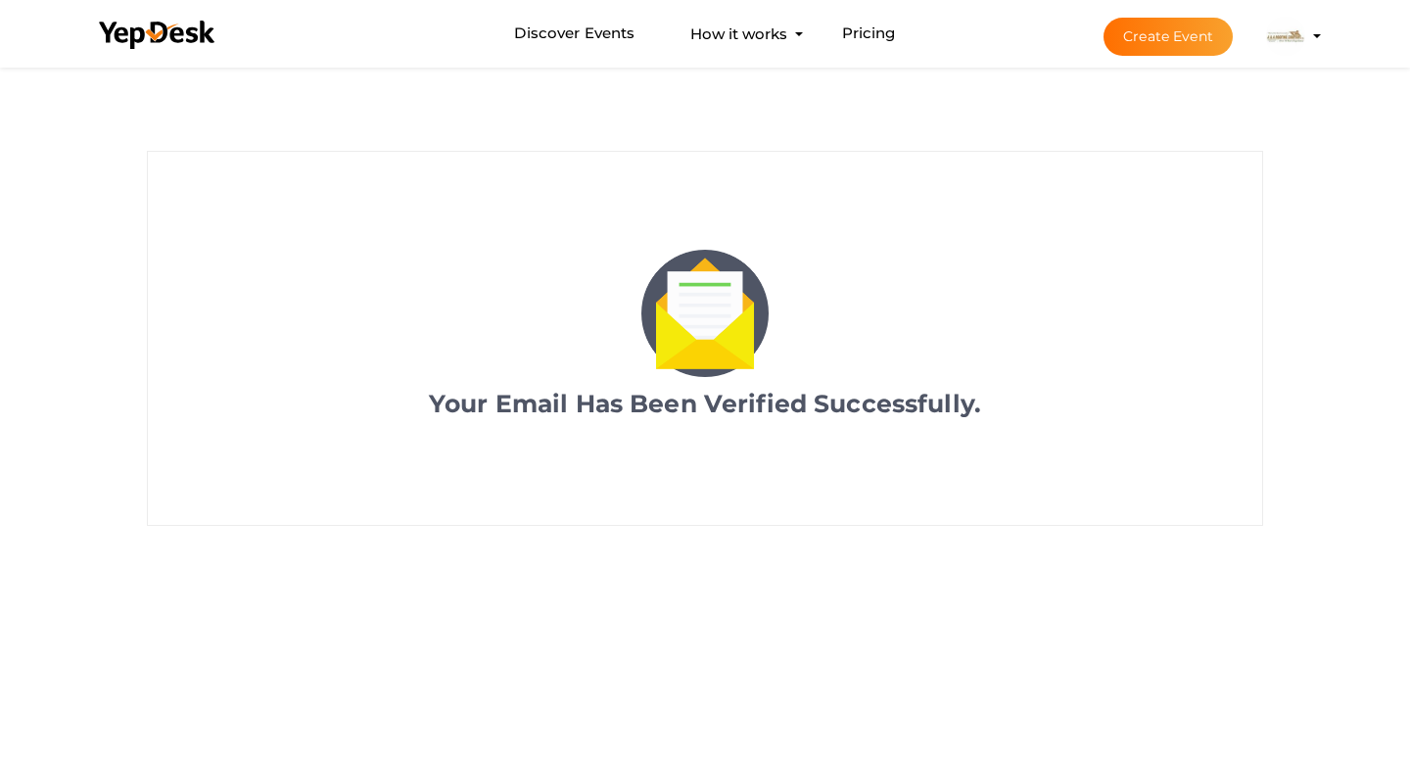
click at [1299, 34] on img at bounding box center [1285, 36] width 39 height 39
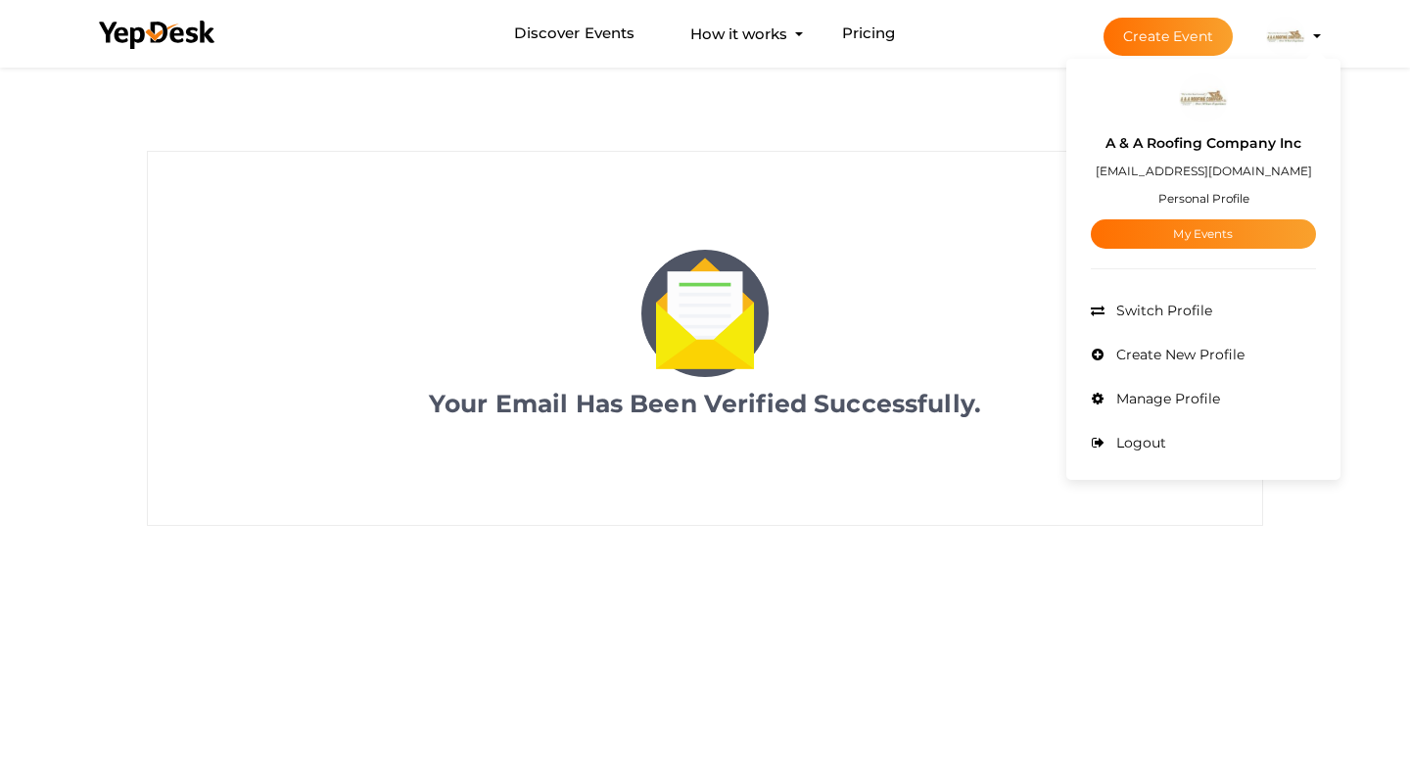
click at [1189, 134] on label "A & A Roofing Company Inc" at bounding box center [1204, 143] width 196 height 23
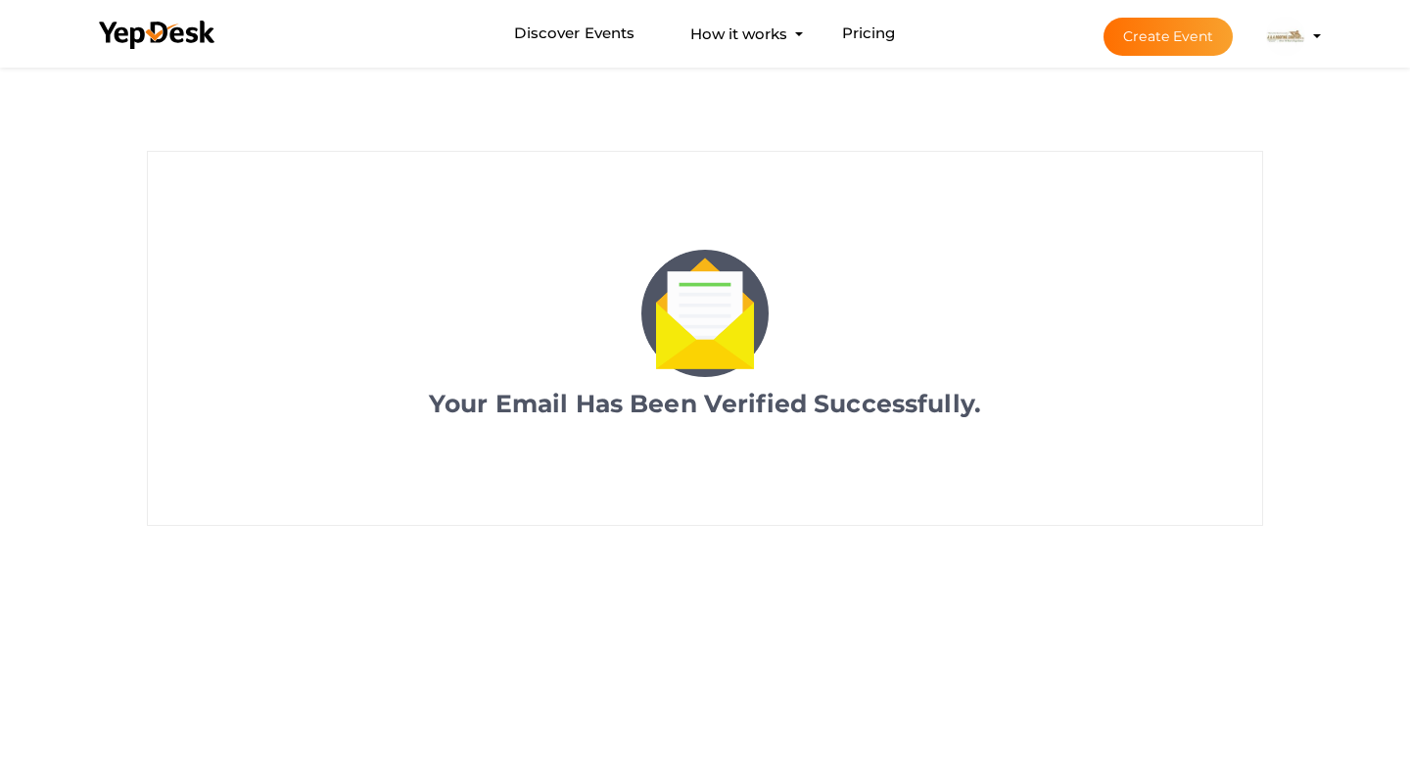
click at [1263, 39] on button "A & A Roofing Company Inc aaroofingfl@proton.me Personal Profile My Events Admi…" at bounding box center [1285, 36] width 51 height 41
click at [1273, 39] on img at bounding box center [1285, 36] width 39 height 39
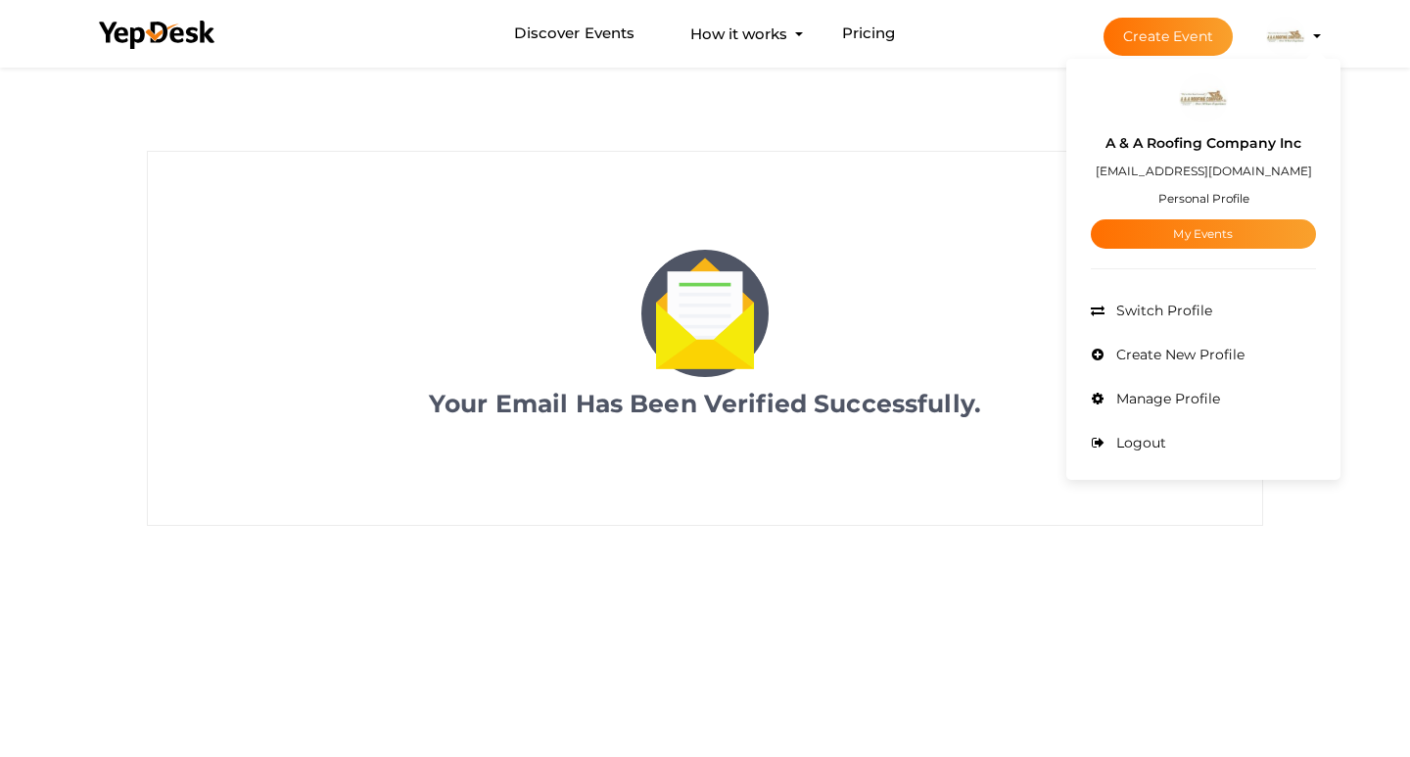
click at [1210, 201] on small "Personal Profile" at bounding box center [1204, 198] width 91 height 15
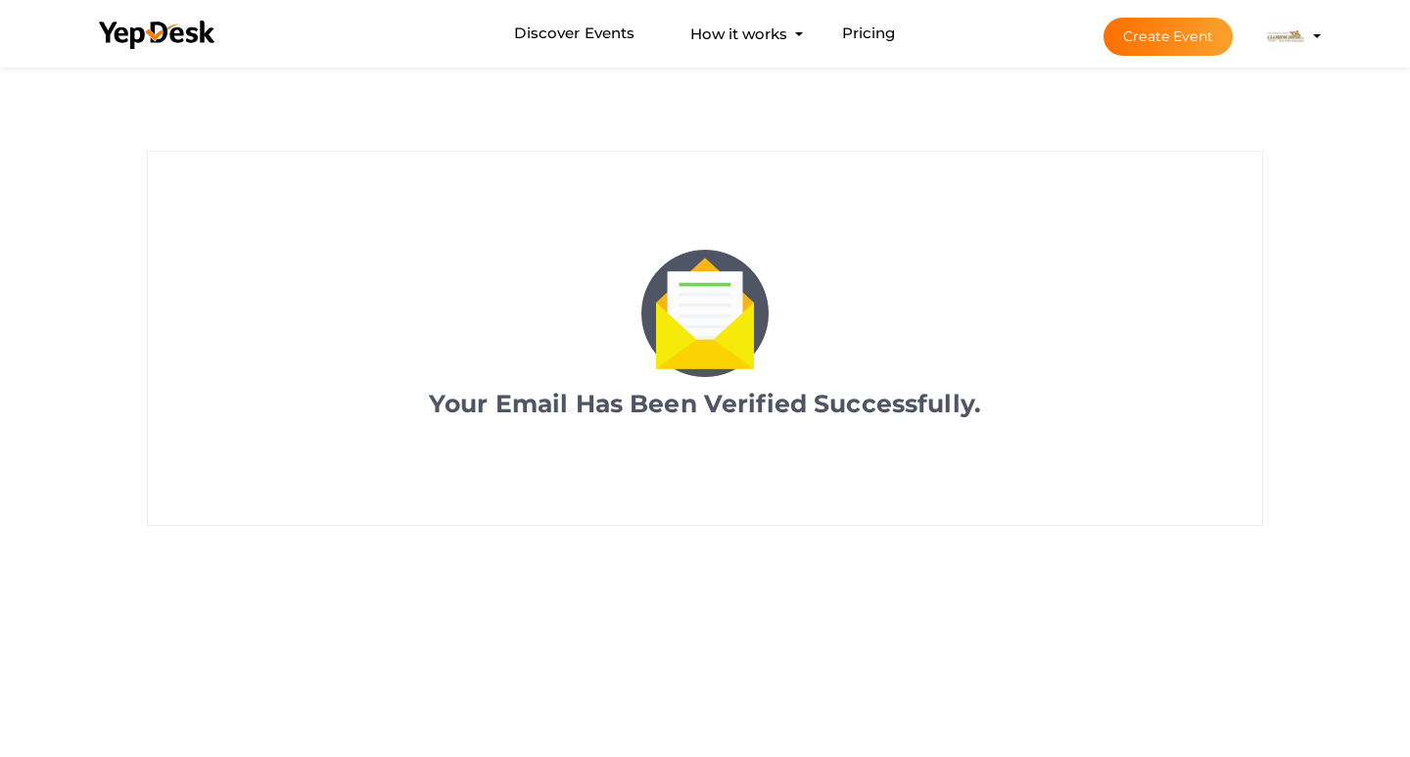
click at [1275, 40] on img at bounding box center [1285, 36] width 39 height 39
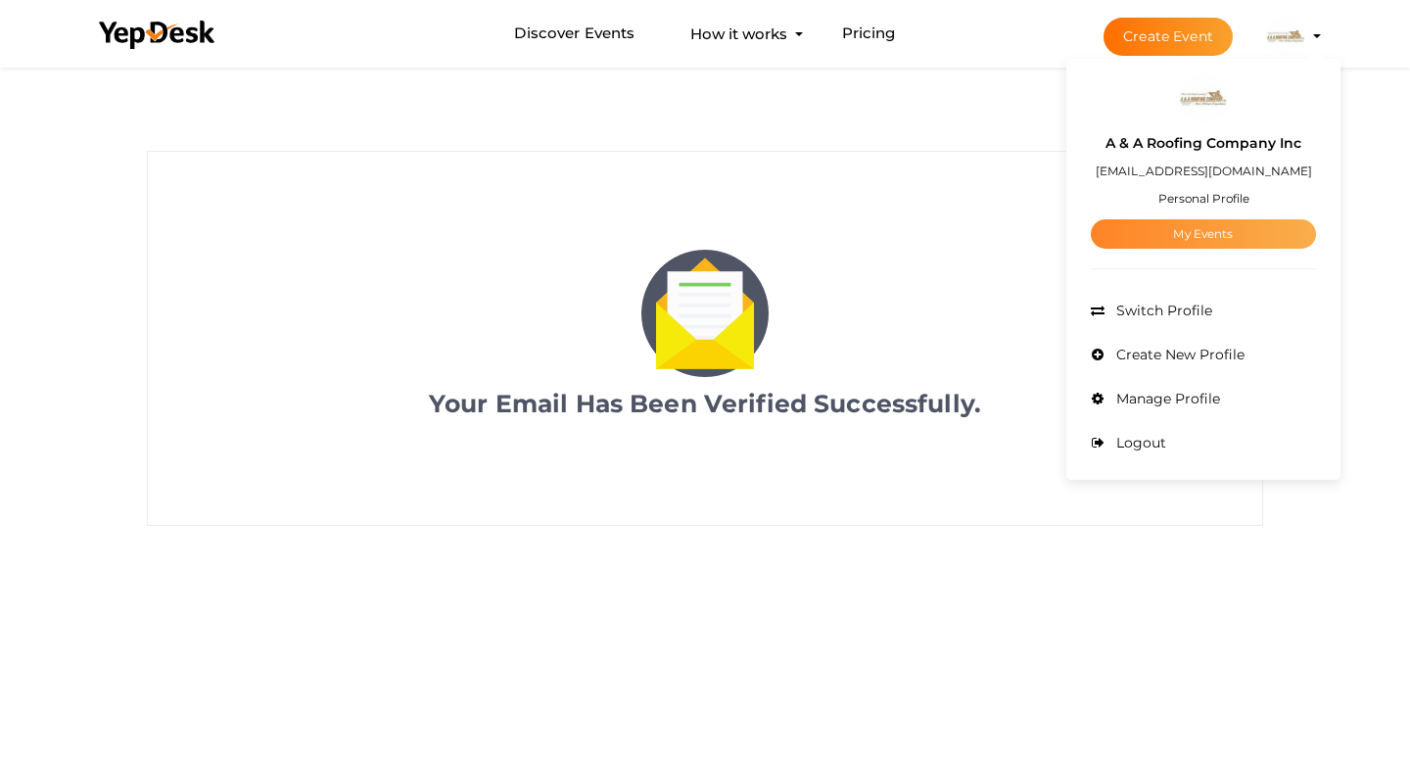
click at [1214, 229] on link "My Events" at bounding box center [1203, 233] width 225 height 29
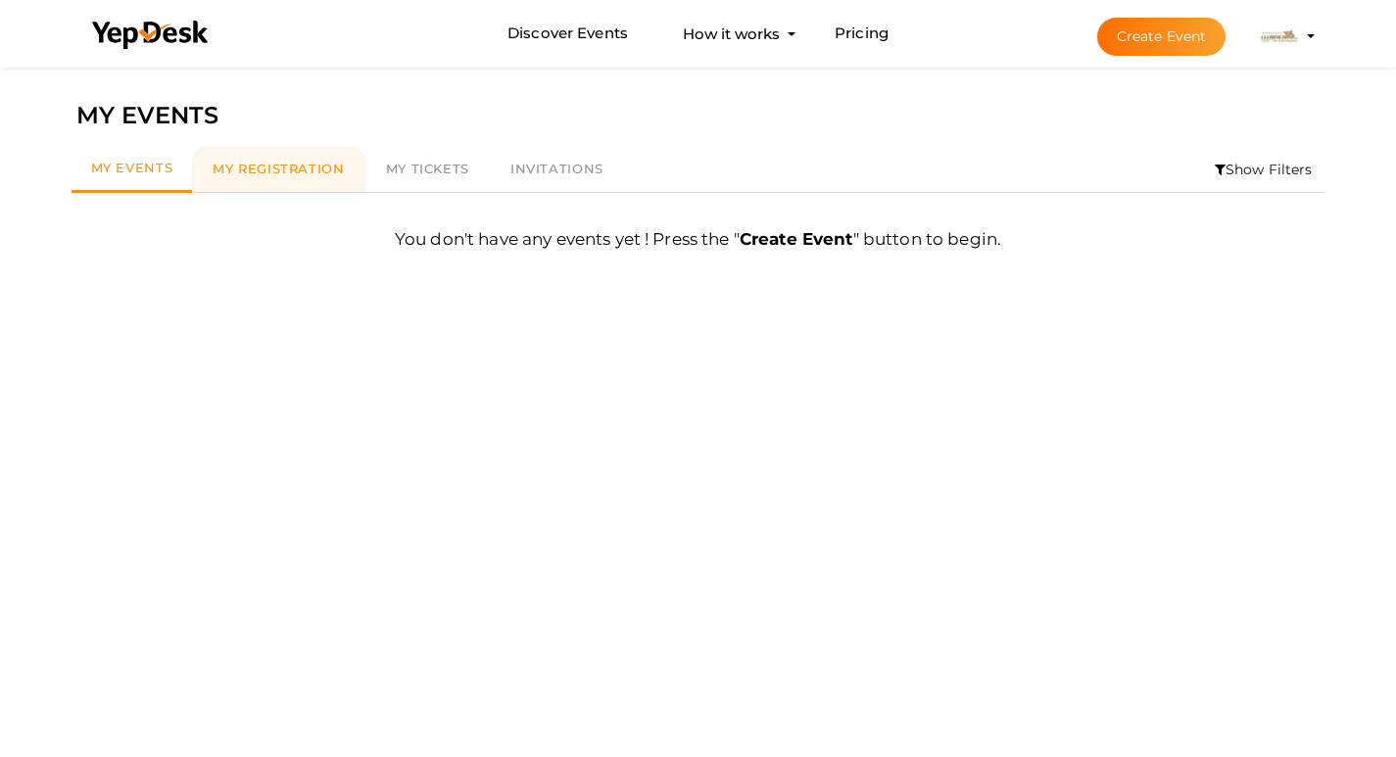
click at [276, 163] on span "My Registration" at bounding box center [278, 169] width 131 height 16
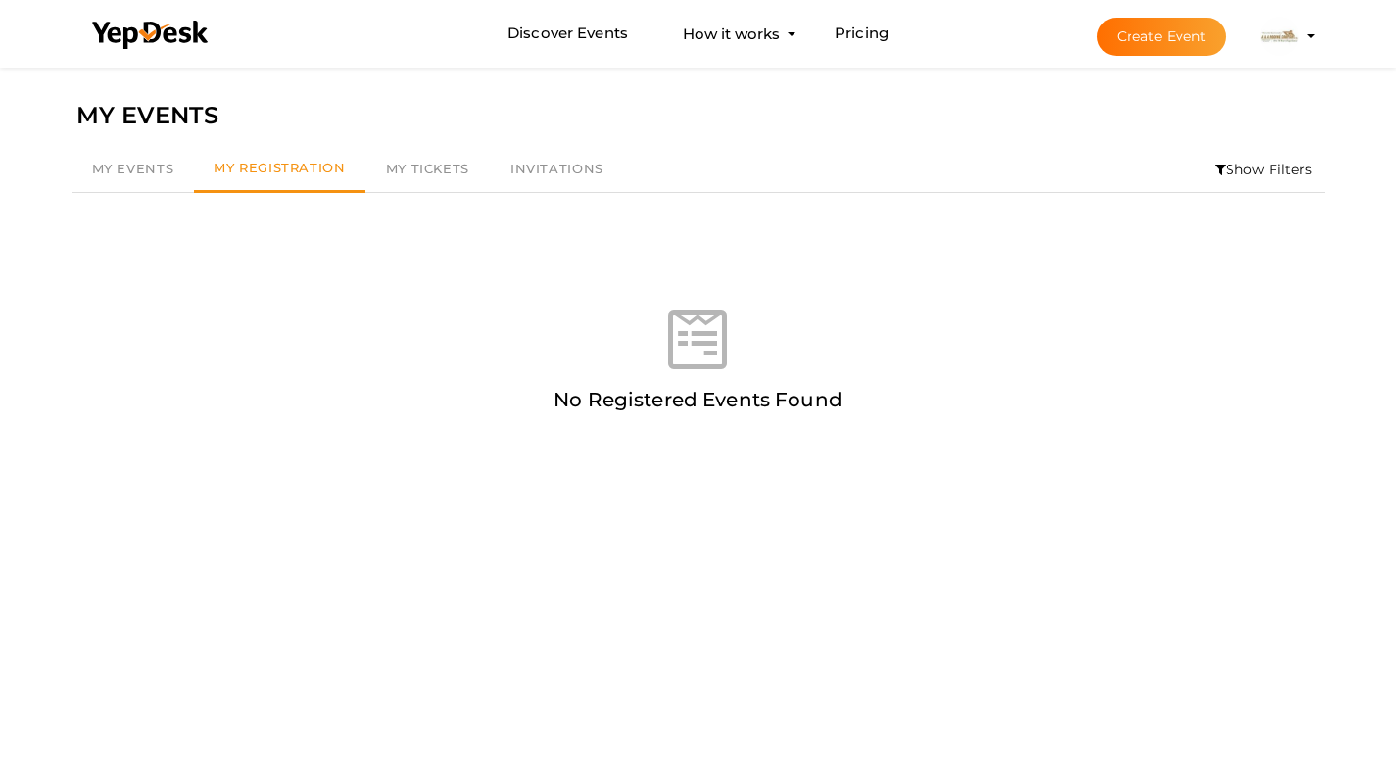
click at [1259, 21] on button "A & A Roofing Company Inc aaroofingfl@proton.me Personal Profile My Events Admi…" at bounding box center [1279, 36] width 51 height 41
click at [1291, 31] on img at bounding box center [1278, 36] width 39 height 39
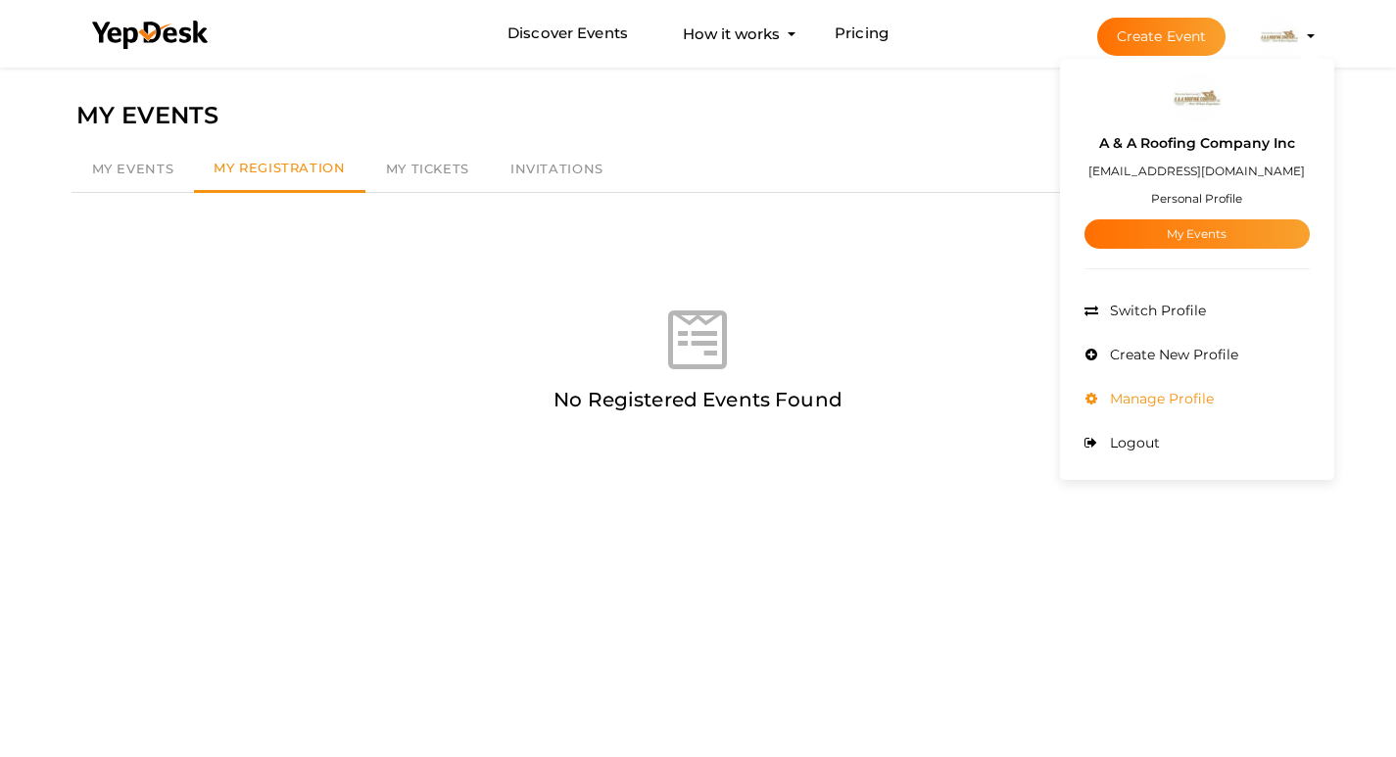
click at [1165, 395] on span "Manage Profile" at bounding box center [1159, 399] width 109 height 18
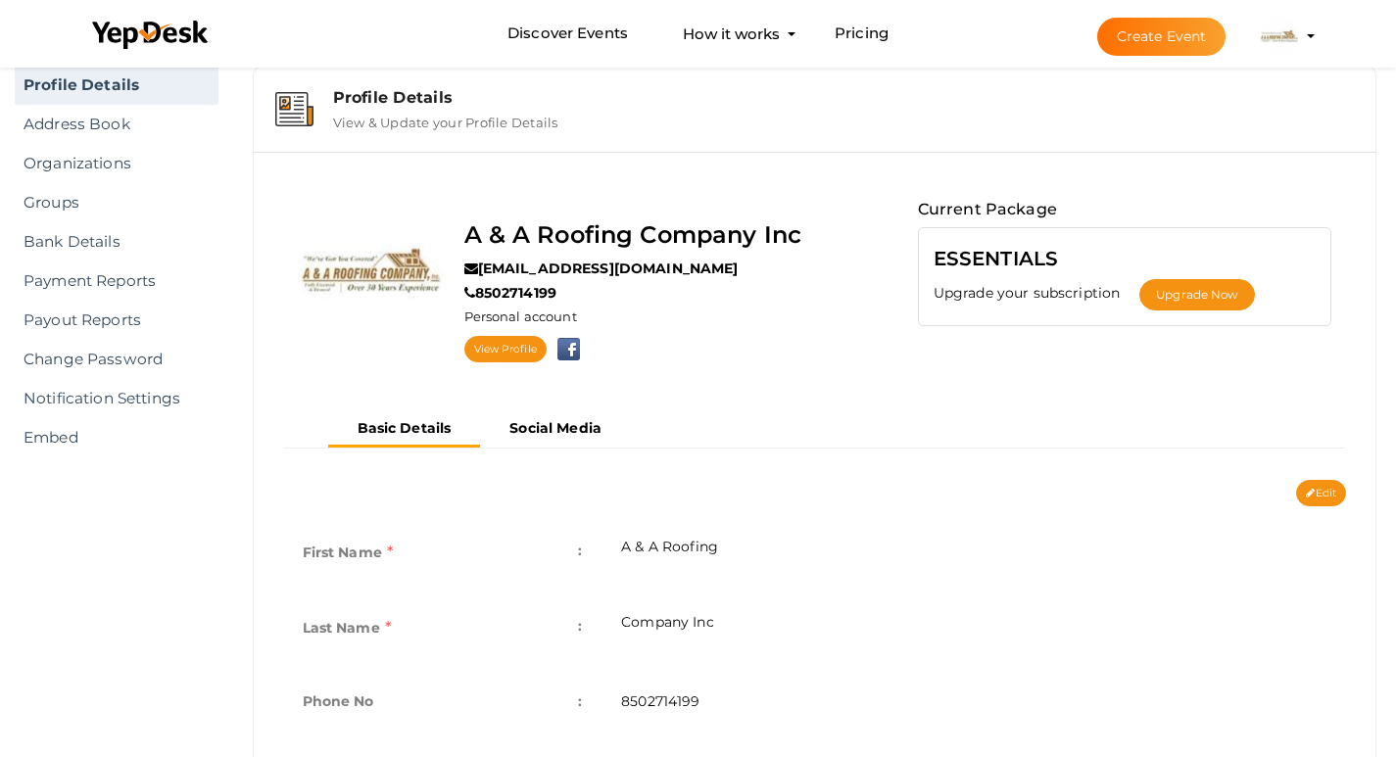
scroll to position [34, 0]
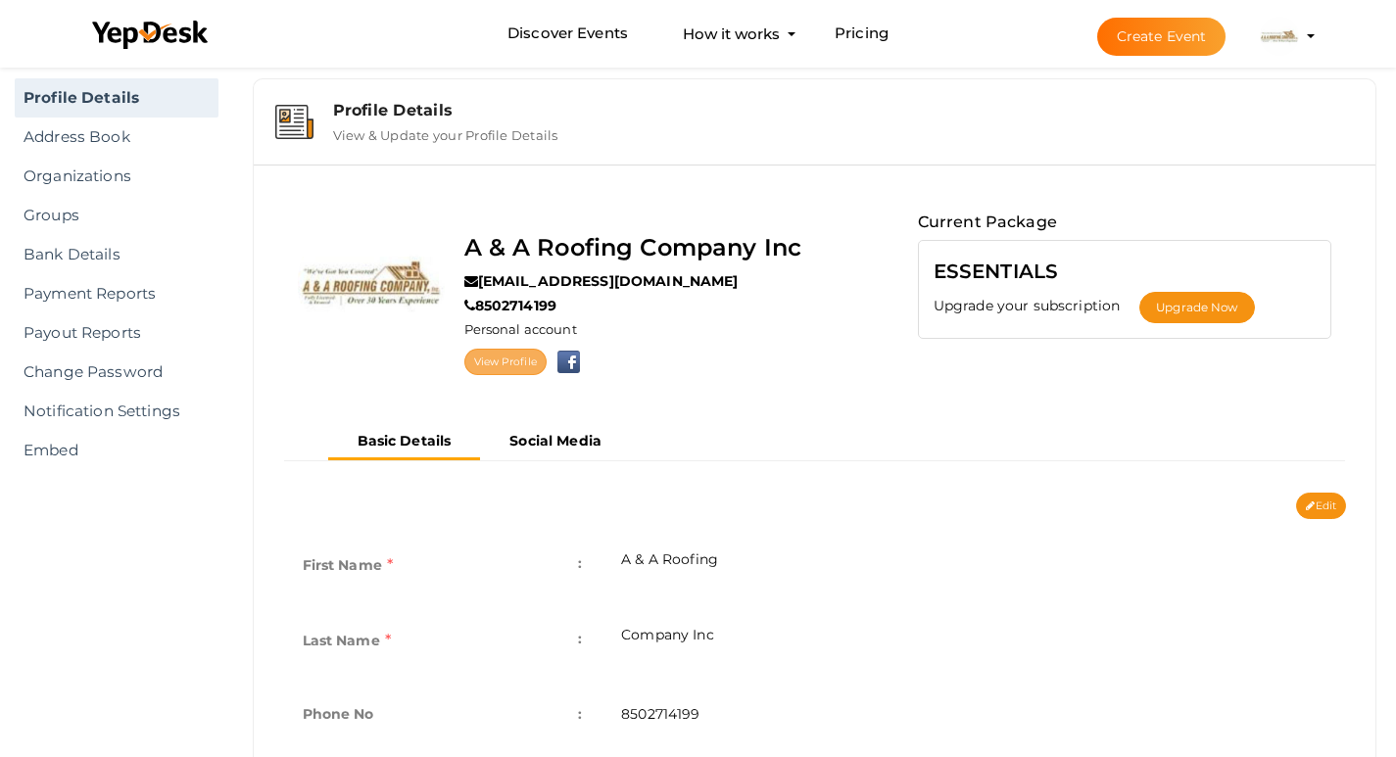
click at [508, 358] on link "View Profile" at bounding box center [505, 362] width 82 height 26
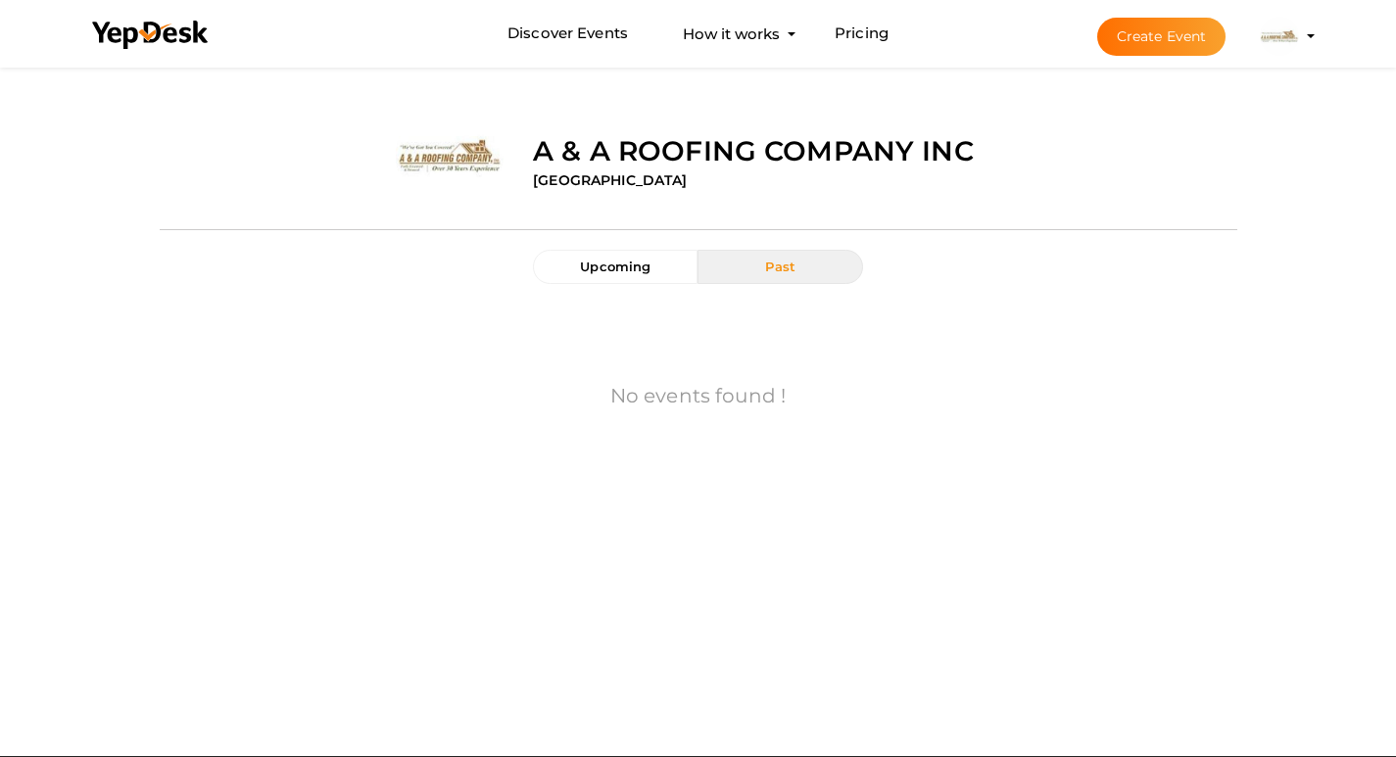
click at [548, 156] on label "A & A Roofing Company Inc" at bounding box center [753, 150] width 441 height 39
click at [615, 147] on label "A & A Roofing Company Inc" at bounding box center [753, 150] width 441 height 39
click at [665, 150] on label "A & A Roofing Company Inc" at bounding box center [753, 150] width 441 height 39
click at [574, 185] on label "[GEOGRAPHIC_DATA]" at bounding box center [610, 180] width 154 height 20
click at [1152, 42] on button "Create Event" at bounding box center [1161, 37] width 129 height 38
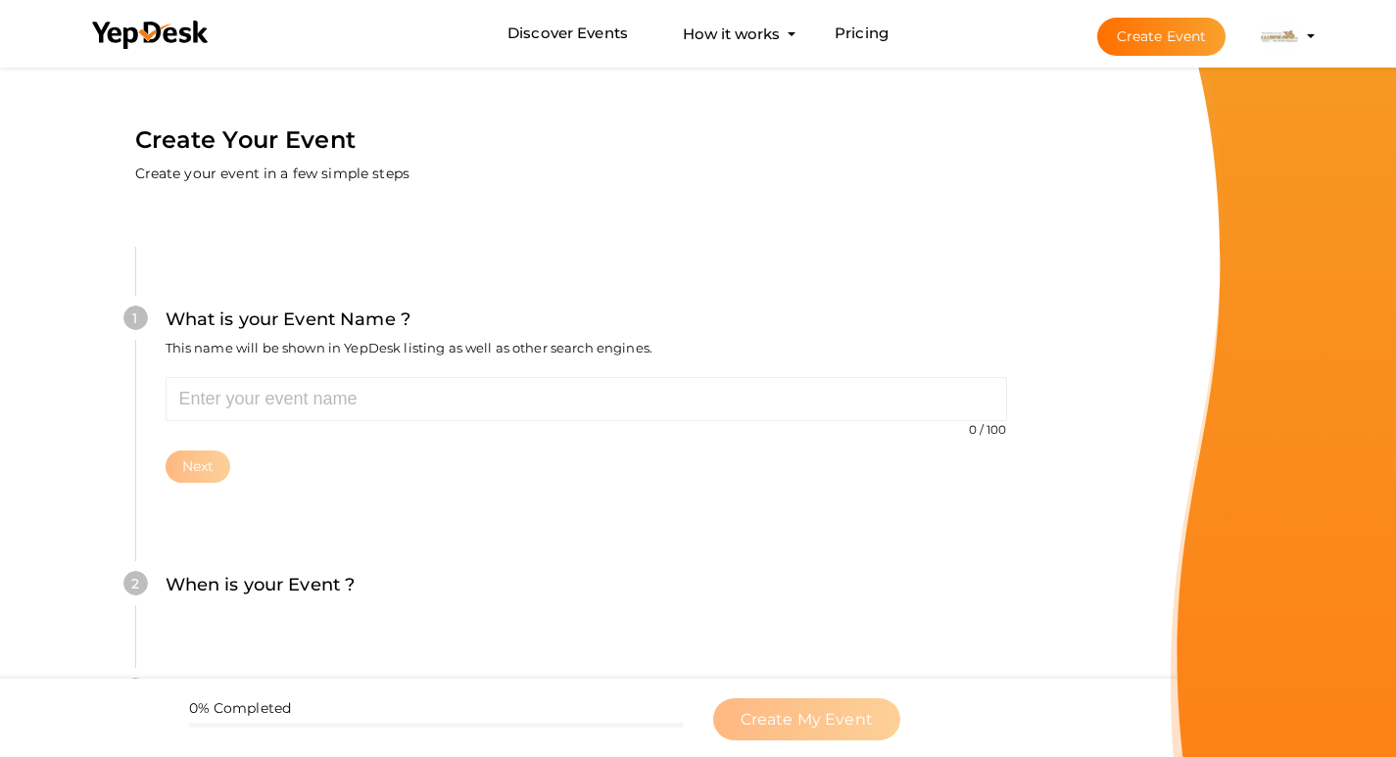
click at [382, 234] on div "1 What is your Event Name ? This name will be shown in YepDesk listing as well …" at bounding box center [585, 660] width 1019 height 944
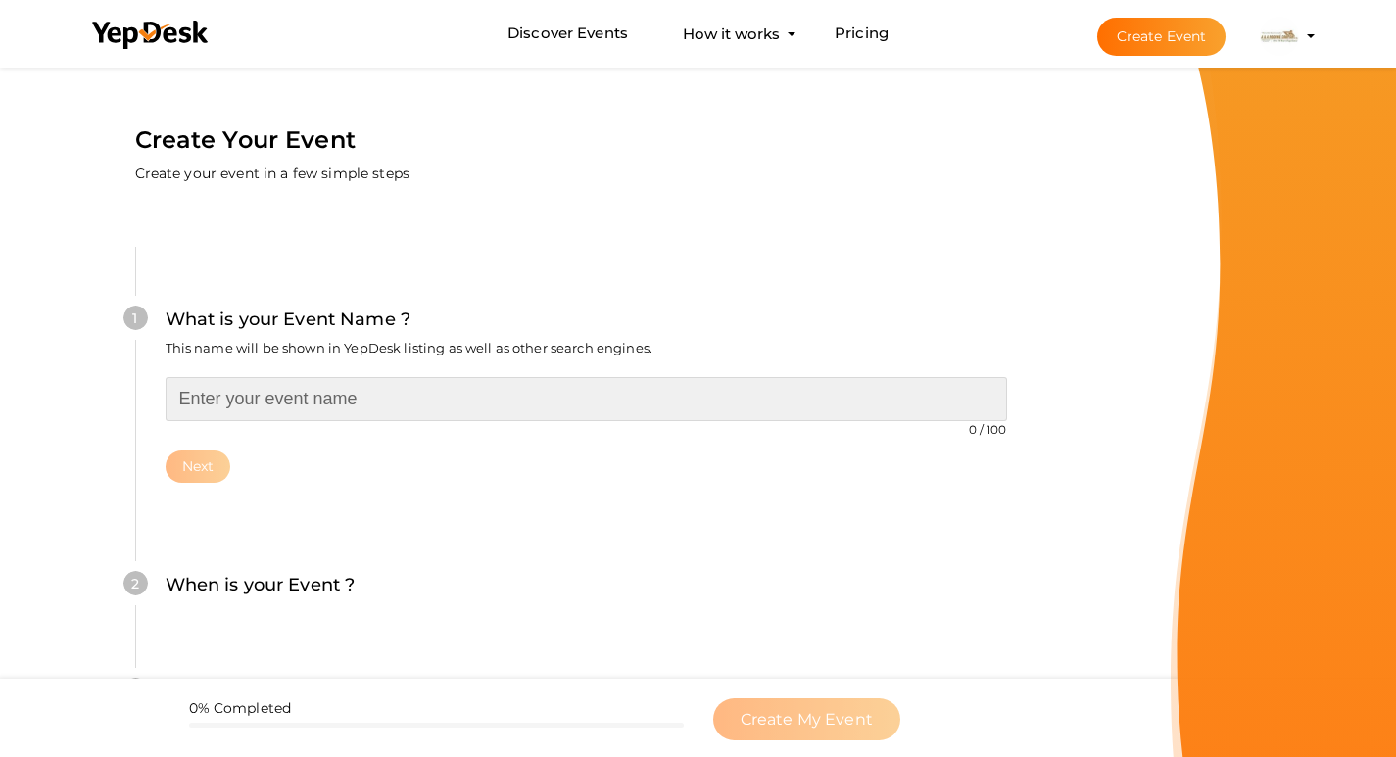
click at [350, 404] on input "text" at bounding box center [586, 399] width 841 height 44
